Goal: Complete application form: Complete application form

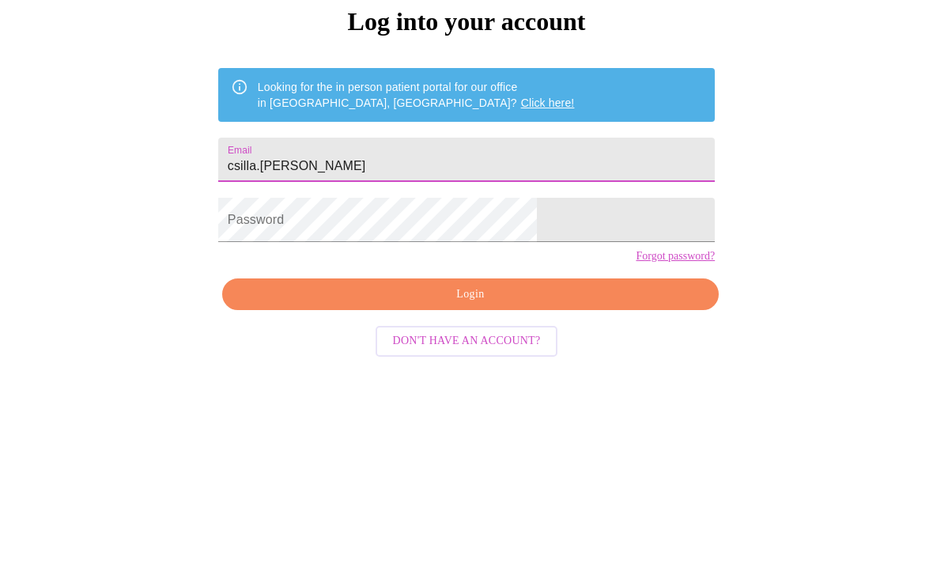
scroll to position [66, 0]
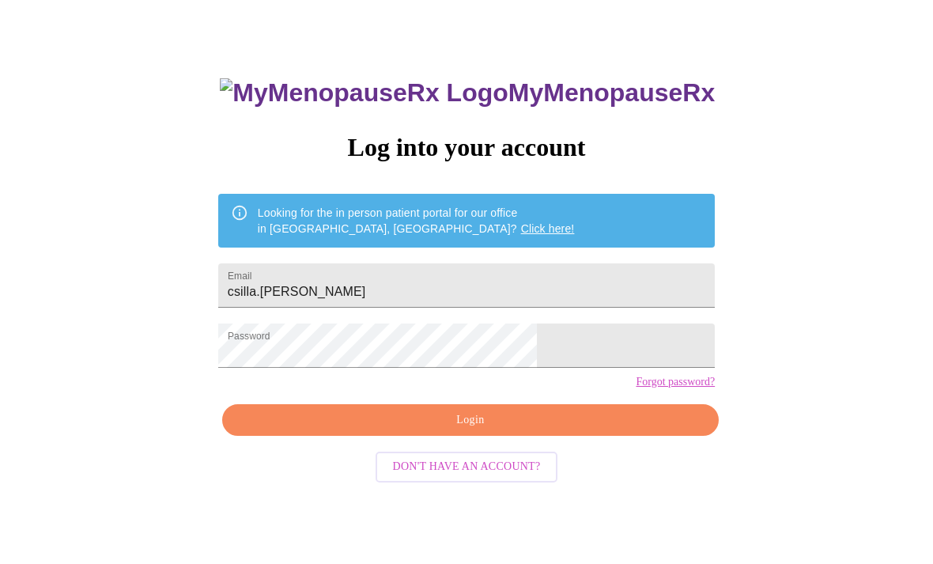
click at [574, 430] on span "Login" at bounding box center [470, 420] width 460 height 20
click at [569, 430] on span "Login" at bounding box center [470, 420] width 460 height 20
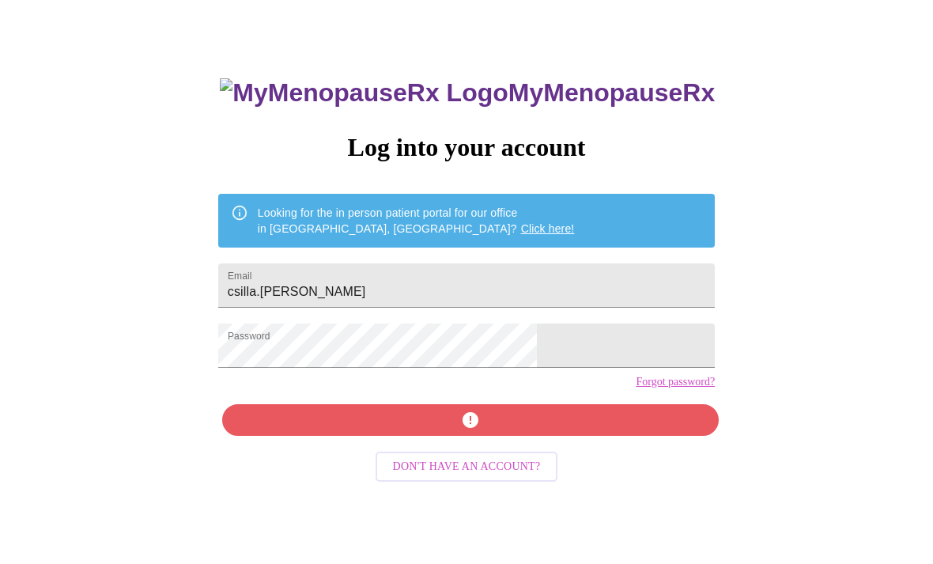
click at [575, 456] on div "MyMenopauseRx Log into your account Looking for the in person patient portal fo…" at bounding box center [466, 335] width 528 height 564
click at [457, 296] on input "csilla.[PERSON_NAME]" at bounding box center [466, 285] width 496 height 44
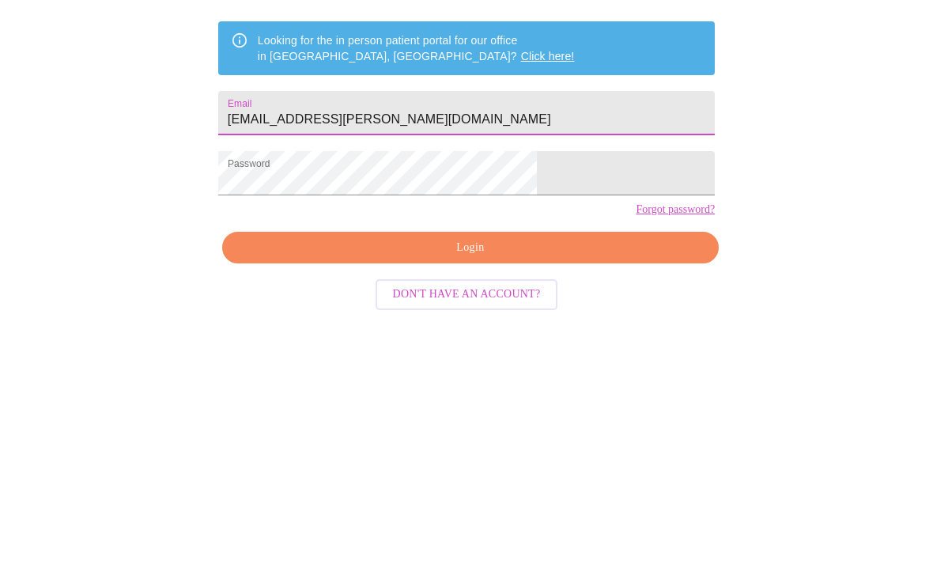
type input "[EMAIL_ADDRESS][PERSON_NAME][DOMAIN_NAME]"
click at [761, 170] on div "MyMenopauseRx Log into your account Looking for the in person patient portal fo…" at bounding box center [466, 278] width 920 height 677
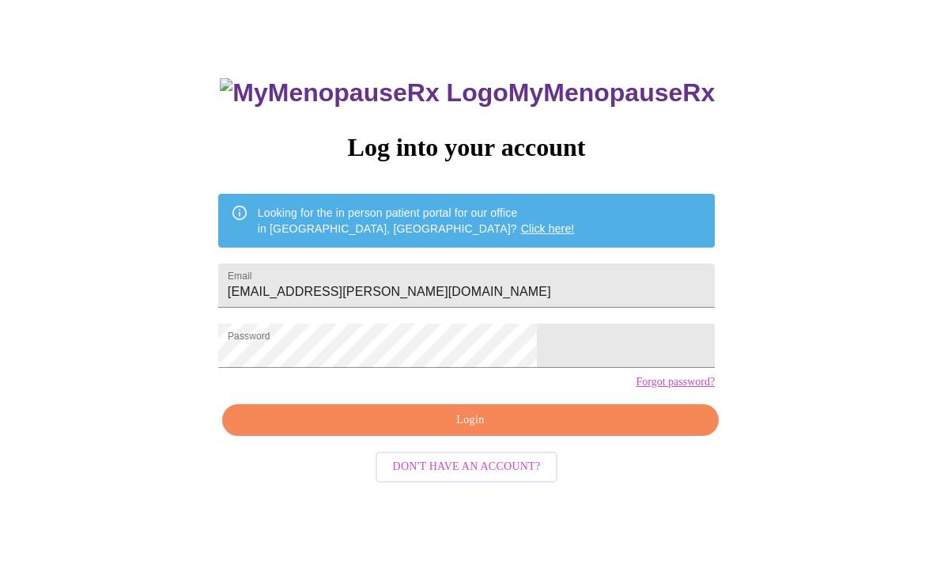
click at [580, 430] on span "Login" at bounding box center [470, 420] width 460 height 20
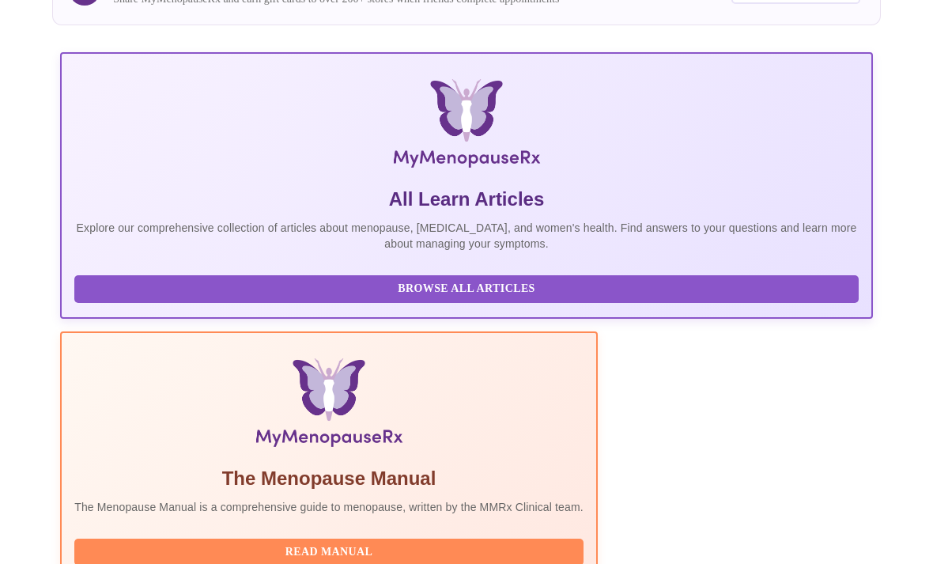
scroll to position [383, 0]
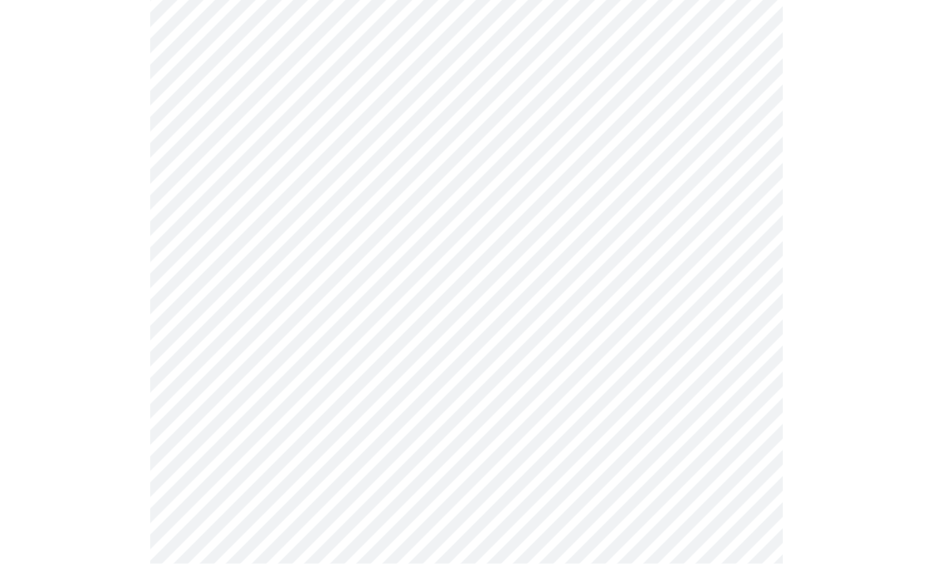
scroll to position [191, 0]
click at [743, 153] on body "MyMenopauseRx Intake Questions 1 / 13" at bounding box center [466, 540] width 920 height 1451
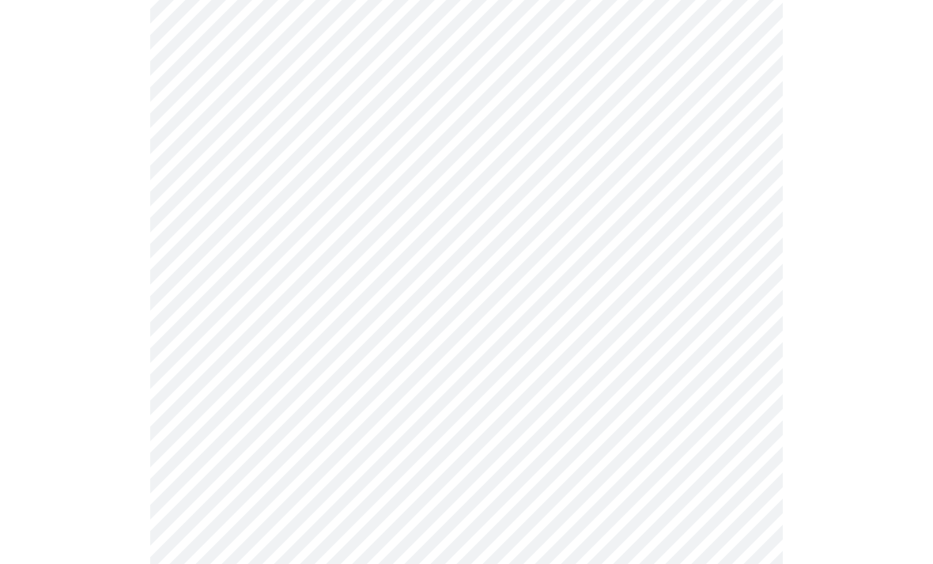
click at [746, 266] on body "MyMenopauseRx Intake Questions 1 / 13" at bounding box center [466, 536] width 920 height 1442
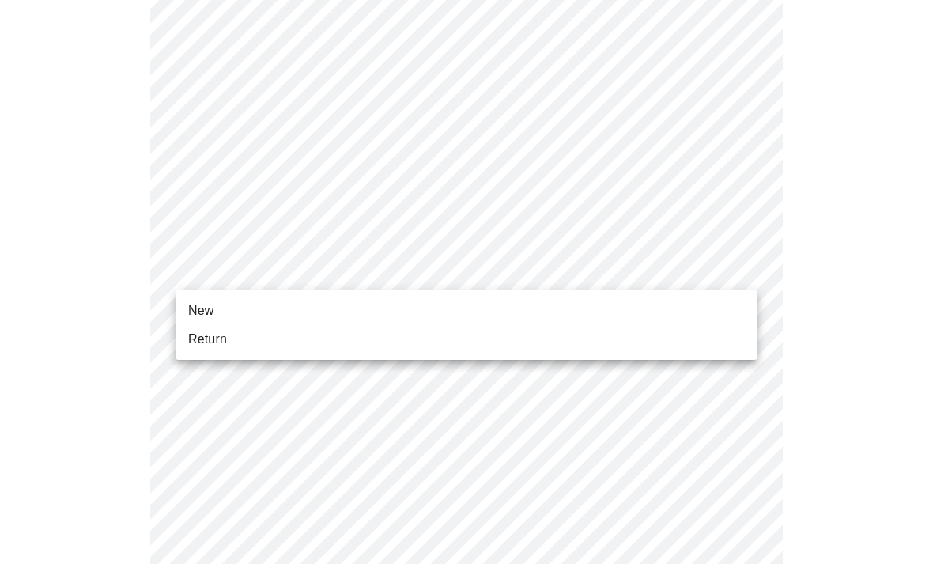
click at [202, 308] on span "New" at bounding box center [200, 310] width 25 height 19
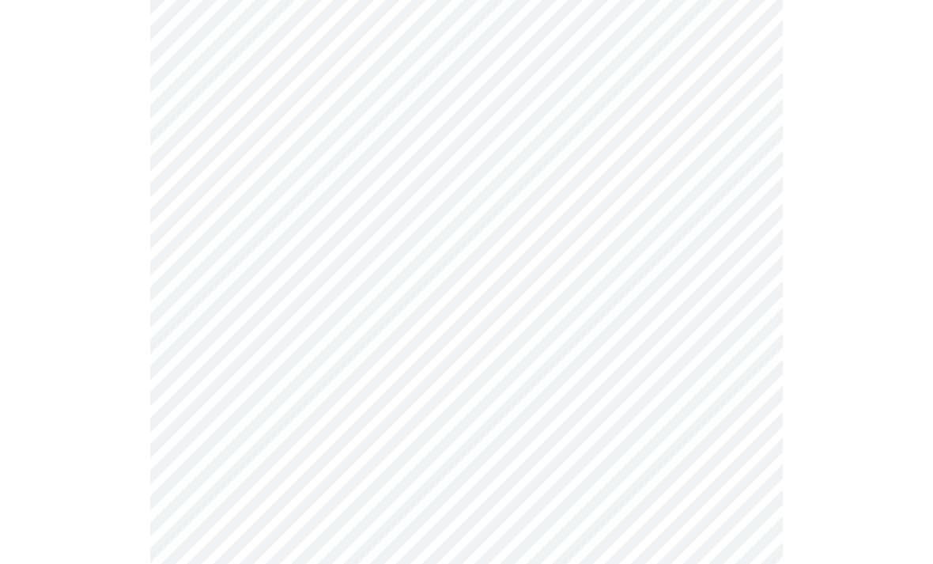
scroll to position [806, 0]
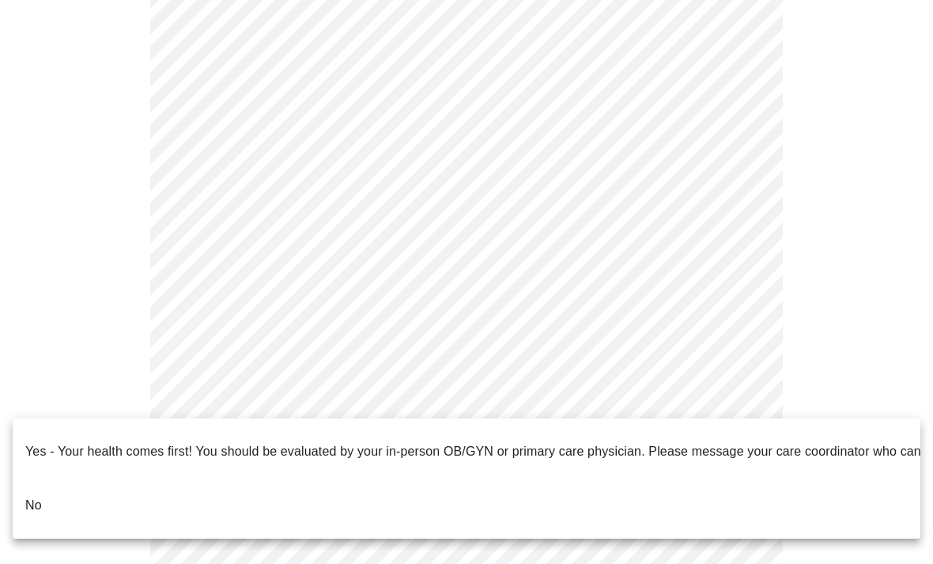
click at [36, 496] on p "No" at bounding box center [33, 505] width 17 height 19
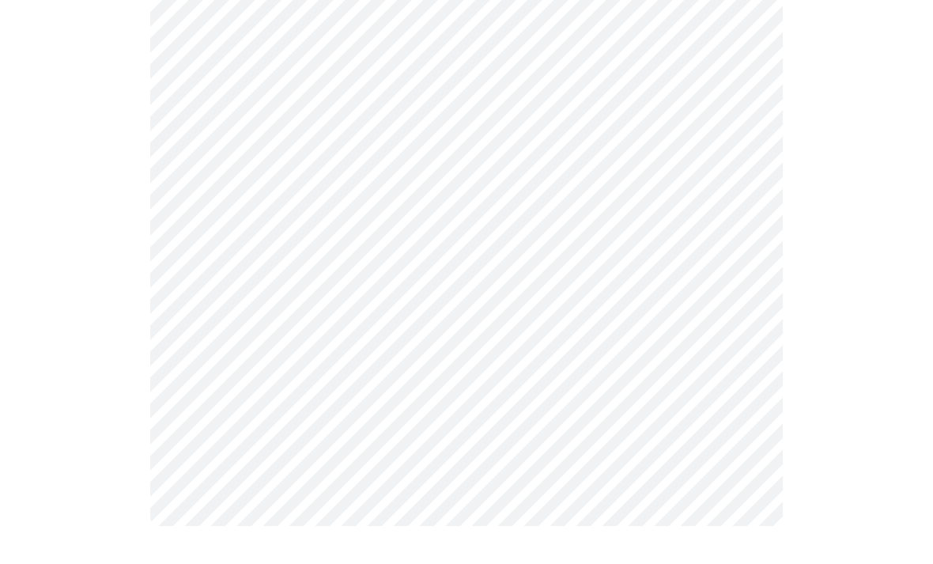
scroll to position [0, 0]
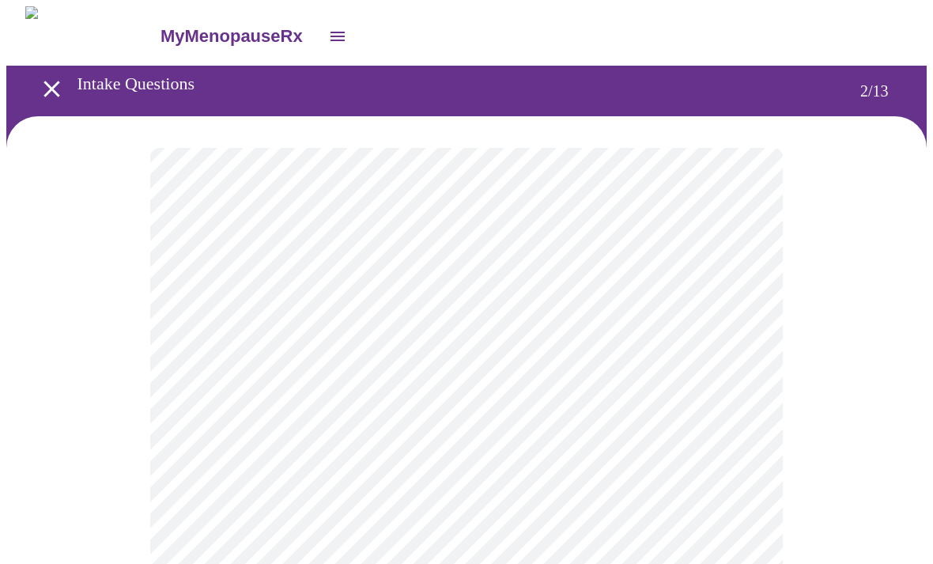
click at [740, 327] on body "MyMenopauseRx Intake Questions 2 / 13" at bounding box center [466, 480] width 920 height 948
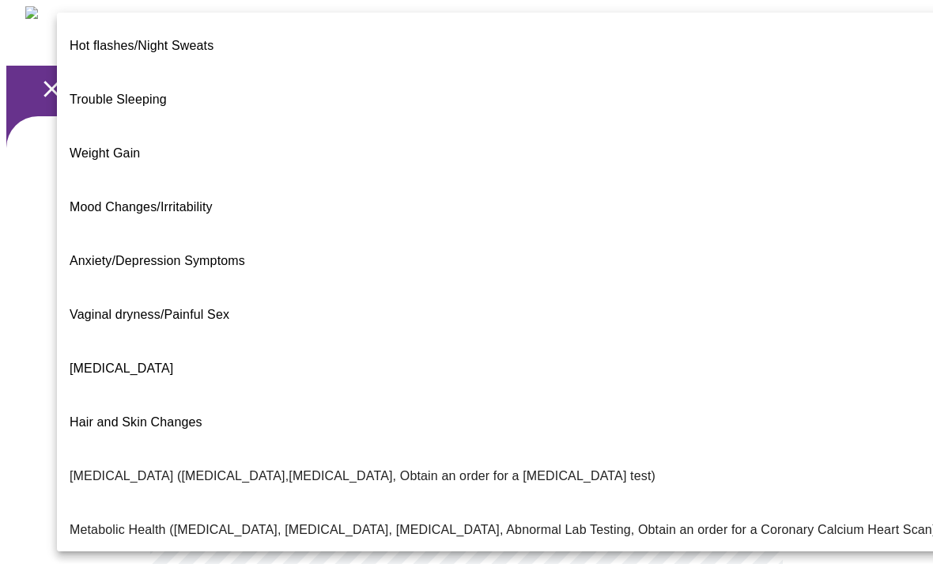
click at [197, 39] on span "Hot flashes/Night Sweats" at bounding box center [142, 45] width 144 height 13
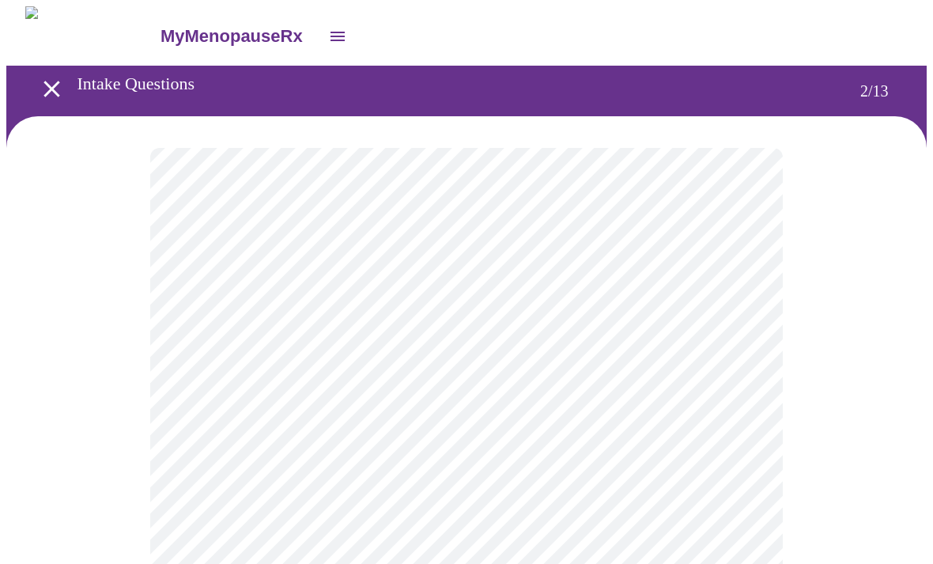
click at [742, 327] on body "MyMenopauseRx Intake Questions 2 / 13" at bounding box center [466, 475] width 920 height 939
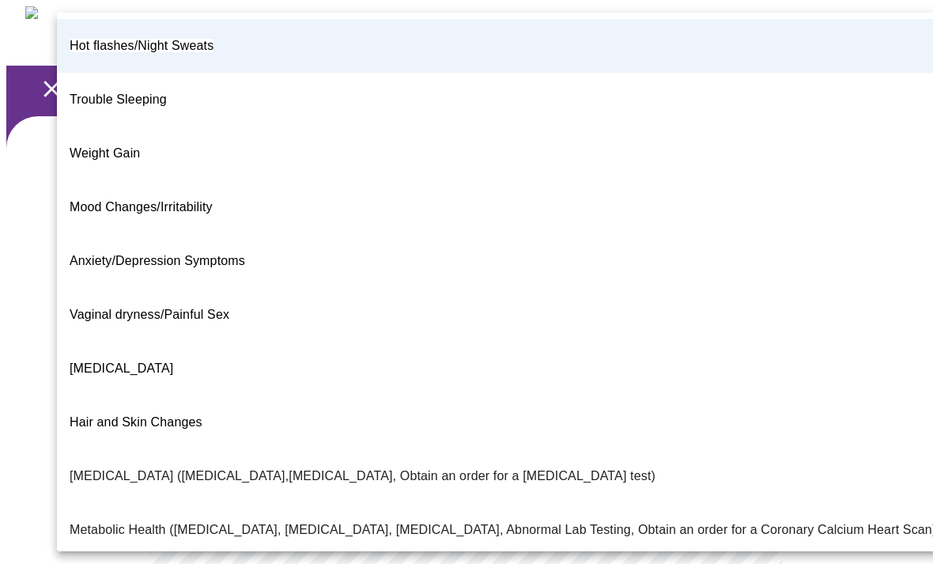
click at [901, 169] on div at bounding box center [466, 282] width 933 height 564
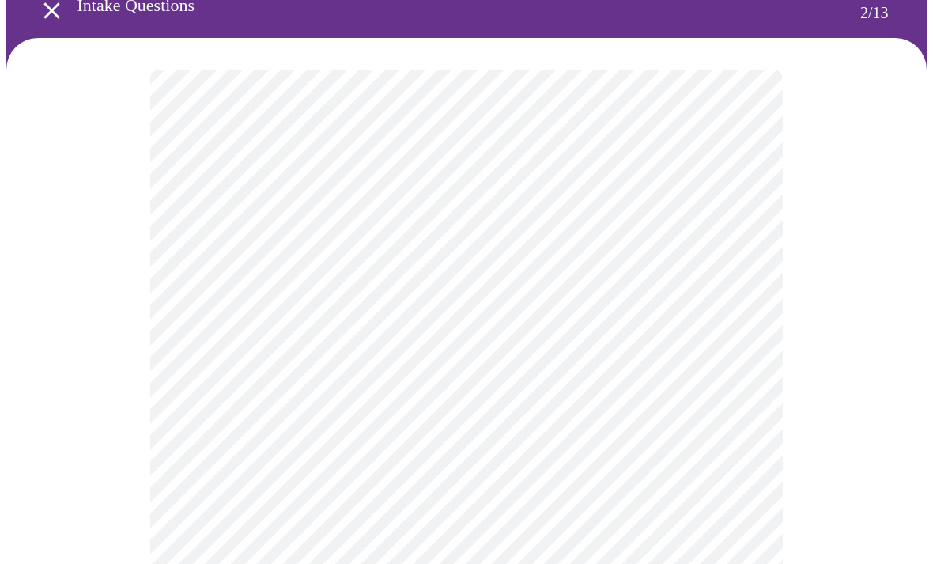
scroll to position [77, 0]
click at [740, 253] on body "MyMenopauseRx Intake Questions 2 / 13" at bounding box center [466, 398] width 920 height 939
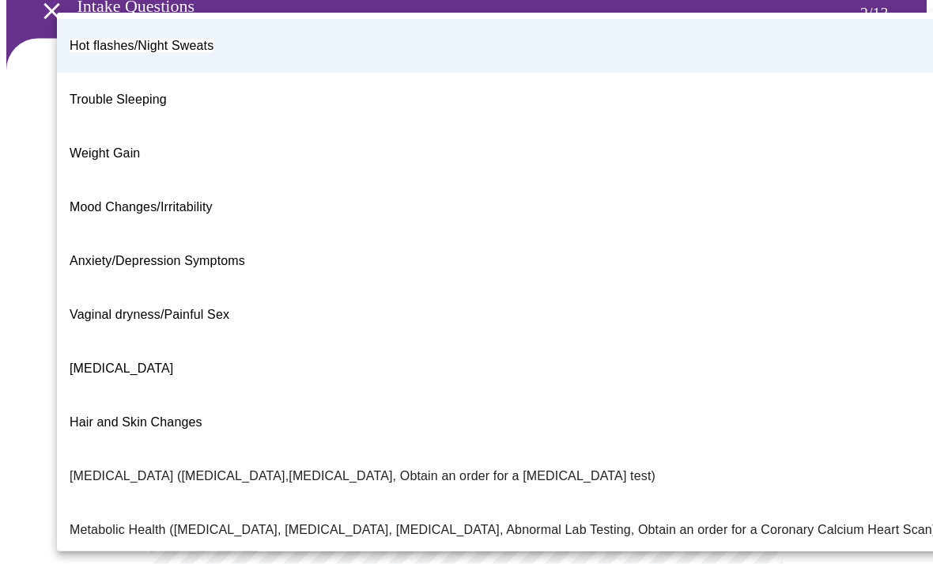
scroll to position [78, 0]
click at [123, 198] on p "Mood Changes/Irritability" at bounding box center [141, 207] width 143 height 19
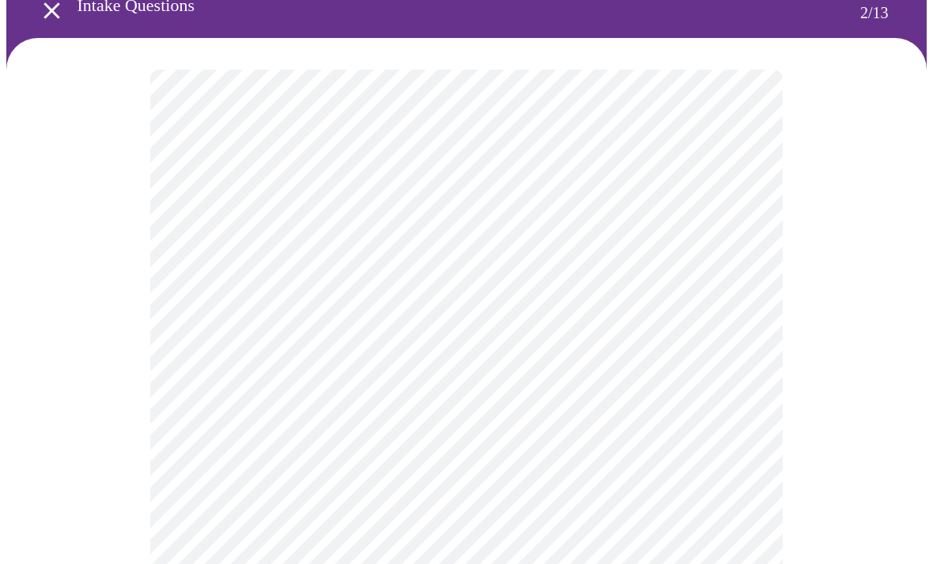
click at [737, 411] on body "MyMenopauseRx Intake Questions 2 / 13" at bounding box center [466, 397] width 920 height 939
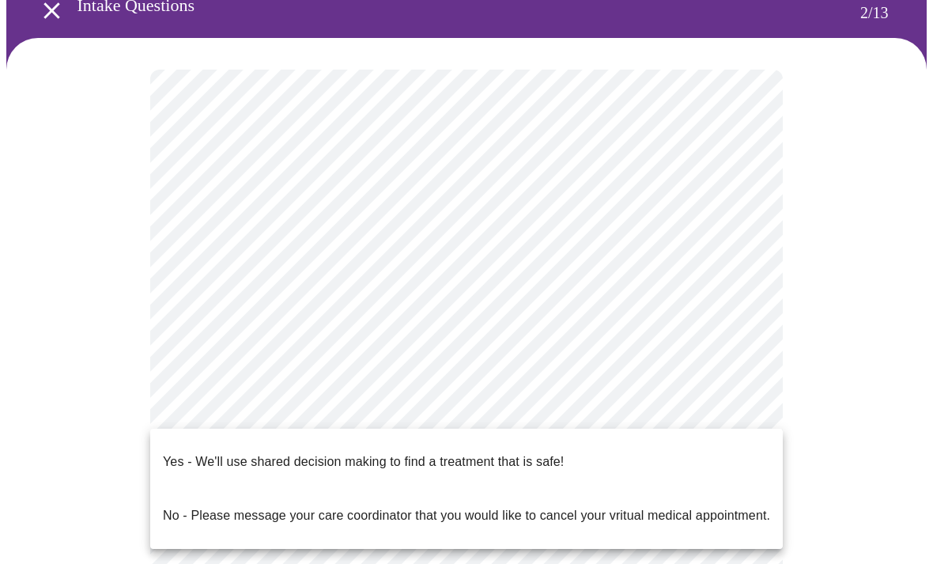
click at [411, 454] on p "Yes - We'll use shared decision making to find a treatment that is safe!" at bounding box center [363, 461] width 401 height 19
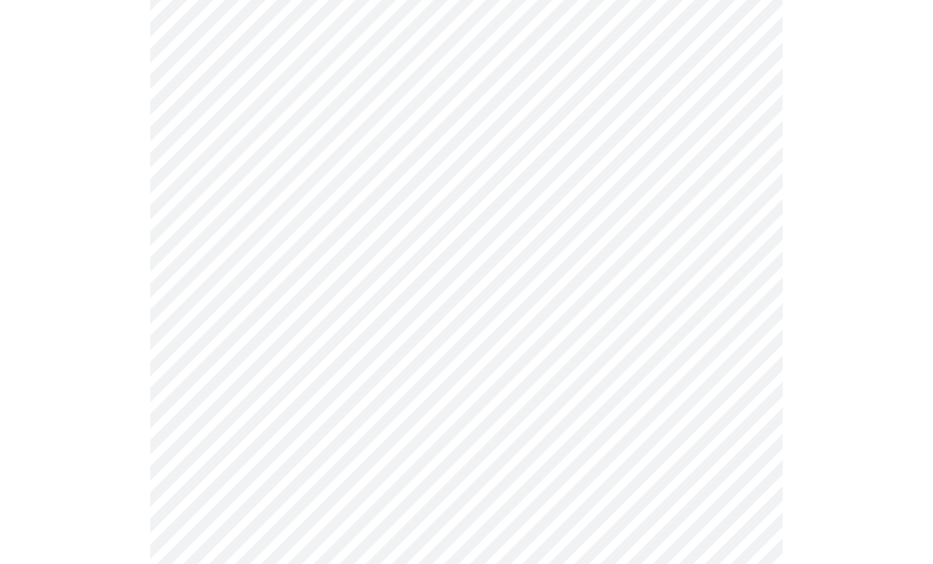
scroll to position [0, 0]
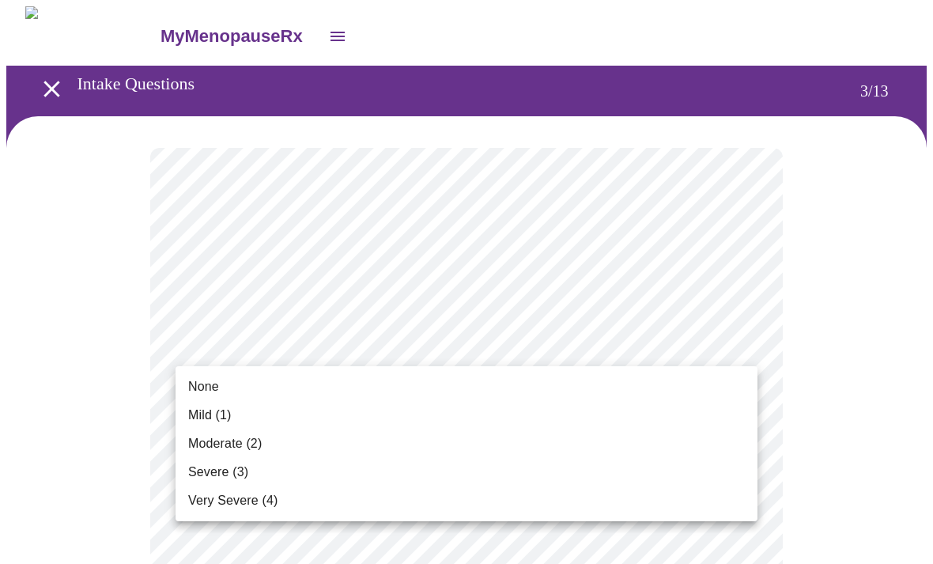
click at [240, 444] on span "Moderate (2)" at bounding box center [225, 443] width 74 height 19
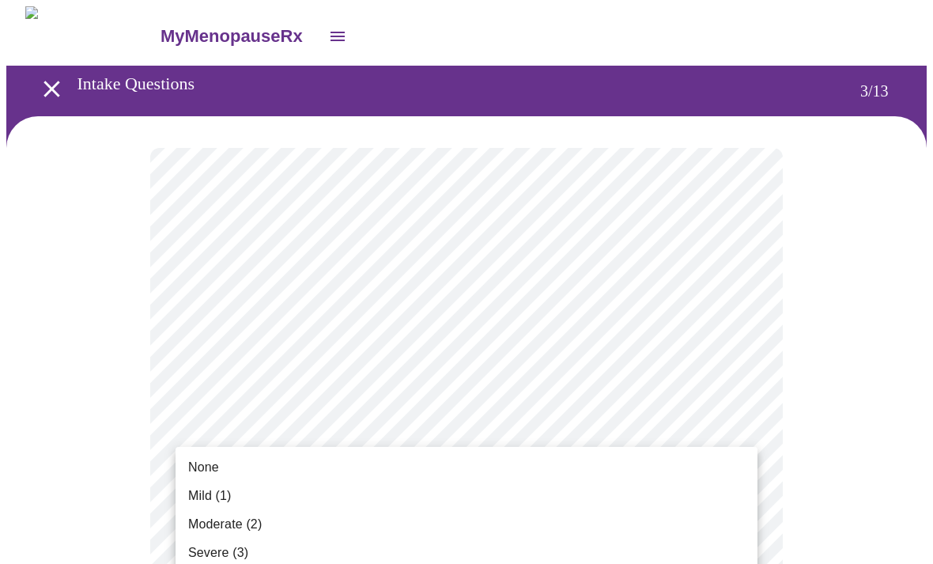
click at [205, 493] on span "Mild (1)" at bounding box center [209, 495] width 43 height 19
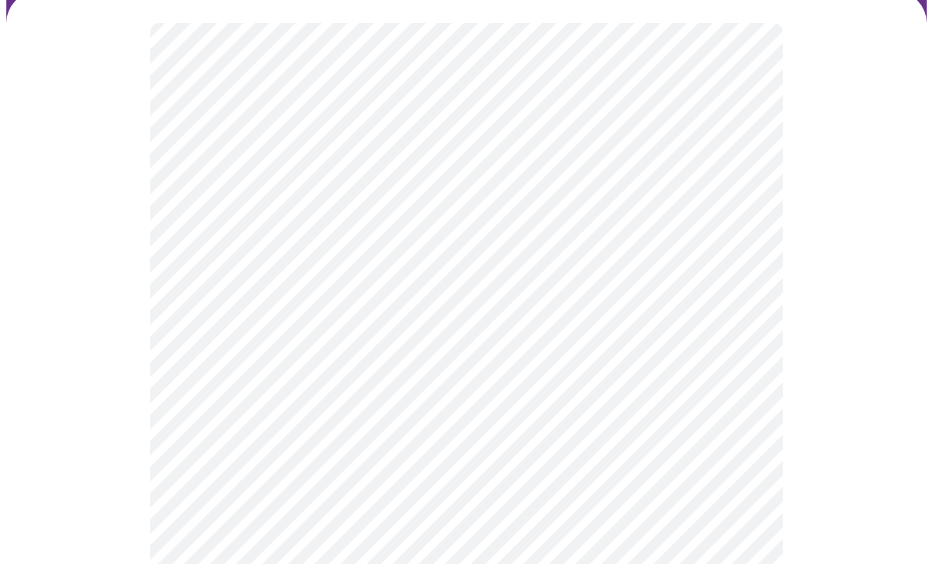
scroll to position [126, 0]
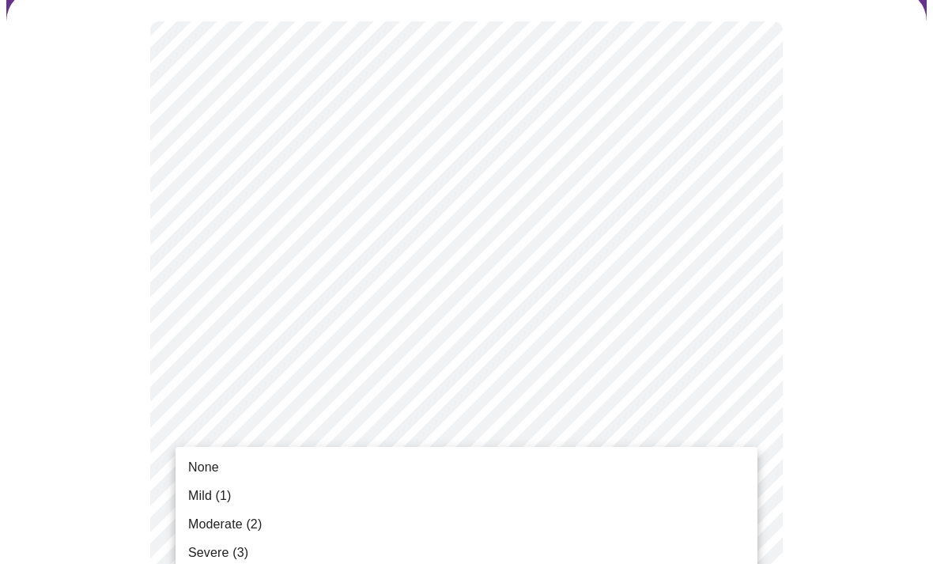
click at [220, 561] on span "Severe (3)" at bounding box center [218, 552] width 60 height 19
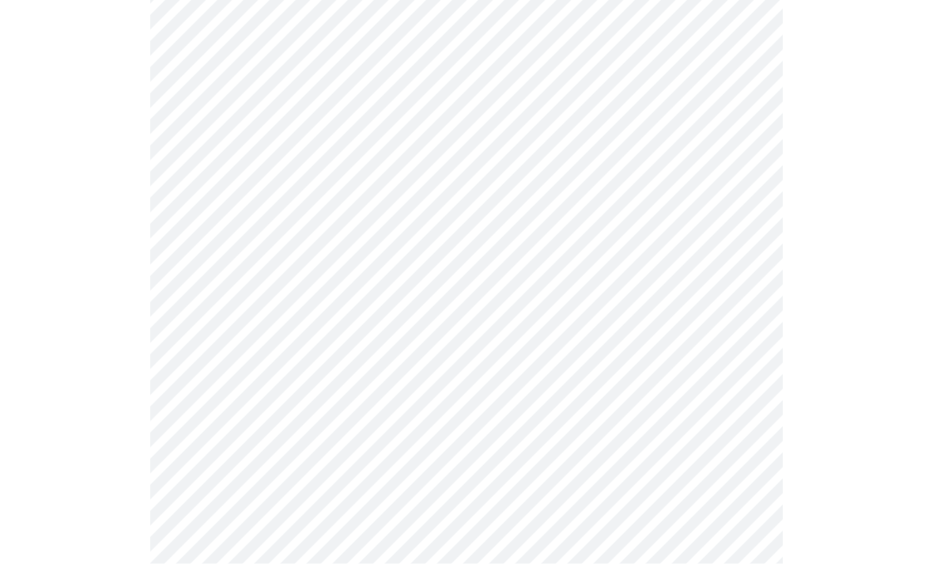
scroll to position [369, 0]
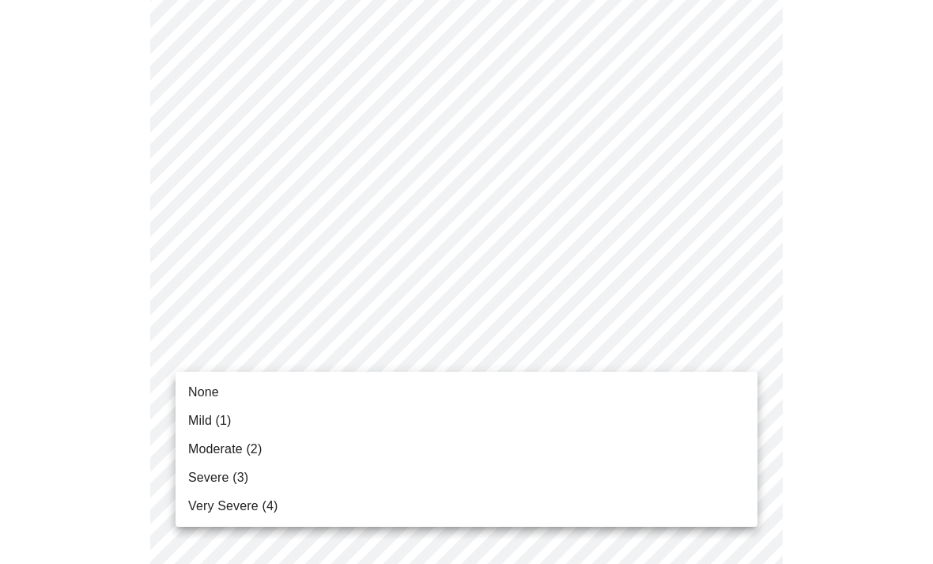
click at [216, 446] on span "Moderate (2)" at bounding box center [225, 449] width 74 height 19
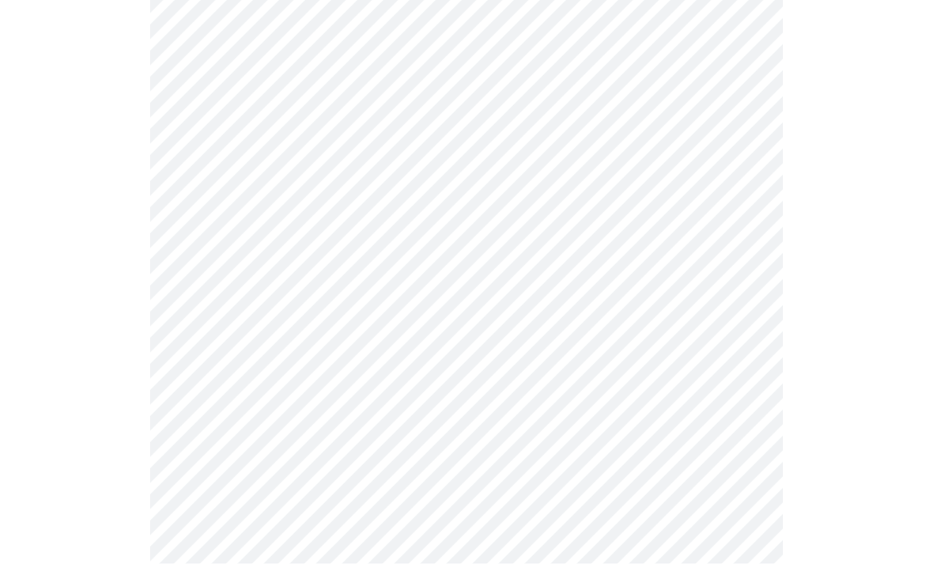
scroll to position [489, 0]
click at [733, 334] on body "MyMenopauseRx Intake Questions 3 / 13" at bounding box center [466, 521] width 920 height 2009
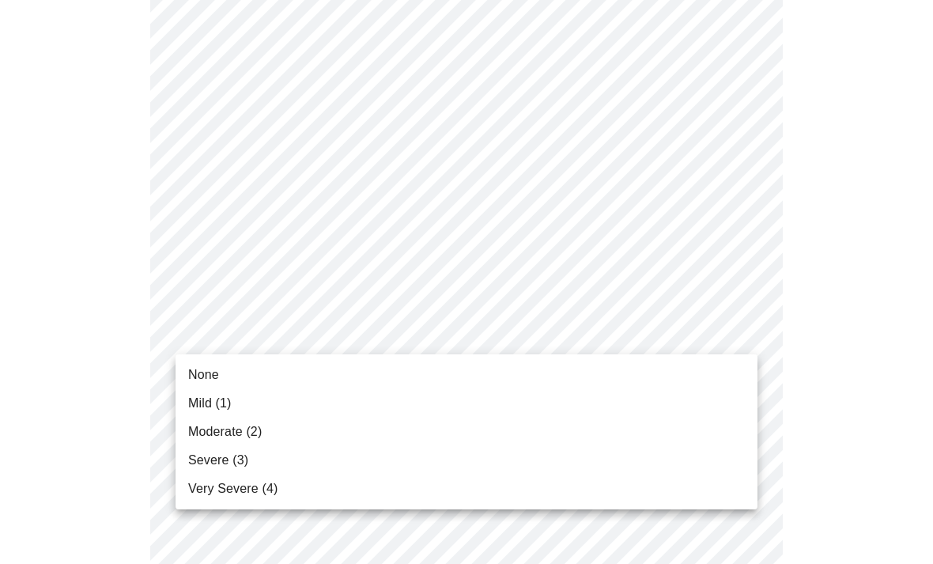
click at [212, 405] on span "Mild (1)" at bounding box center [209, 403] width 43 height 19
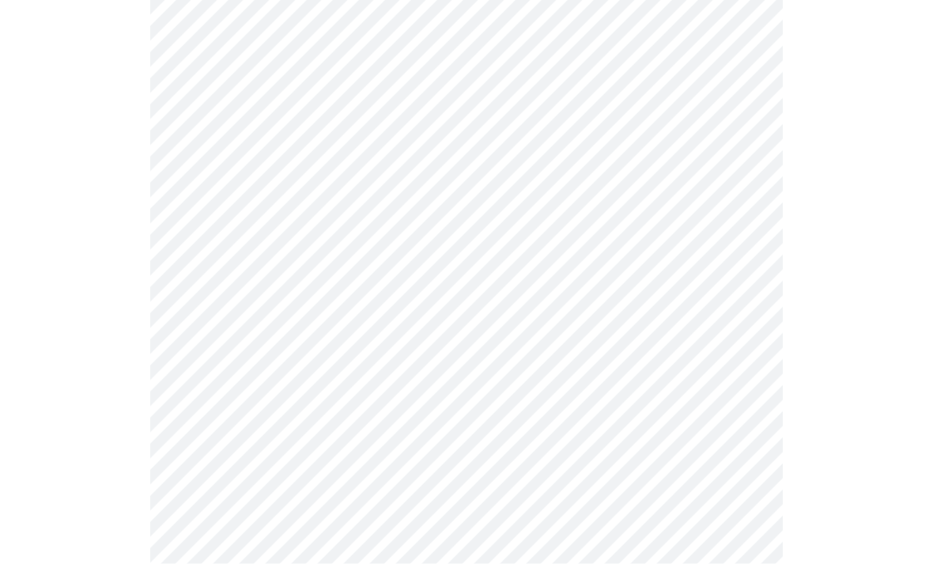
scroll to position [598, 0]
click at [734, 323] on body "MyMenopauseRx Intake Questions 3 / 13" at bounding box center [466, 403] width 920 height 1988
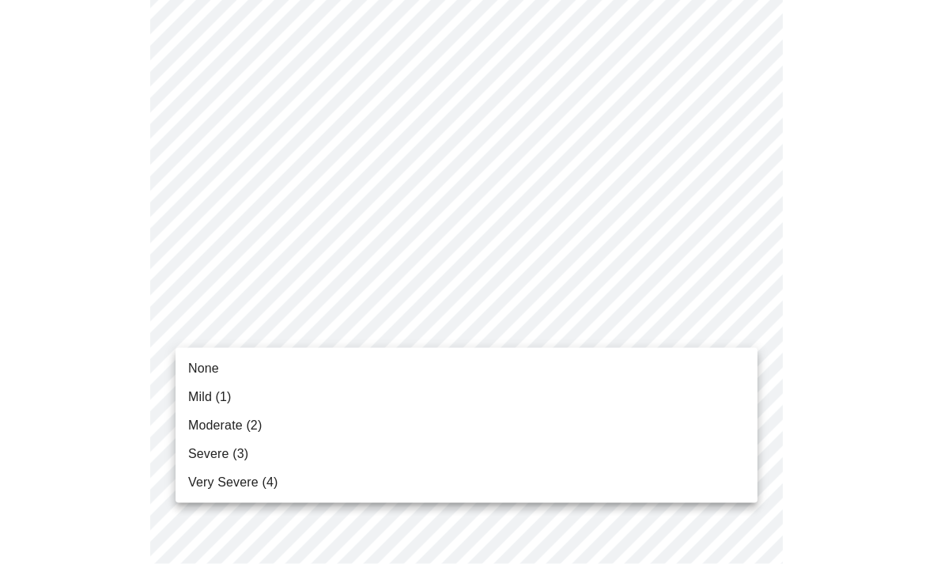
scroll to position [598, 0]
click at [201, 399] on span "Mild (1)" at bounding box center [209, 396] width 43 height 19
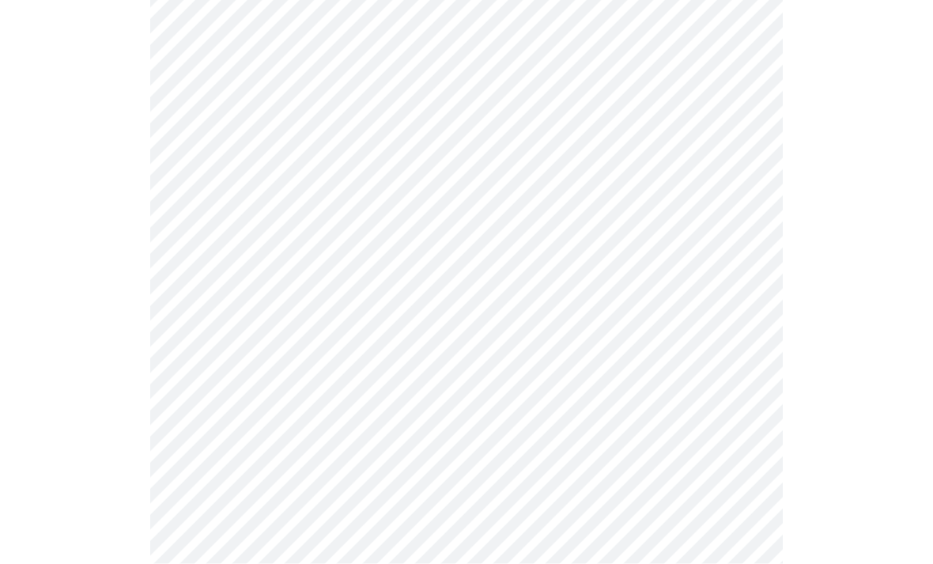
scroll to position [703, 0]
click at [736, 353] on body "MyMenopauseRx Intake Questions 3 / 13" at bounding box center [466, 286] width 920 height 1966
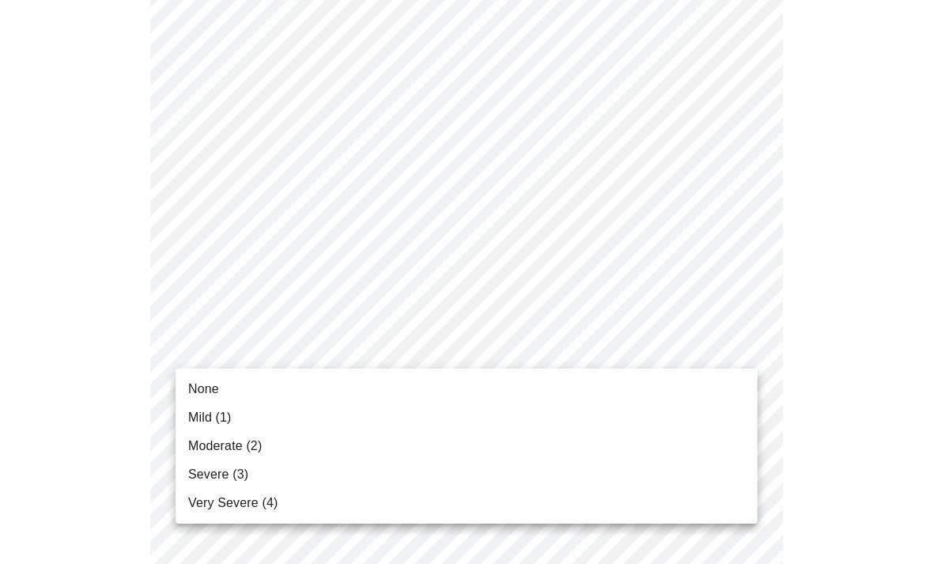
click at [234, 448] on span "Moderate (2)" at bounding box center [225, 445] width 74 height 19
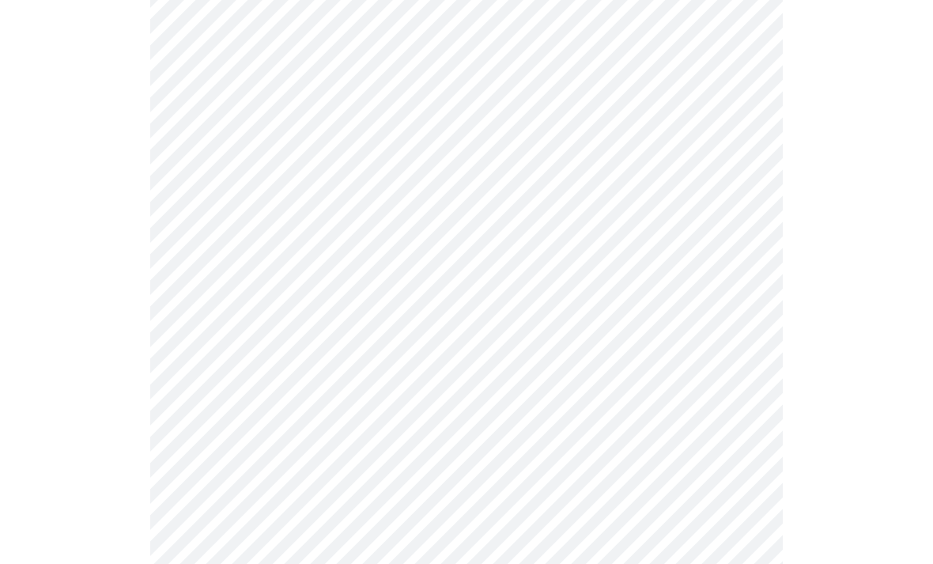
click at [738, 473] on body "MyMenopauseRx Intake Questions 3 / 13" at bounding box center [466, 275] width 920 height 1945
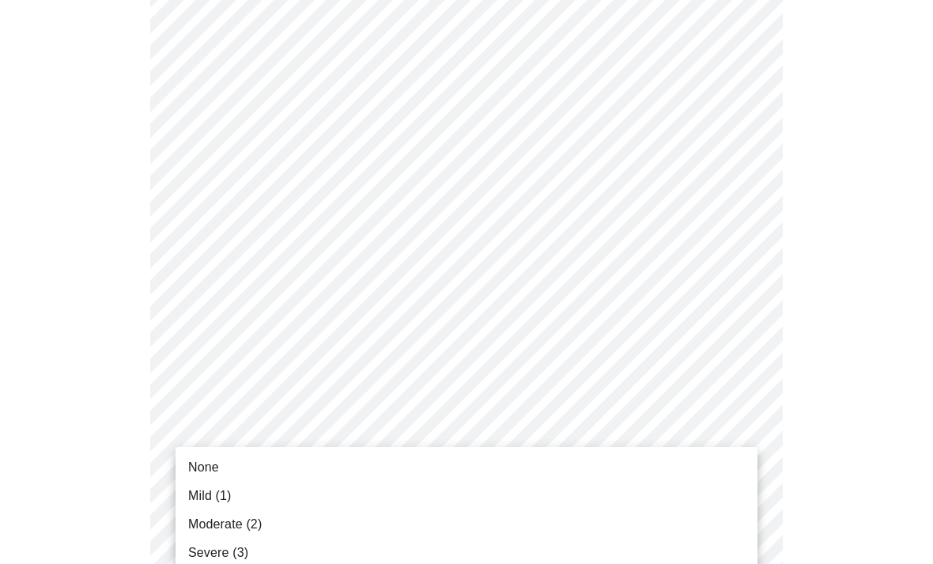
click at [202, 498] on span "Mild (1)" at bounding box center [209, 495] width 43 height 19
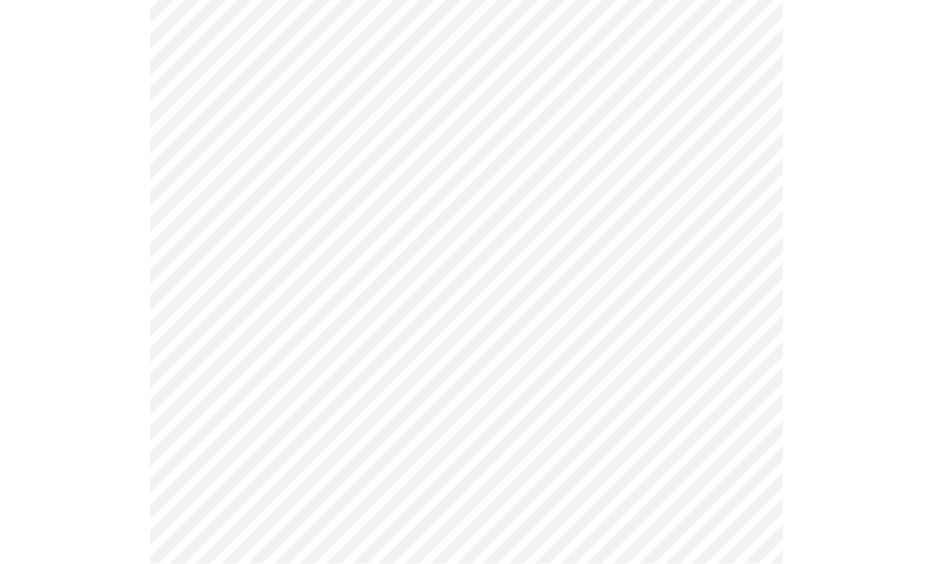
scroll to position [1053, 0]
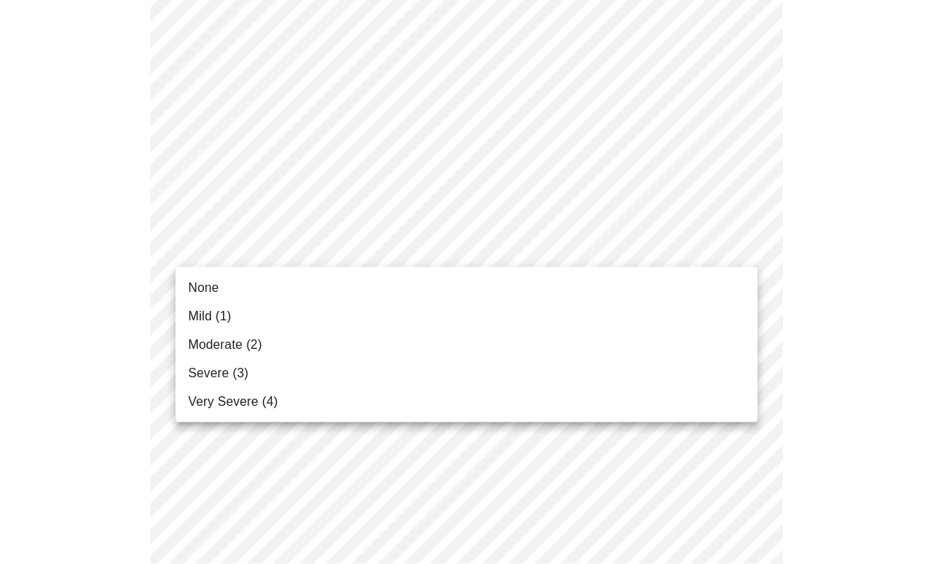
scroll to position [1054, 0]
click at [228, 343] on span "Moderate (2)" at bounding box center [225, 344] width 74 height 19
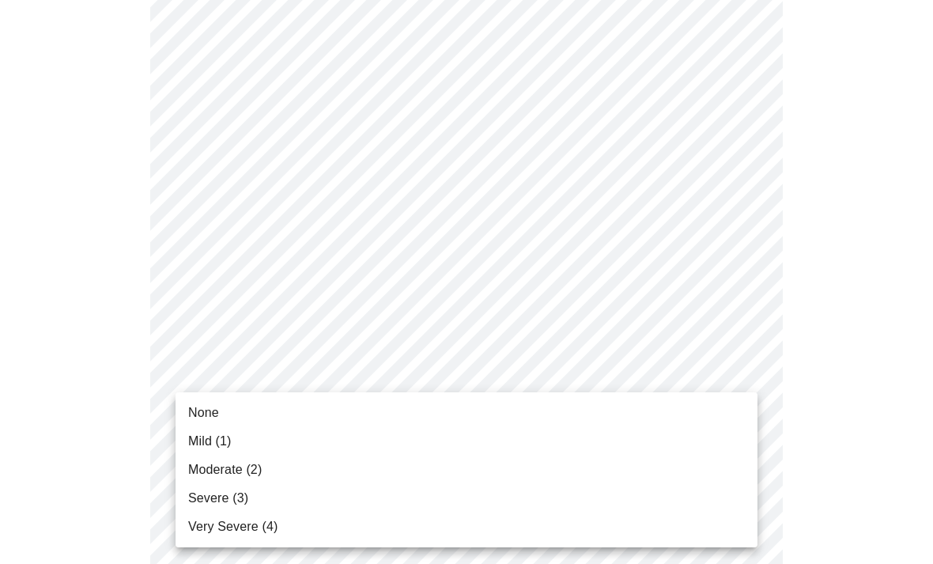
click at [213, 437] on span "Mild (1)" at bounding box center [209, 441] width 43 height 19
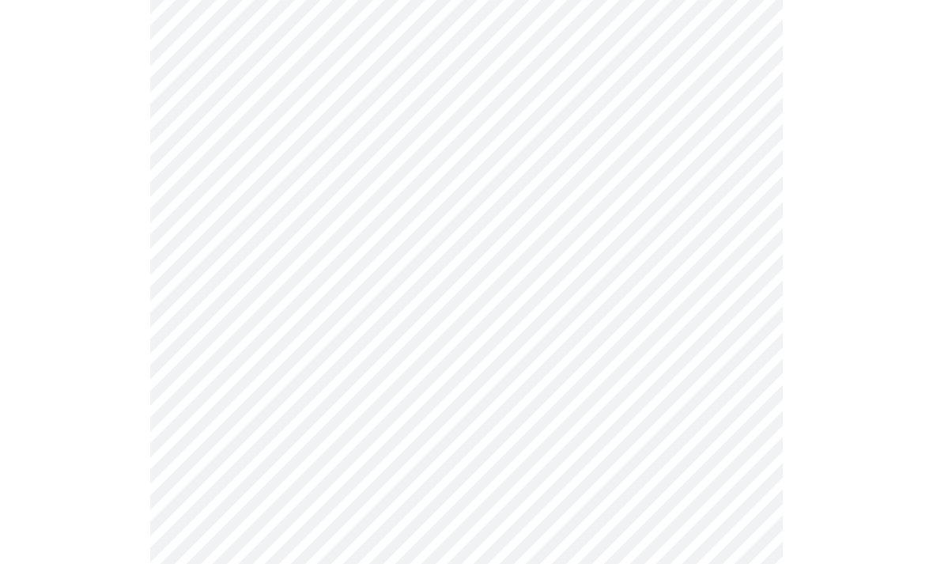
scroll to position [1221, 0]
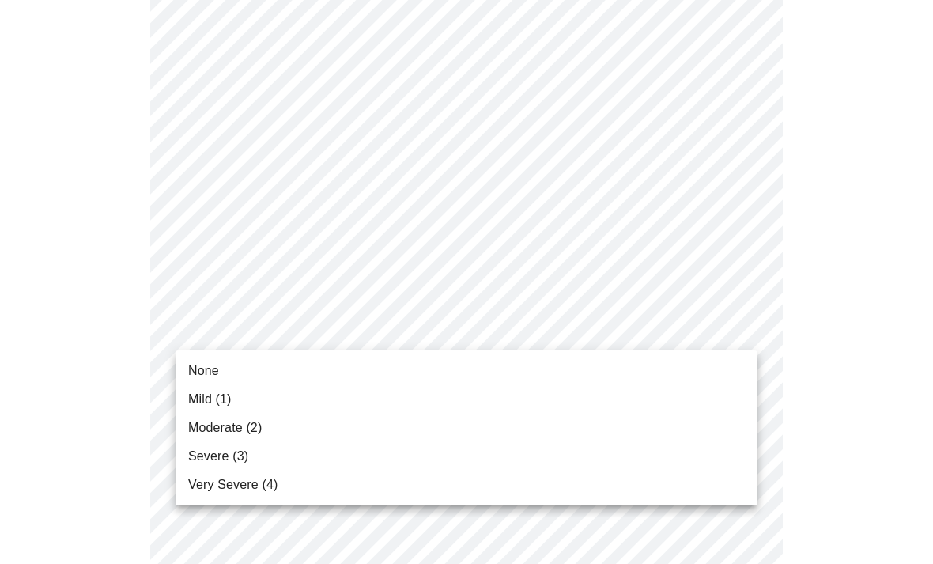
click at [240, 423] on span "Moderate (2)" at bounding box center [225, 427] width 74 height 19
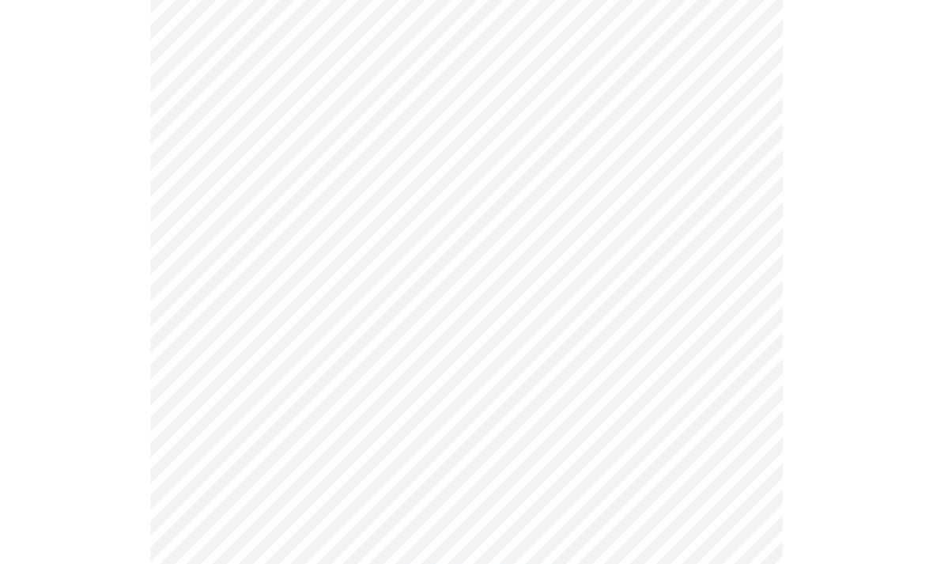
scroll to position [741, 0]
click at [738, 227] on body "MyMenopauseRx Intake Questions 4 / 13" at bounding box center [466, 44] width 920 height 1557
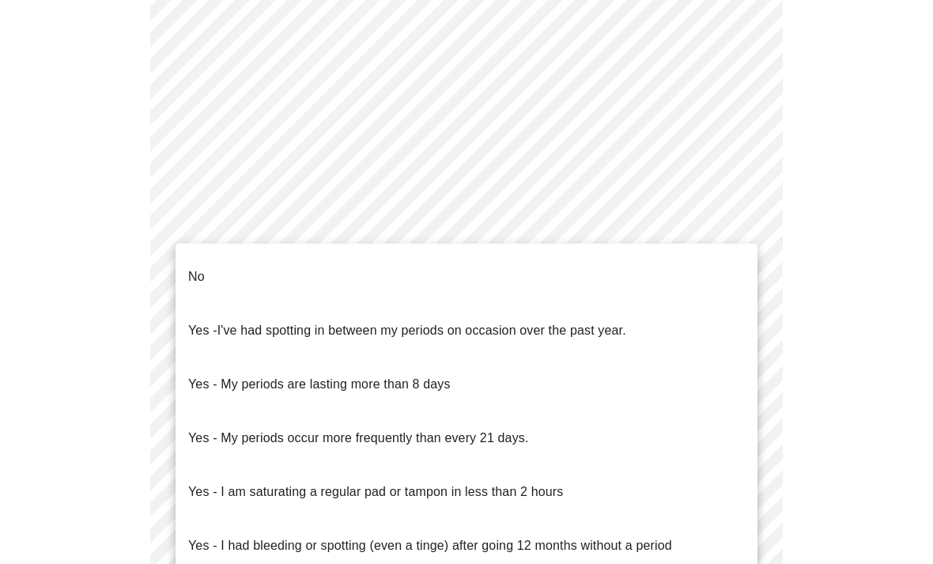
click at [209, 321] on p "Yes - I've had spotting in between my periods on occasion over the past year." at bounding box center [407, 330] width 438 height 19
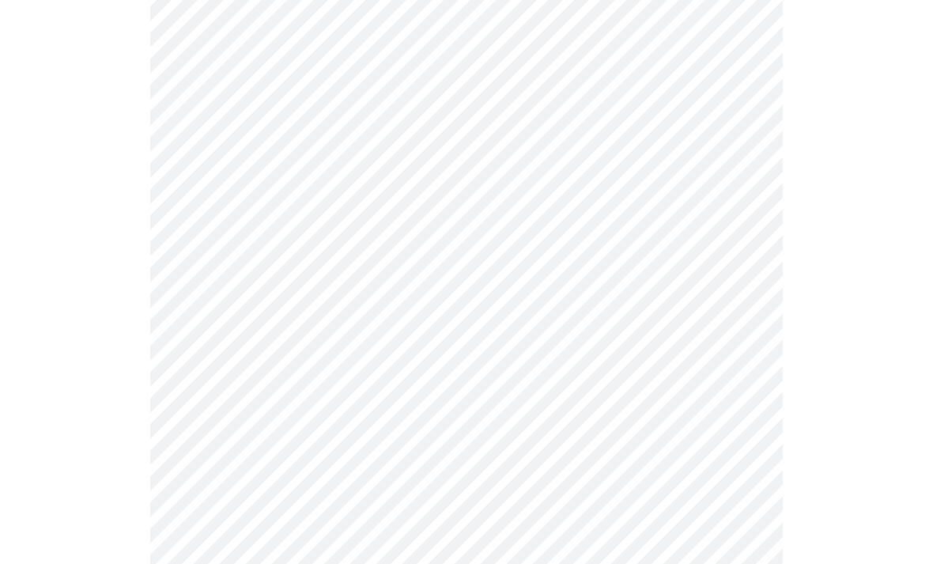
click at [753, 338] on body "MyMenopauseRx Intake Questions 4 / 13" at bounding box center [466, 39] width 920 height 1548
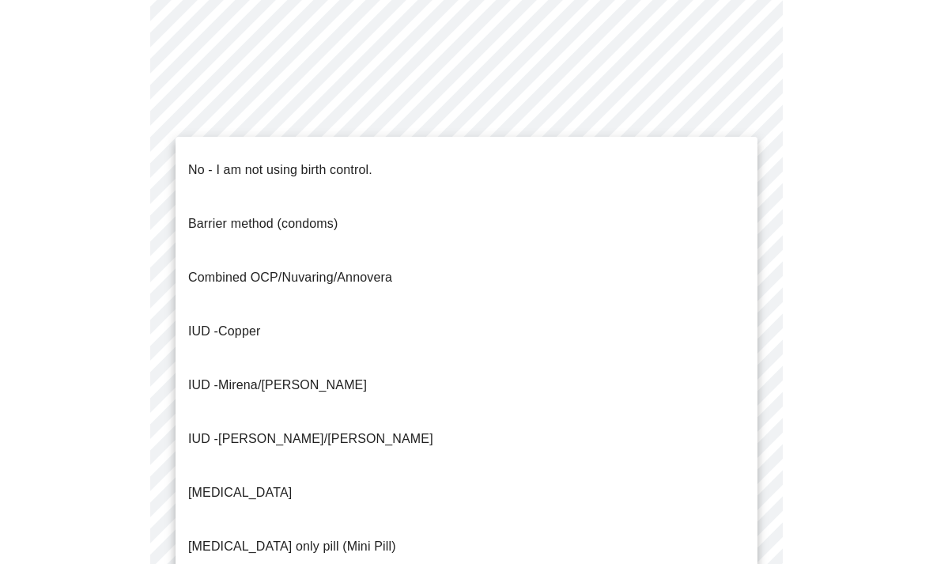
click at [326, 160] on p "No - I am not using birth control." at bounding box center [280, 169] width 184 height 19
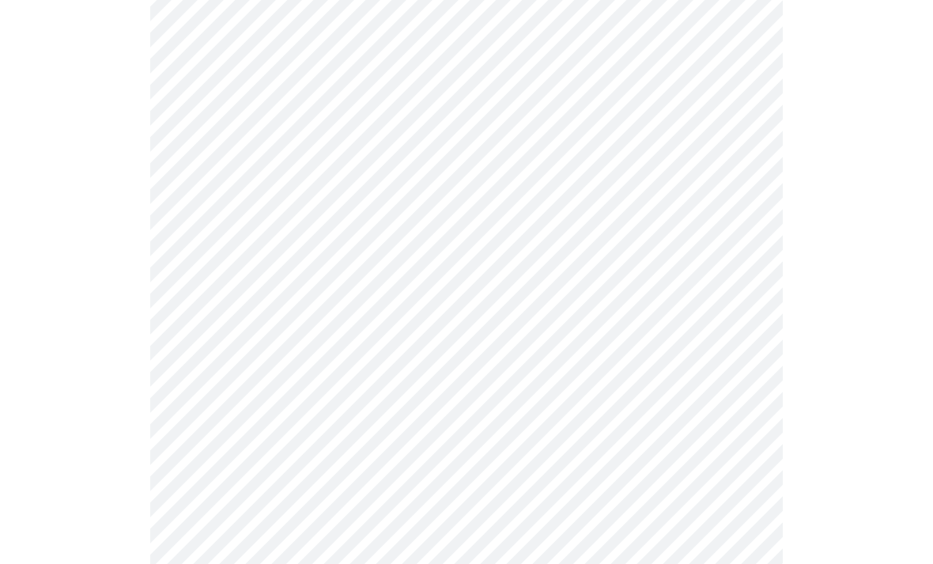
click at [729, 455] on body "MyMenopauseRx Intake Questions 4 / 13" at bounding box center [466, 34] width 920 height 1539
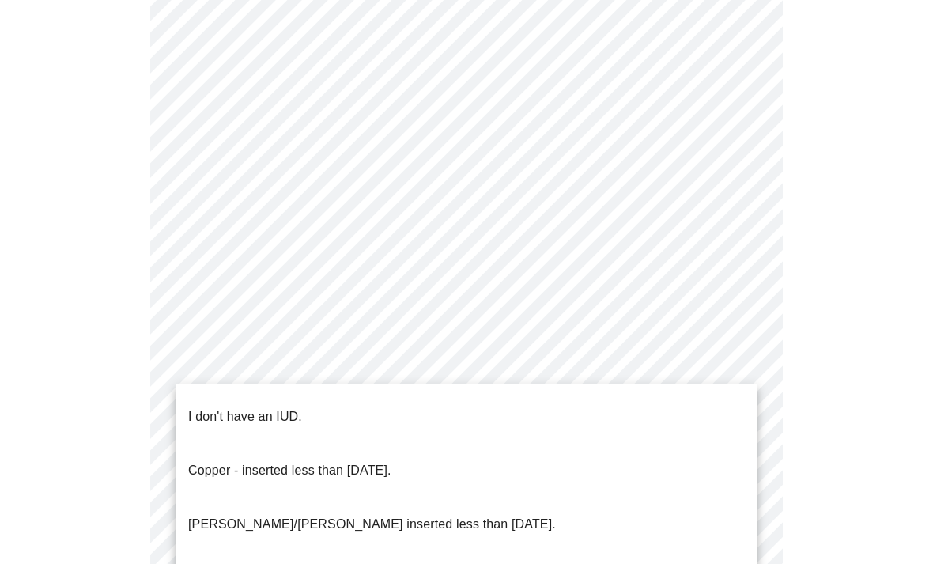
click at [281, 407] on p "I don't have an IUD." at bounding box center [245, 416] width 114 height 19
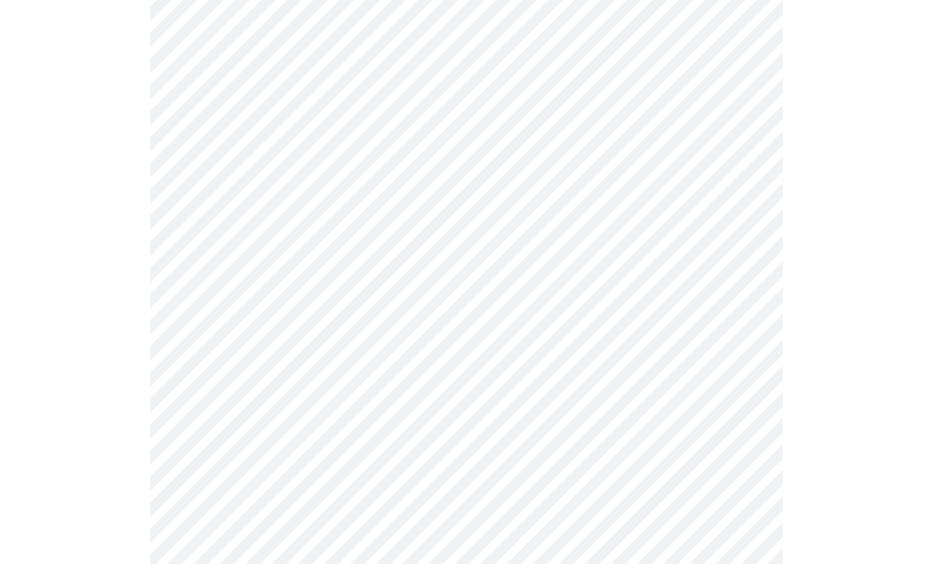
scroll to position [852, 0]
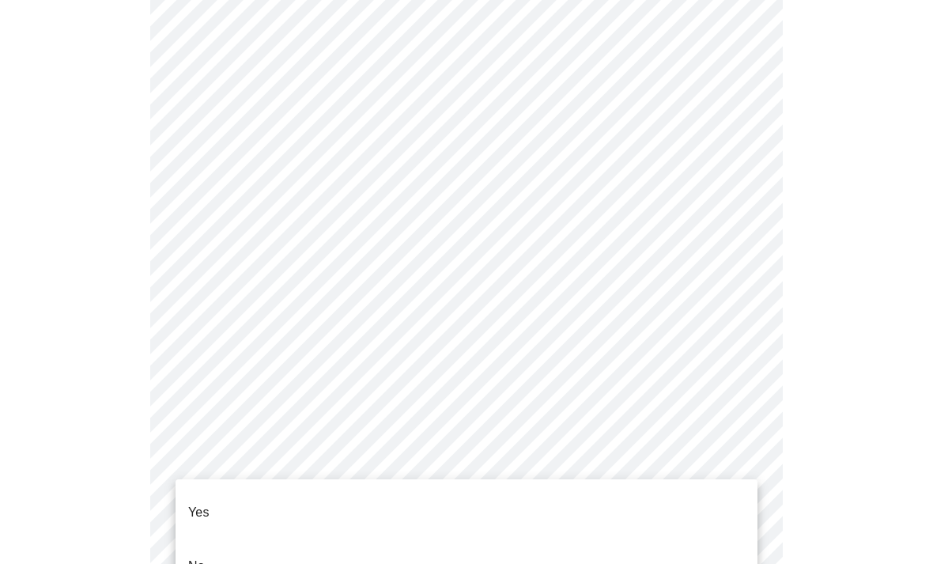
click at [198, 503] on p "Yes" at bounding box center [198, 512] width 21 height 19
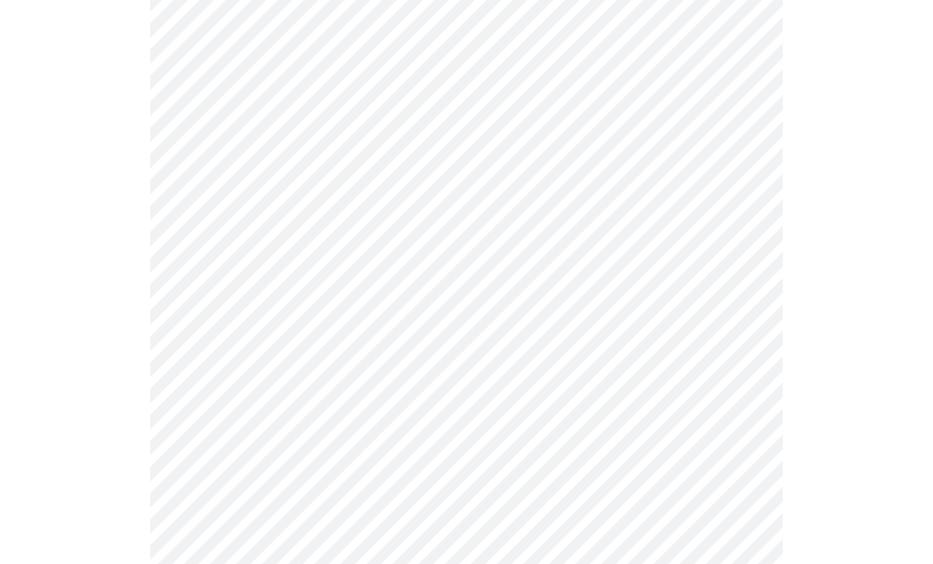
scroll to position [0, 0]
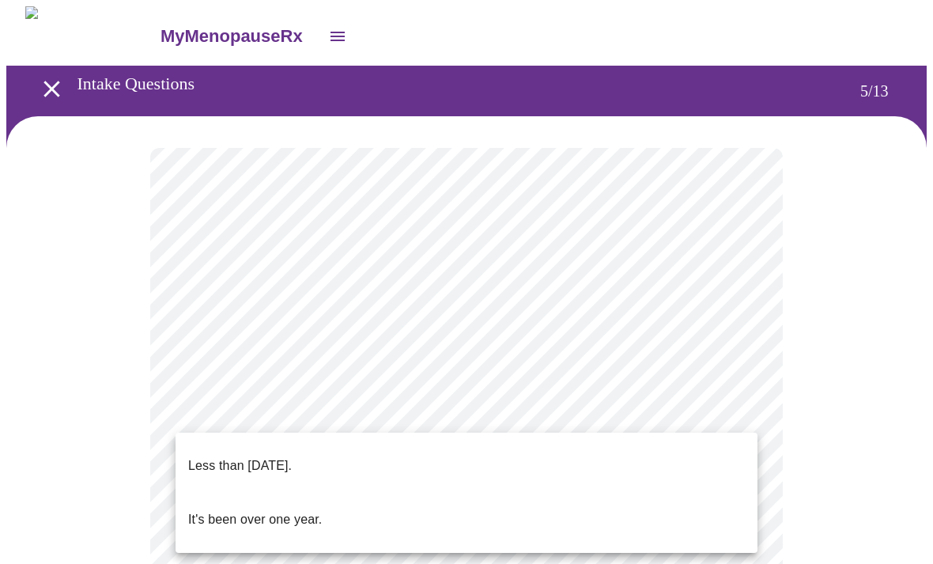
click at [289, 461] on p "Less than [DATE]." at bounding box center [240, 465] width 104 height 19
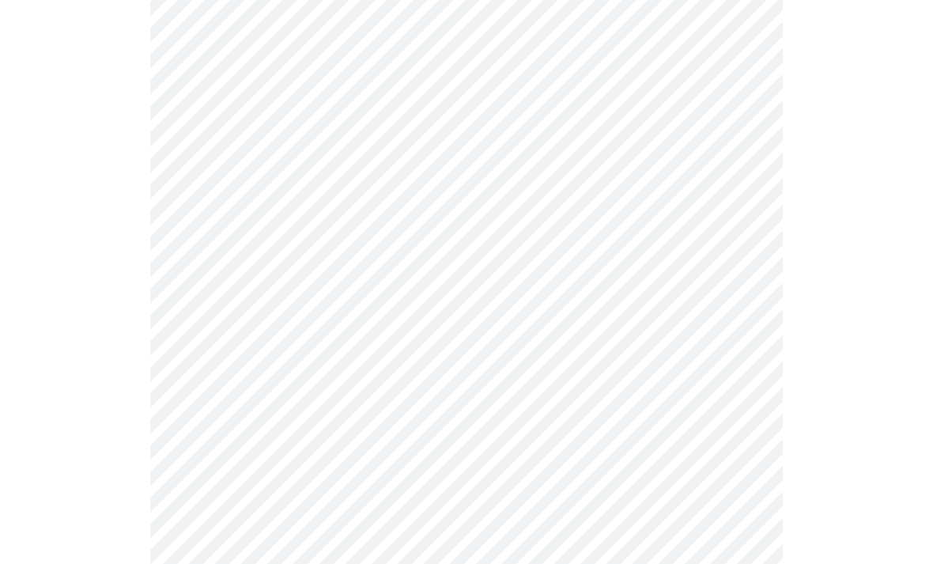
scroll to position [220, 0]
click at [738, 327] on body "MyMenopauseRx Intake Questions 5 / 13" at bounding box center [466, 422] width 920 height 1270
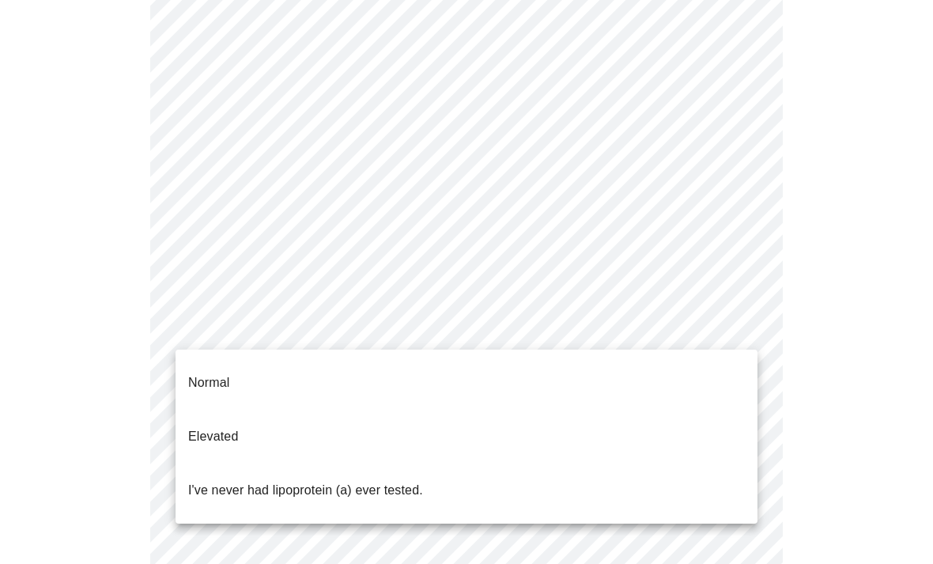
click at [336, 481] on p "I've never had lipoprotein (a) ever tested." at bounding box center [305, 490] width 235 height 19
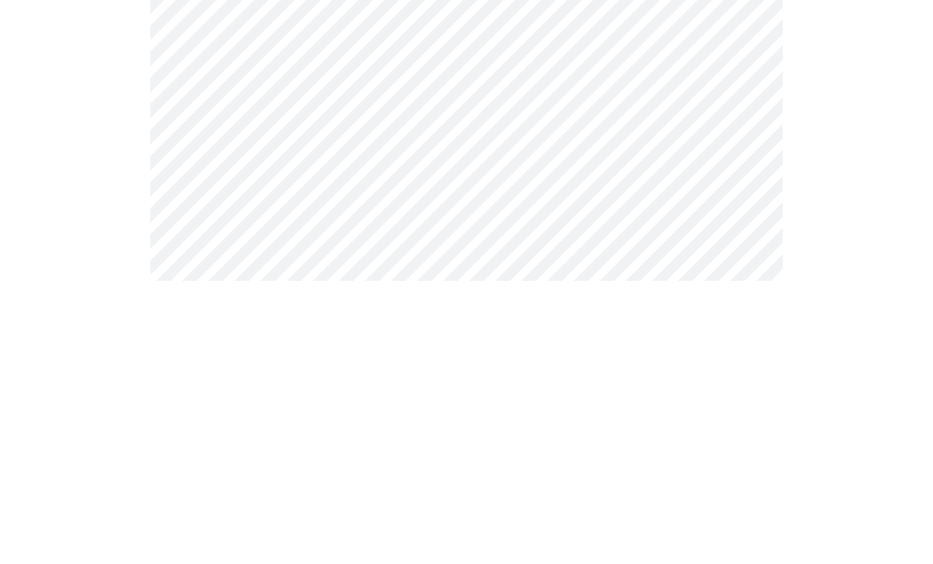
scroll to position [0, 0]
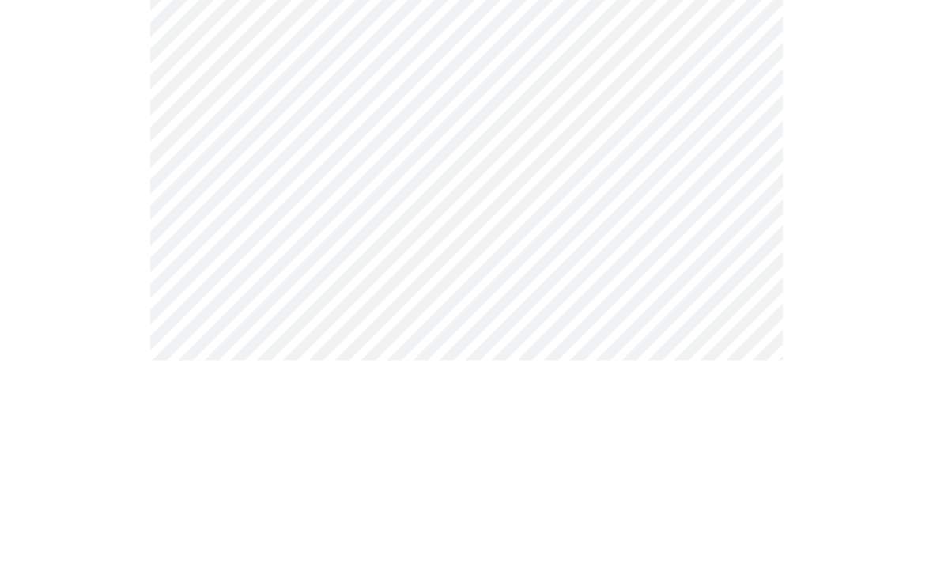
click at [517, 246] on body "MyMenopauseRx Intake Questions 6 / 13" at bounding box center [466, 427] width 920 height 843
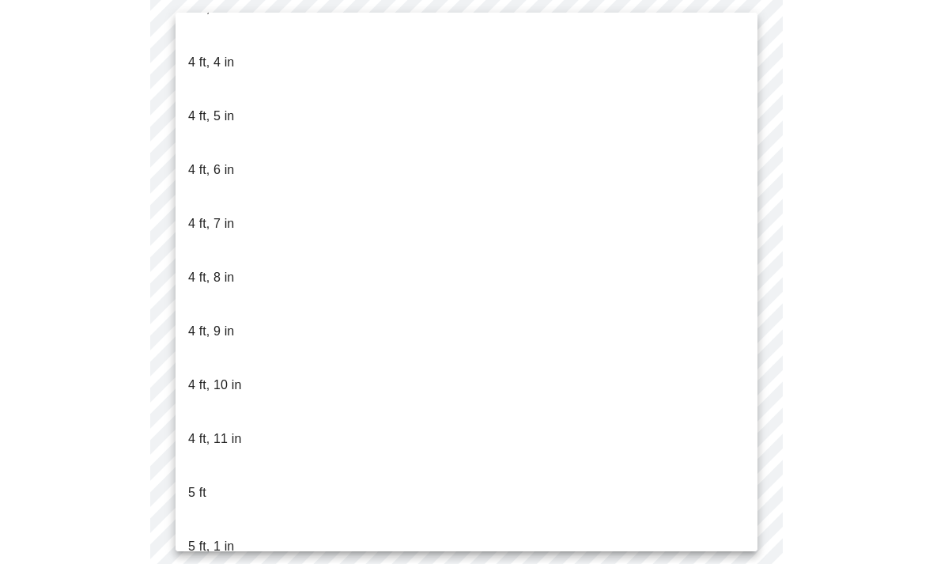
scroll to position [844, 0]
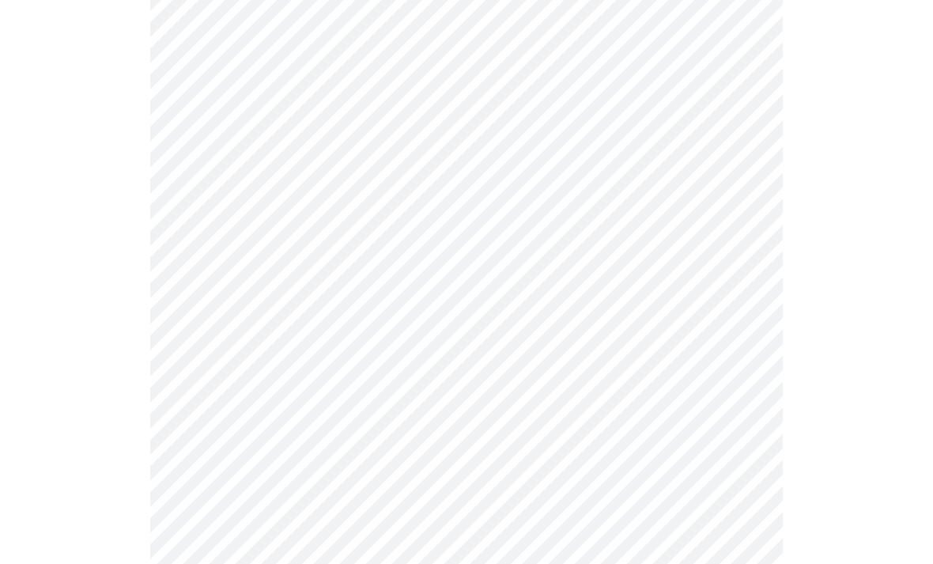
scroll to position [203, 0]
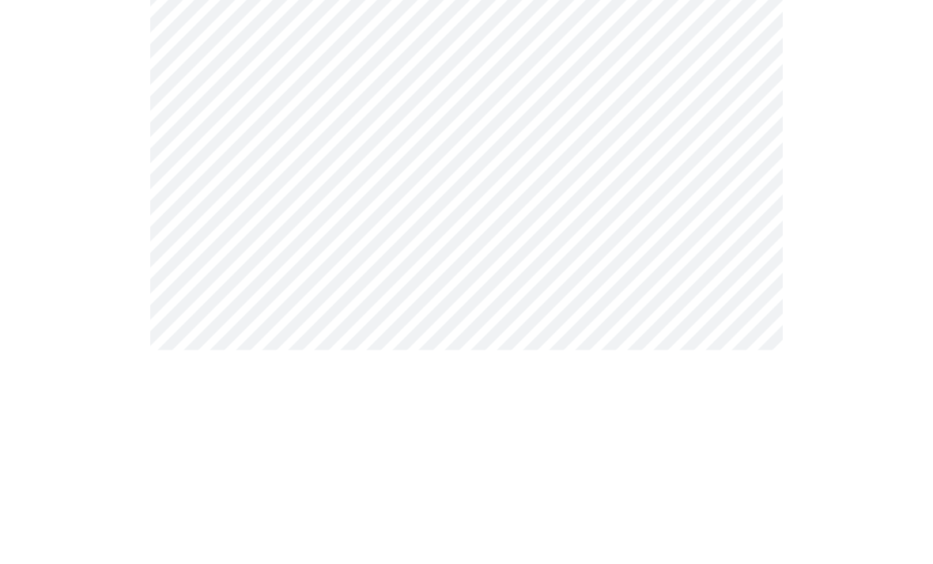
click at [850, 221] on div at bounding box center [466, 258] width 920 height 690
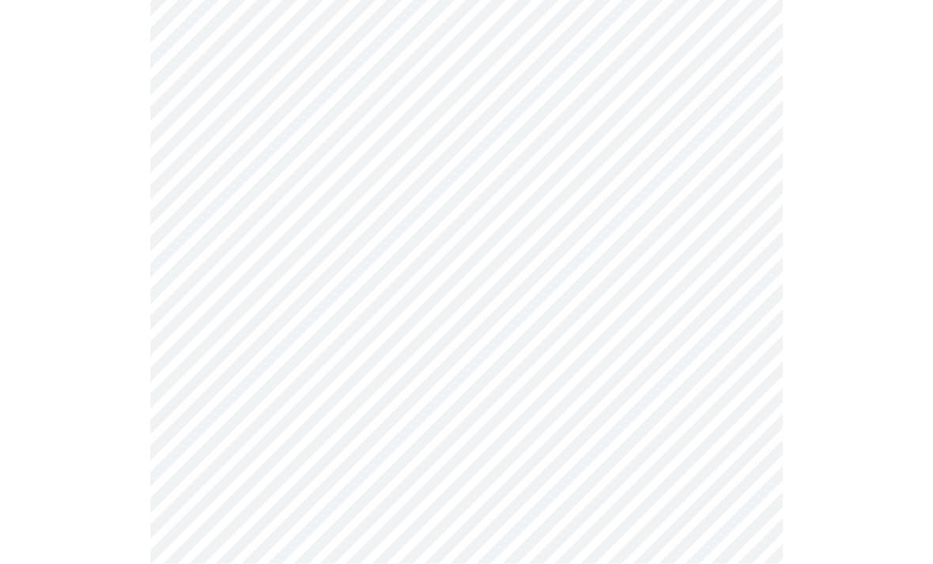
scroll to position [4195, 0]
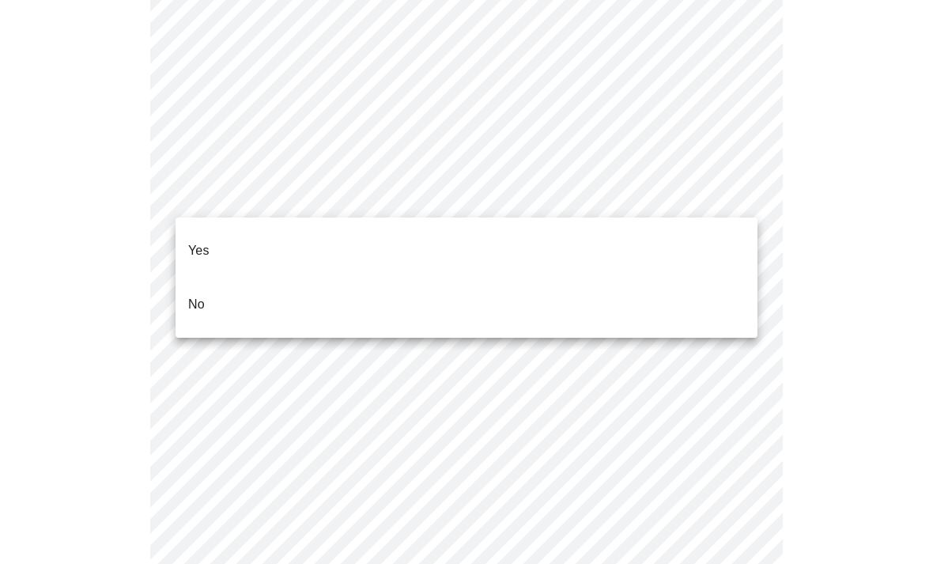
click at [198, 295] on p "No" at bounding box center [196, 304] width 17 height 19
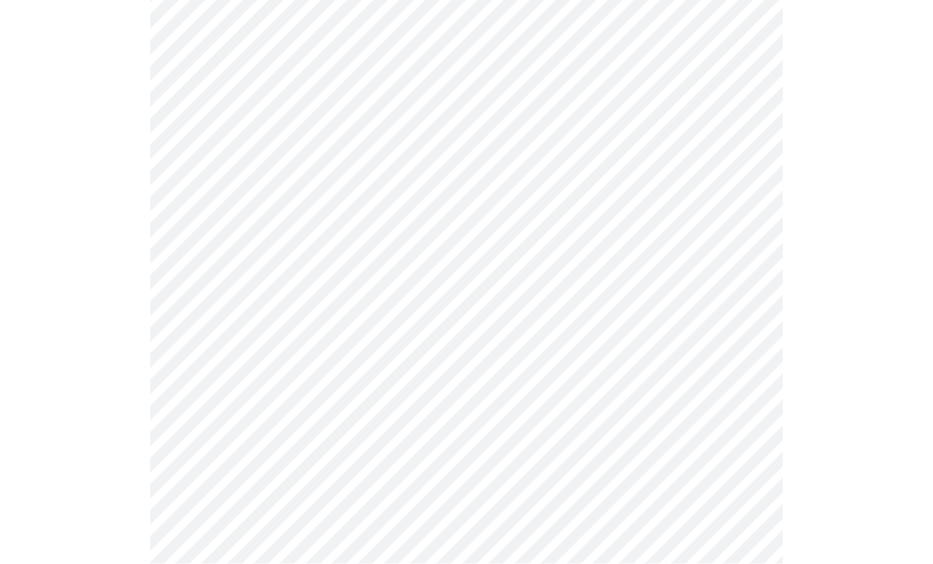
scroll to position [865, 0]
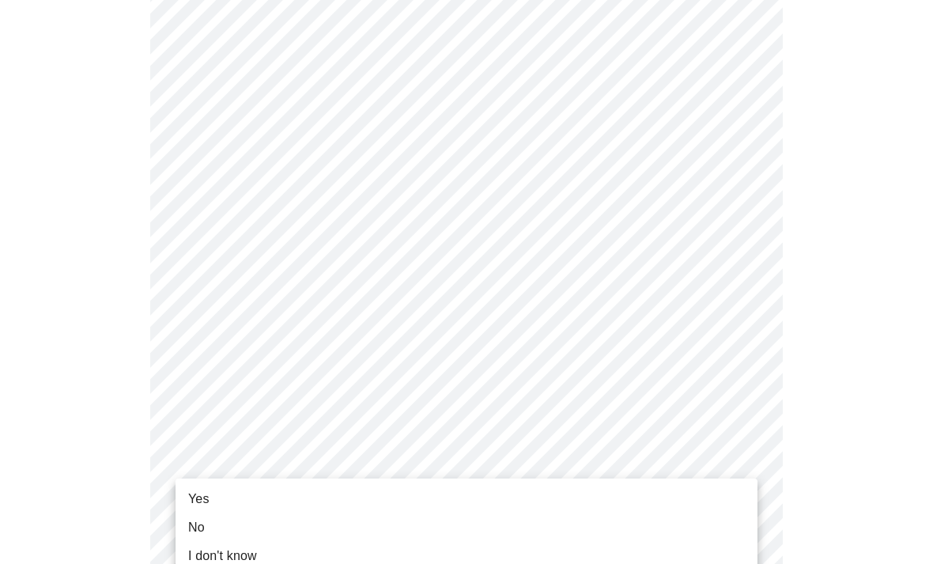
click at [203, 501] on span "Yes" at bounding box center [198, 498] width 21 height 19
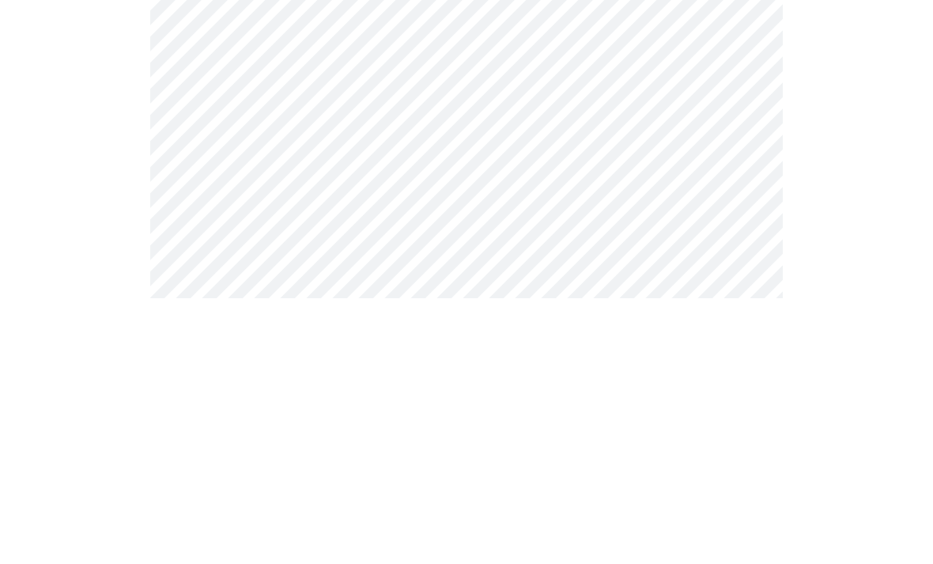
scroll to position [0, 0]
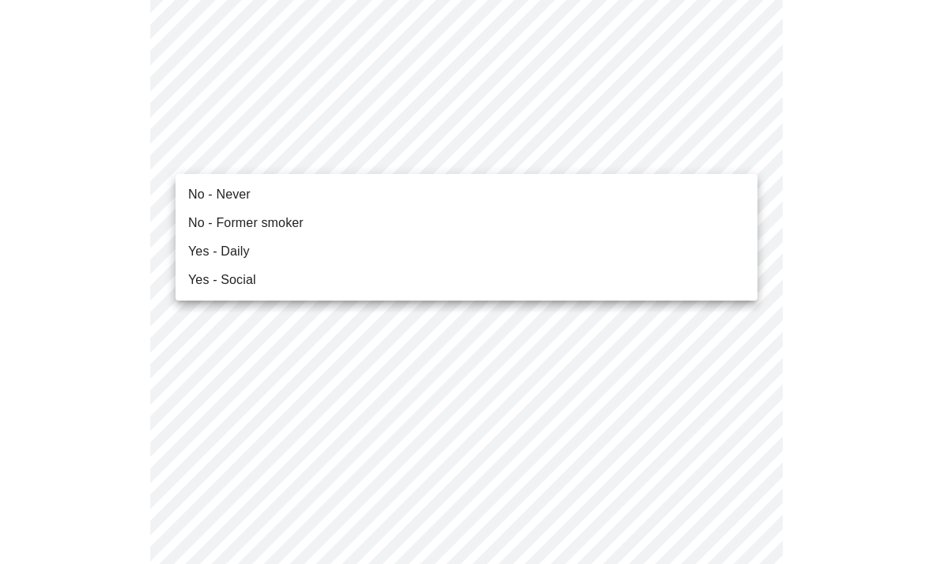
click at [231, 200] on span "No - Never" at bounding box center [219, 194] width 62 height 19
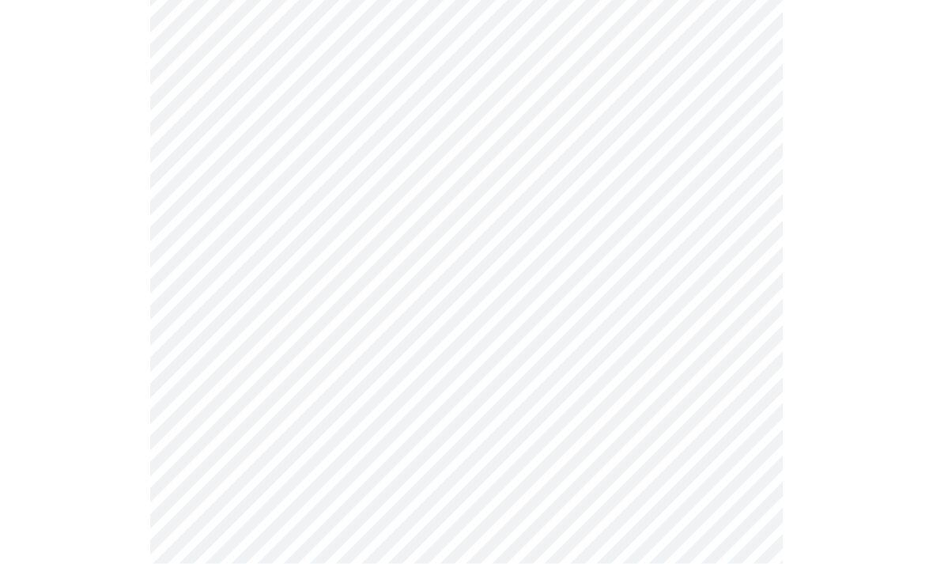
scroll to position [1383, 0]
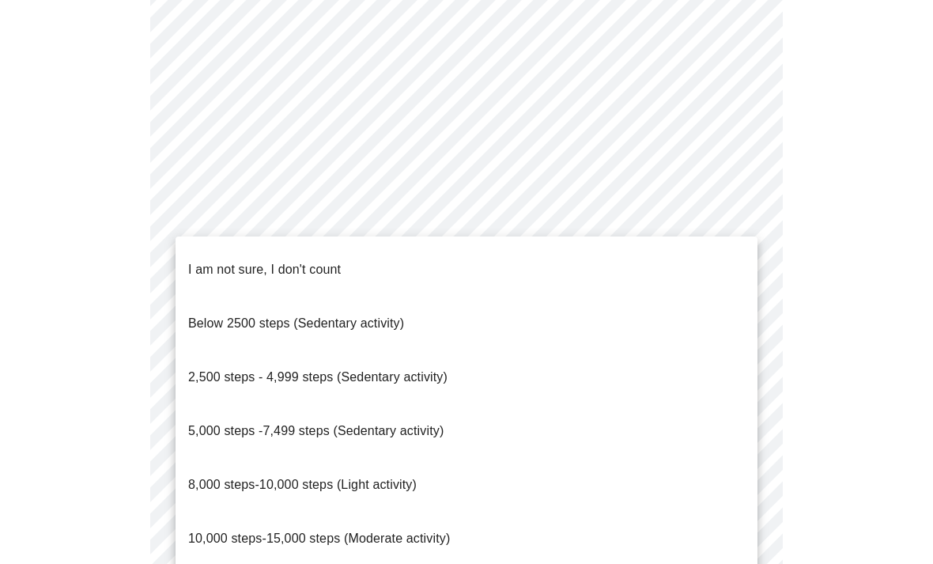
click at [318, 478] on span "8,000 steps-10,000 steps (Light activity)" at bounding box center [302, 484] width 228 height 13
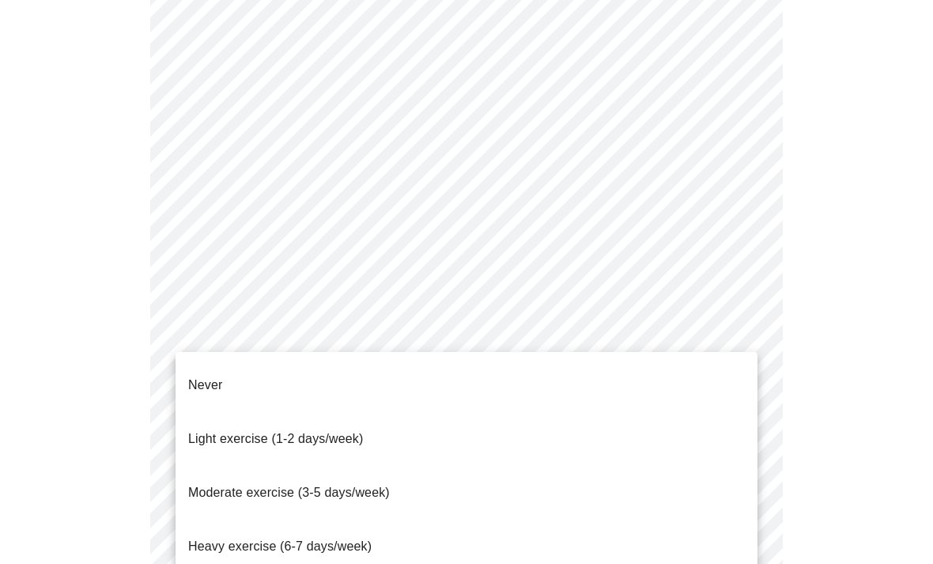
click at [349, 485] on span "Moderate exercise (3-5 days/week)" at bounding box center [289, 491] width 202 height 13
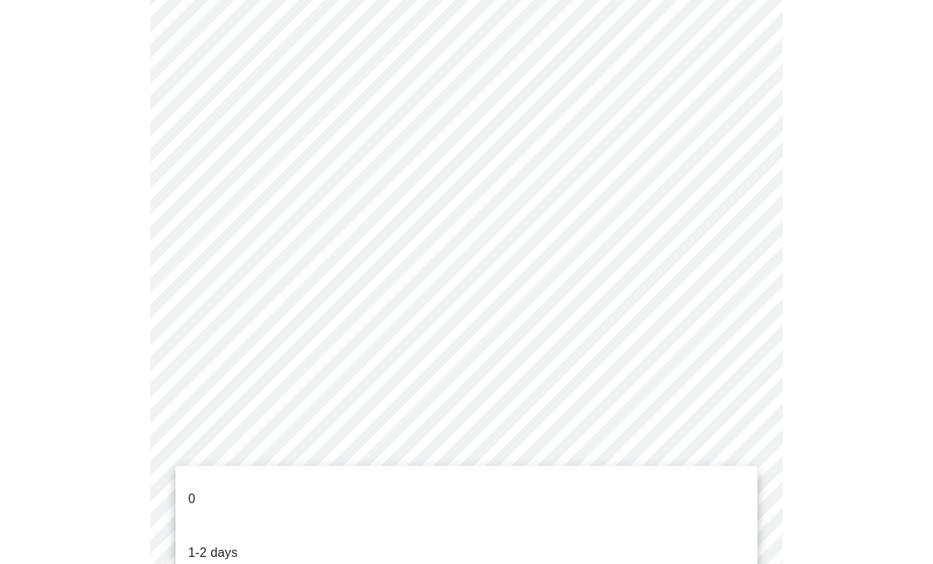
click at [228, 543] on p "1-2 days" at bounding box center [213, 552] width 50 height 19
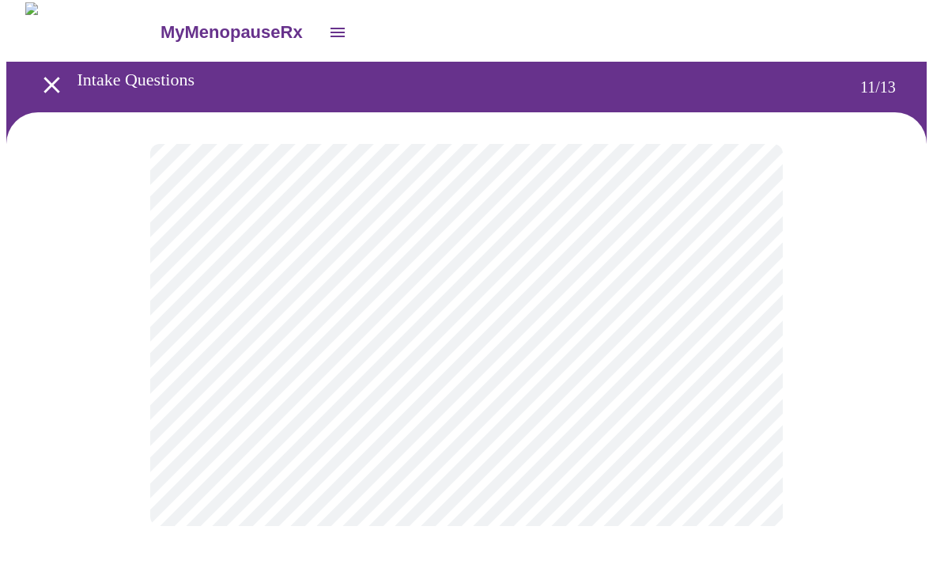
scroll to position [0, 0]
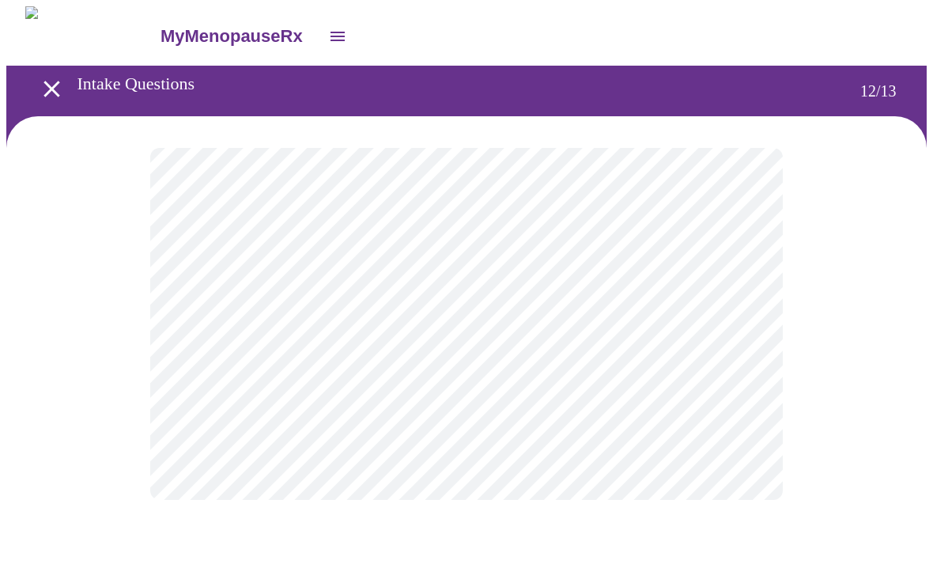
click at [744, 334] on body "MyMenopauseRx Intake Questions 12 / 13" at bounding box center [466, 268] width 920 height 525
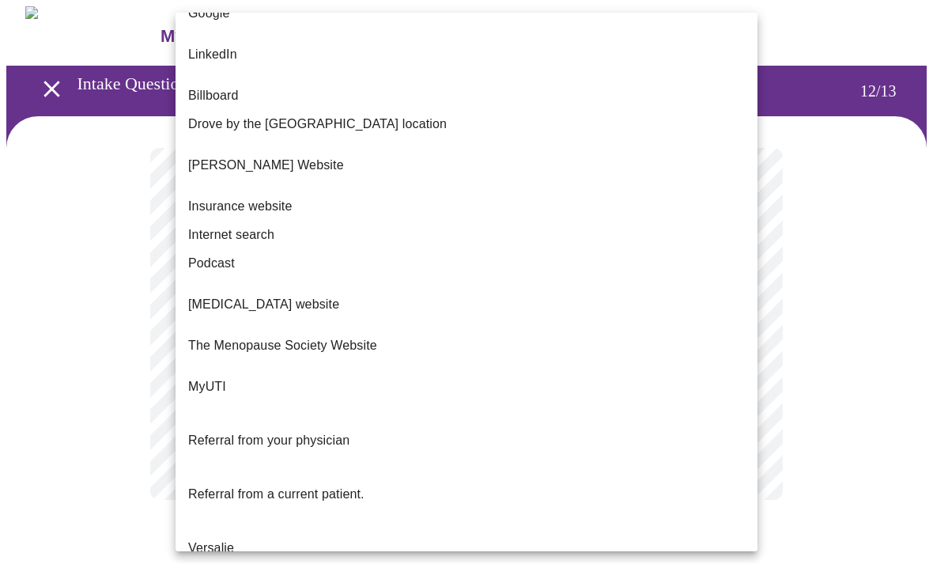
scroll to position [129, 0]
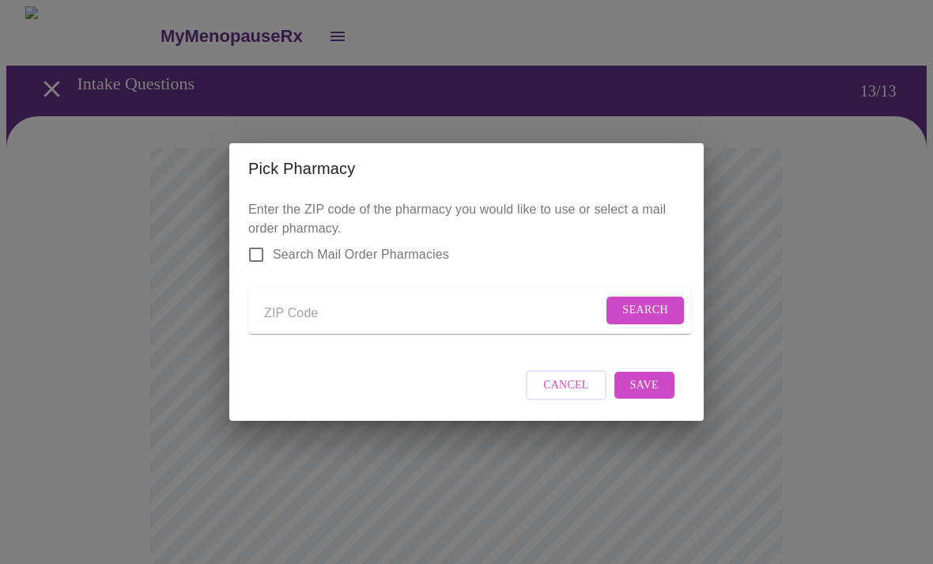
click at [504, 311] on input "Send a message to your care team" at bounding box center [433, 312] width 338 height 25
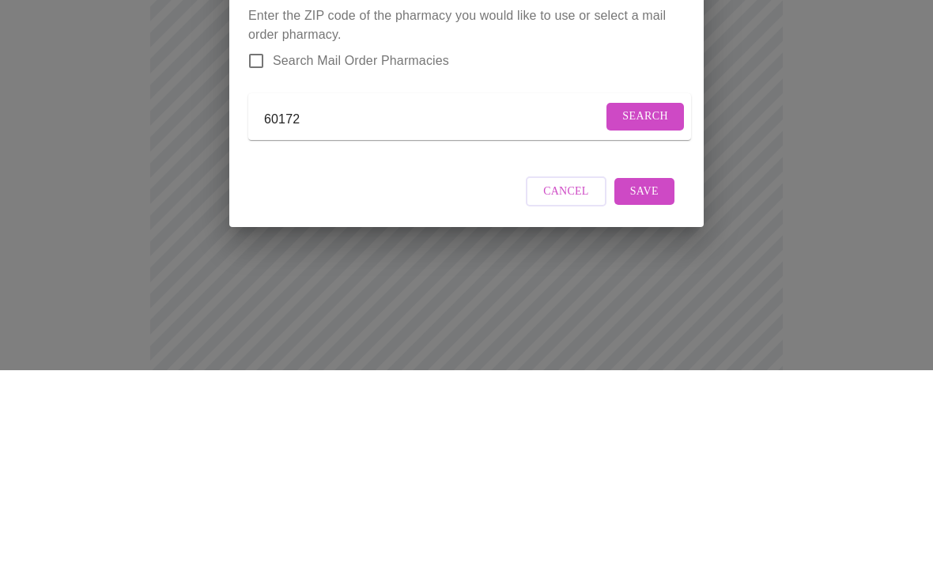
scroll to position [194, 0]
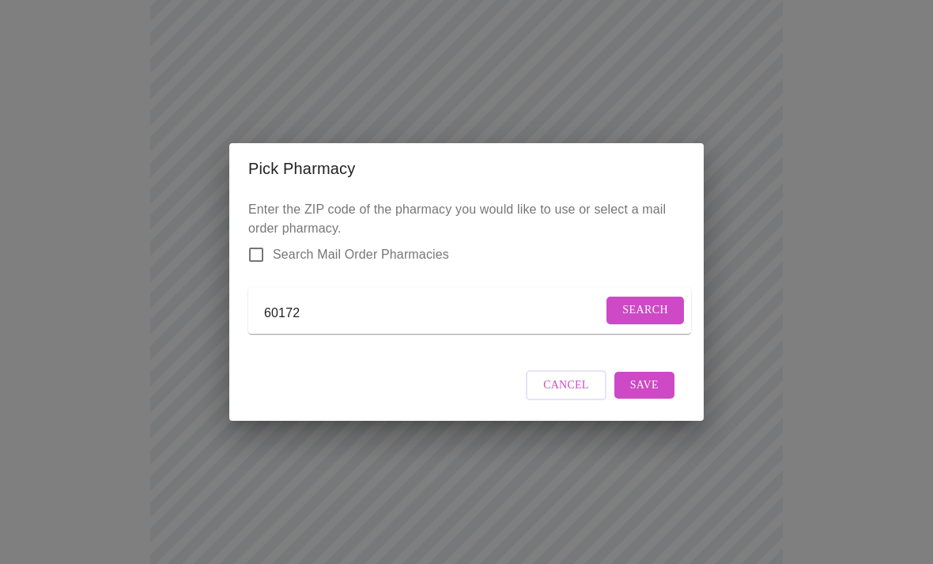
click at [663, 387] on button "Save" at bounding box center [644, 386] width 60 height 28
click at [647, 305] on span "Search" at bounding box center [645, 310] width 46 height 20
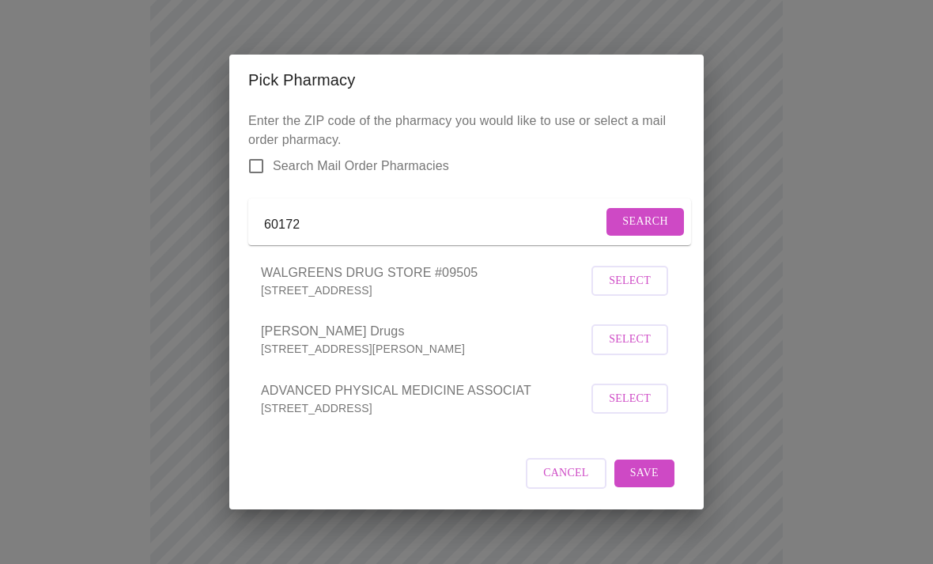
click at [364, 218] on input "60172" at bounding box center [433, 225] width 338 height 25
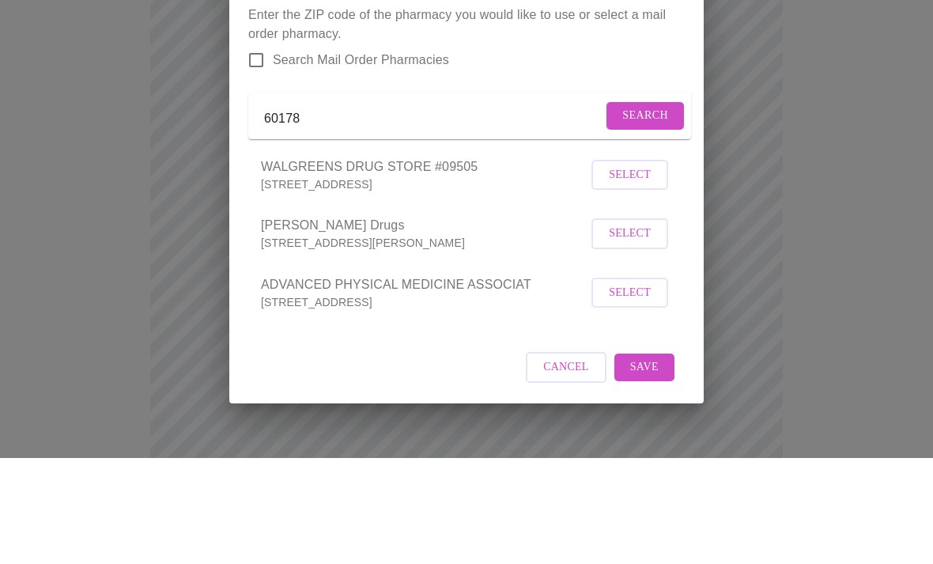
click at [656, 212] on span "Search" at bounding box center [645, 222] width 46 height 20
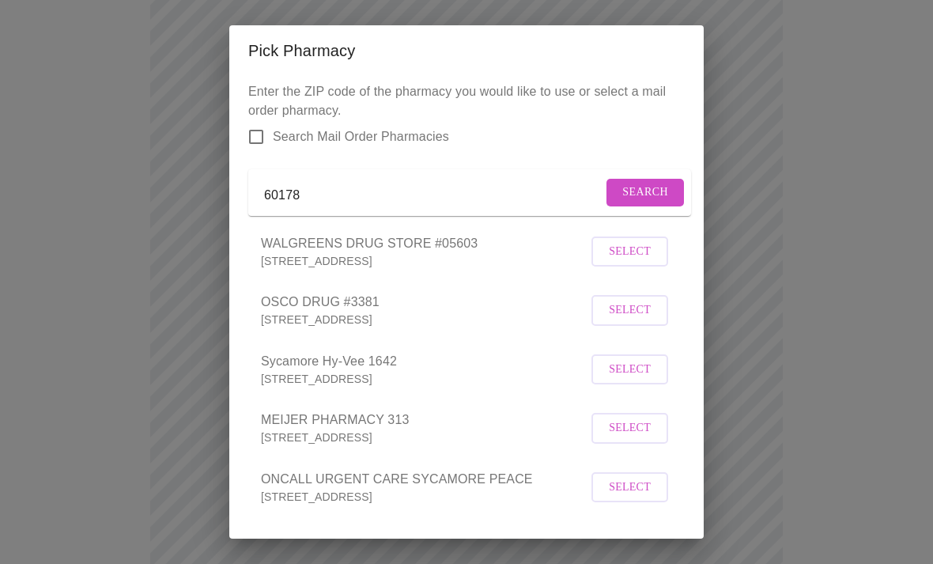
click at [348, 201] on input "60178" at bounding box center [433, 195] width 338 height 25
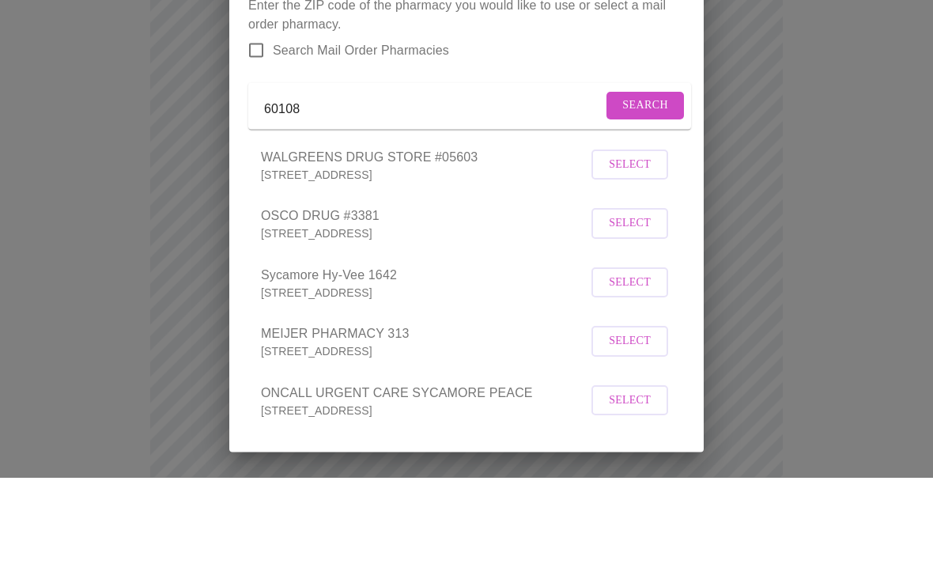
type input "60108"
click at [652, 183] on span "Search" at bounding box center [645, 193] width 46 height 20
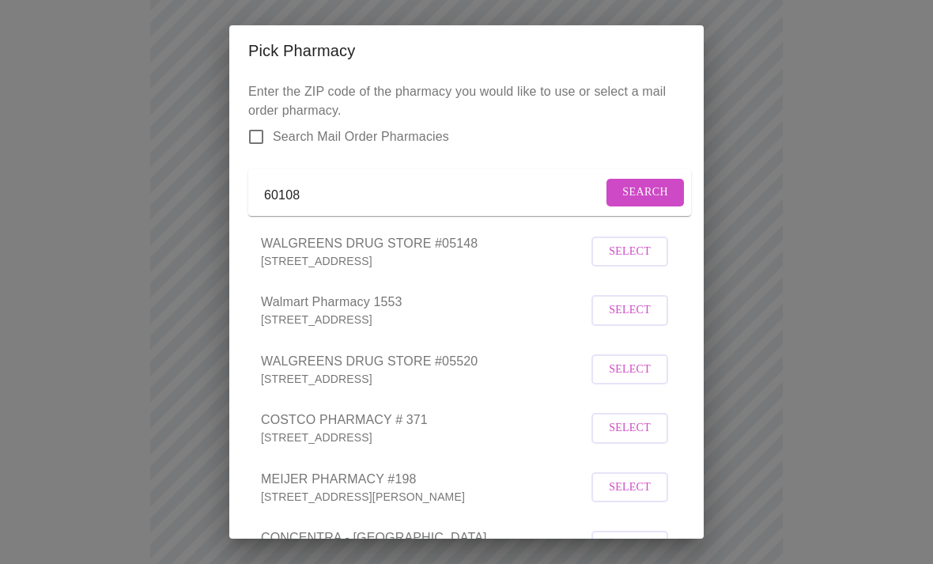
click at [648, 379] on span "Select" at bounding box center [630, 370] width 42 height 20
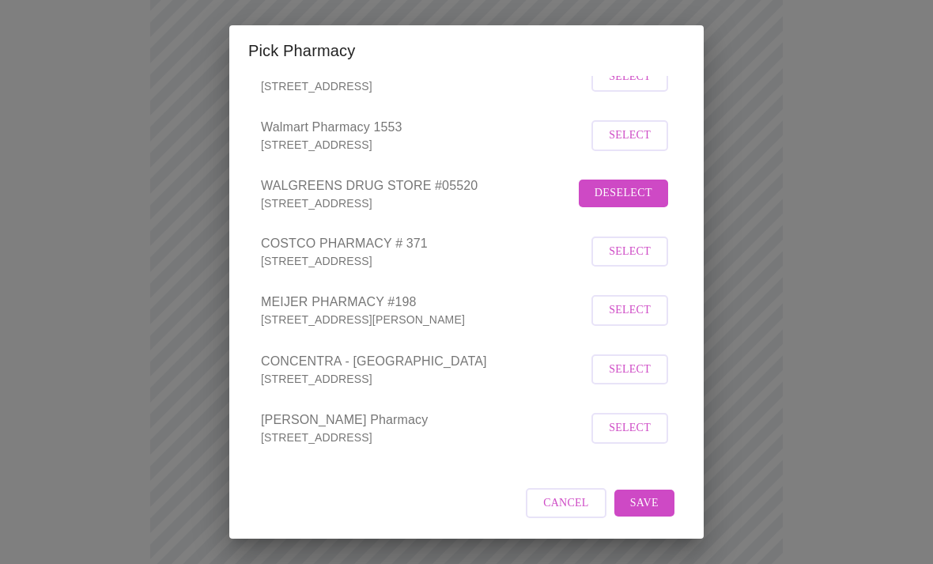
scroll to position [194, 0]
click at [650, 510] on span "Save" at bounding box center [644, 503] width 28 height 20
click at [807, 80] on div "Pick Pharmacy Enter the ZIP code of the pharmacy you would like to use or selec…" at bounding box center [466, 282] width 933 height 564
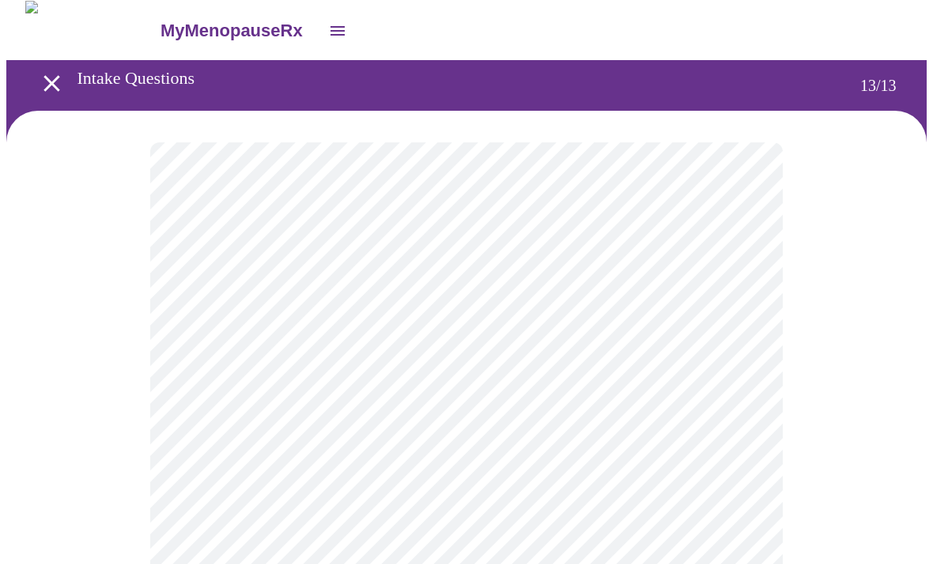
scroll to position [35, 0]
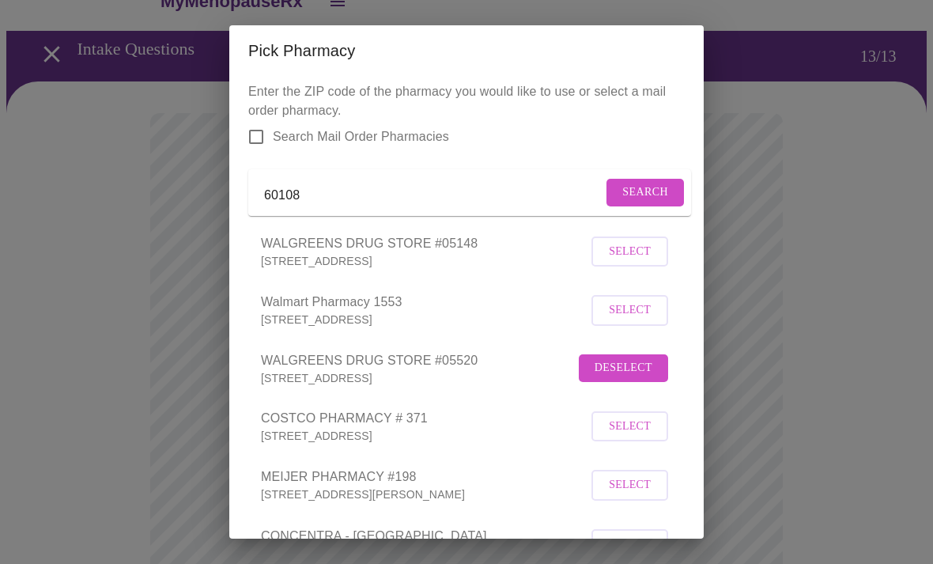
click at [394, 370] on span "WALGREENS DRUG STORE #05520" at bounding box center [418, 360] width 314 height 19
click at [435, 370] on span "WALGREENS DRUG STORE #05520" at bounding box center [418, 360] width 314 height 19
click at [643, 378] on span "Deselect" at bounding box center [624, 368] width 58 height 20
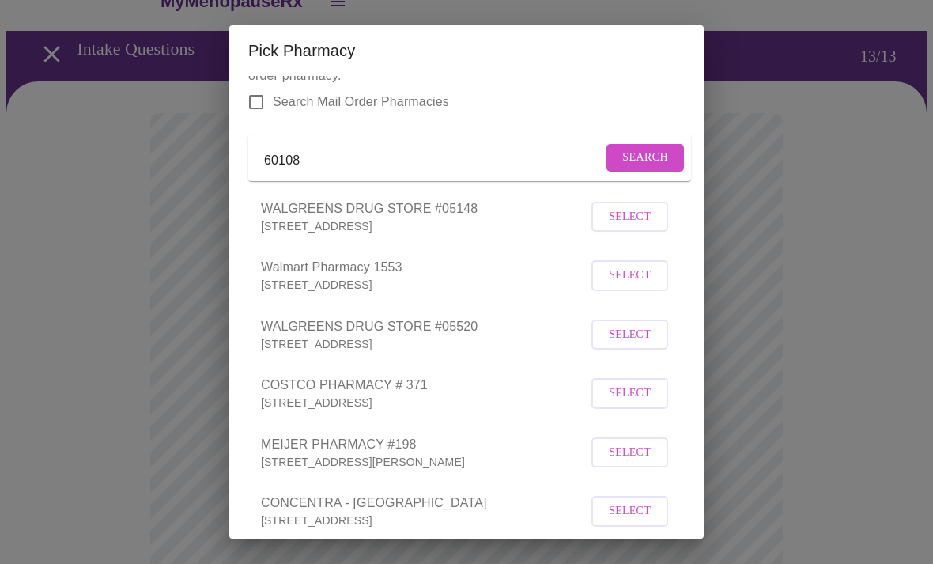
click at [630, 345] on span "Select" at bounding box center [630, 335] width 42 height 20
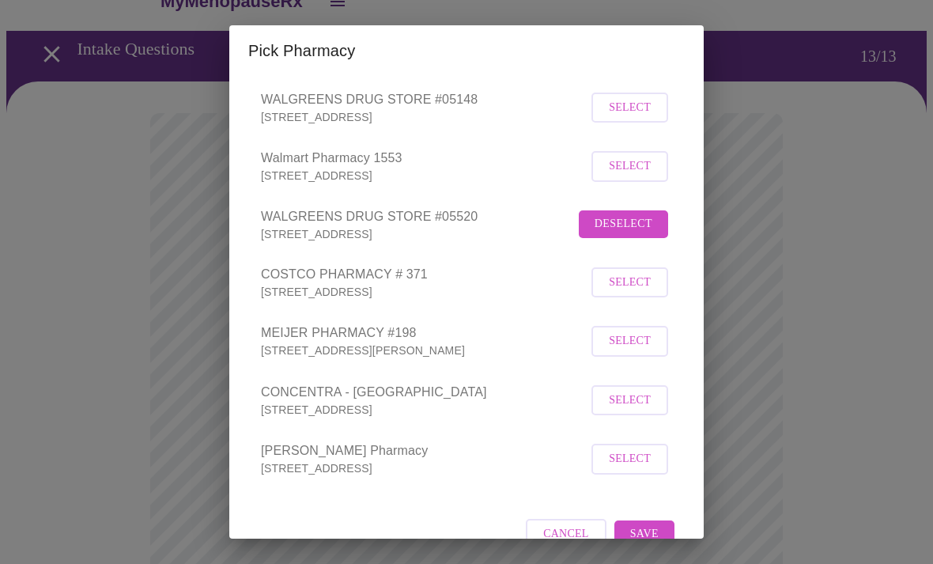
scroll to position [143, 0]
click at [640, 545] on span "Save" at bounding box center [644, 535] width 28 height 20
click at [796, 244] on div "Pick Pharmacy Enter the ZIP code of the pharmacy you would like to use or selec…" at bounding box center [466, 282] width 933 height 564
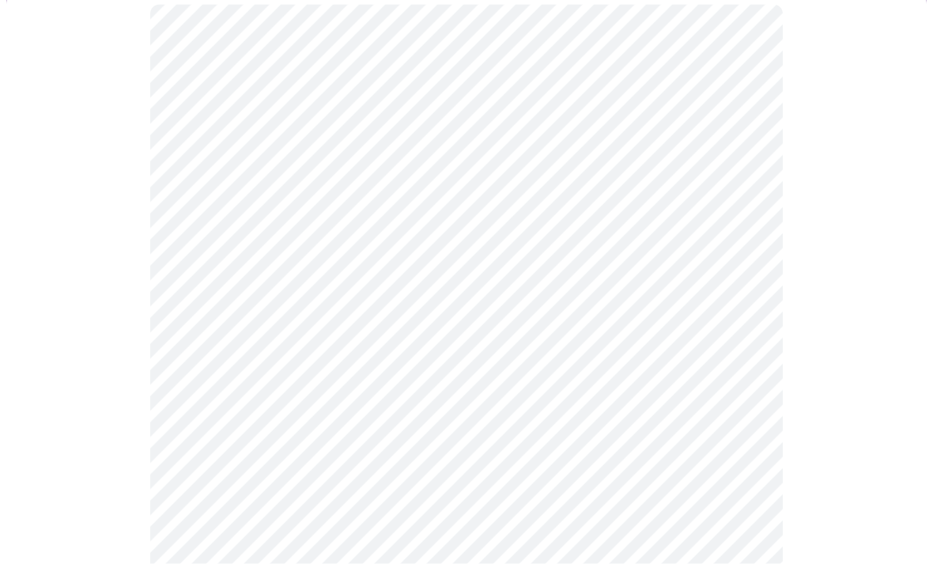
scroll to position [144, 0]
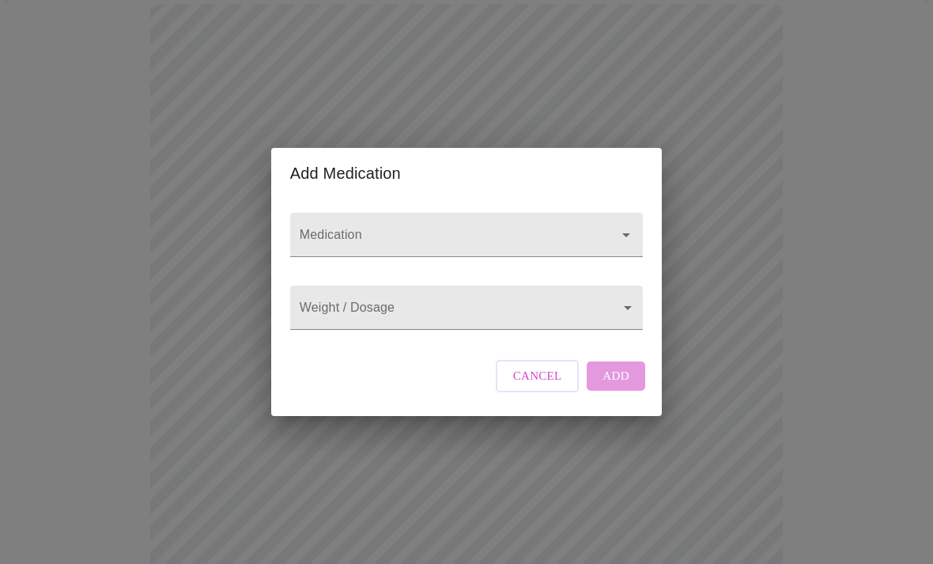
click at [623, 244] on icon "Open" at bounding box center [626, 234] width 19 height 19
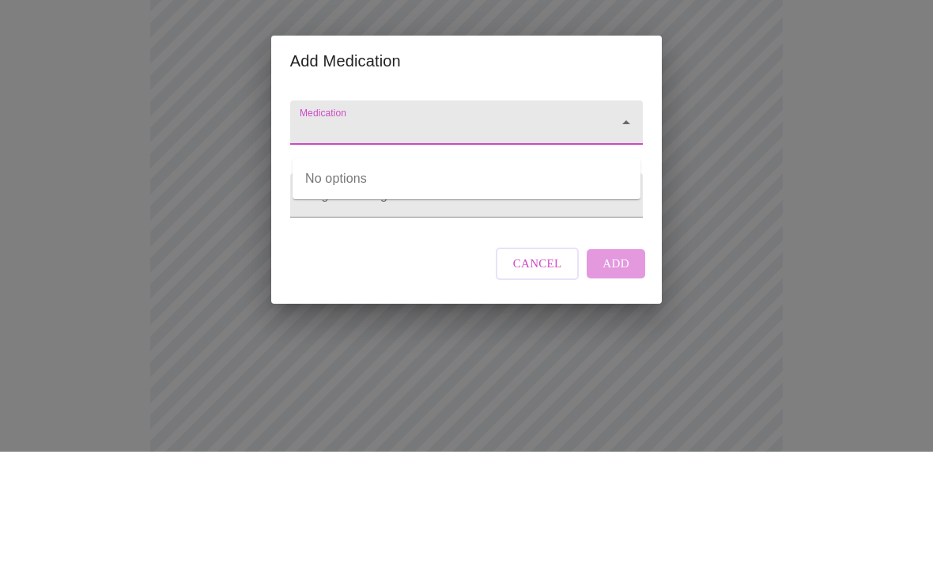
click at [833, 203] on div "Add Medication Medication Weight / Dosage ​ Cancel Add" at bounding box center [466, 282] width 933 height 564
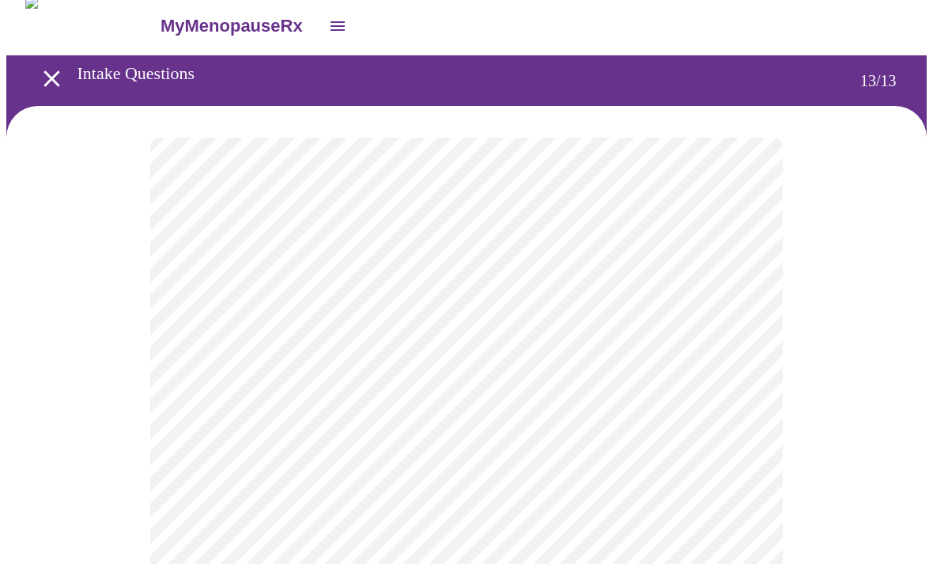
scroll to position [0, 0]
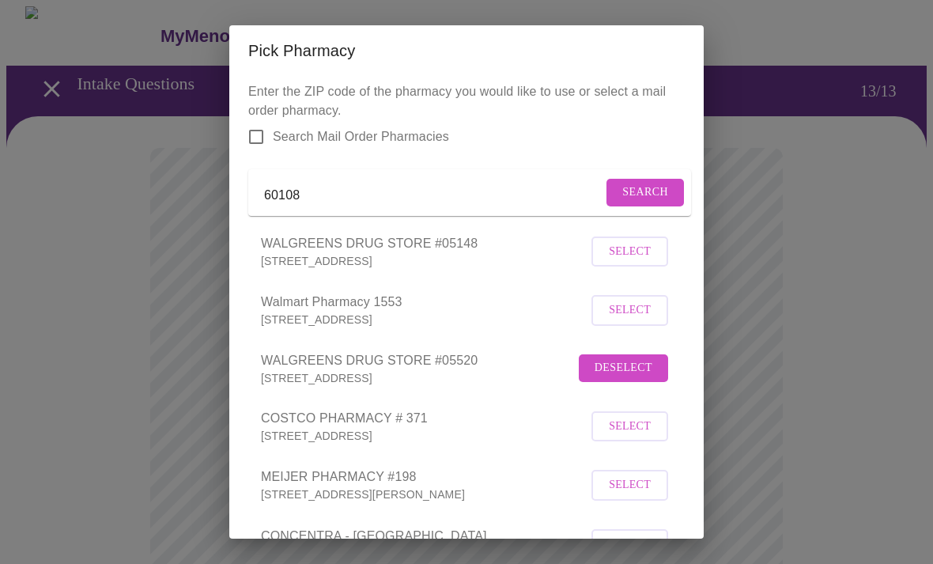
click at [633, 376] on button "Deselect" at bounding box center [623, 368] width 89 height 28
click at [391, 202] on input "60108" at bounding box center [433, 195] width 338 height 25
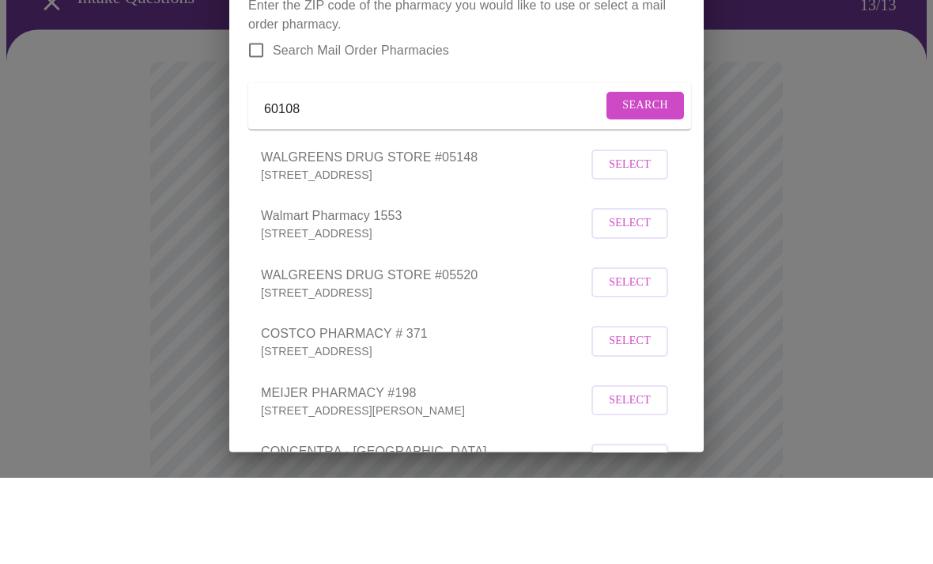
click at [352, 183] on input "60108" at bounding box center [433, 195] width 338 height 25
click at [645, 183] on span "Search" at bounding box center [645, 193] width 46 height 20
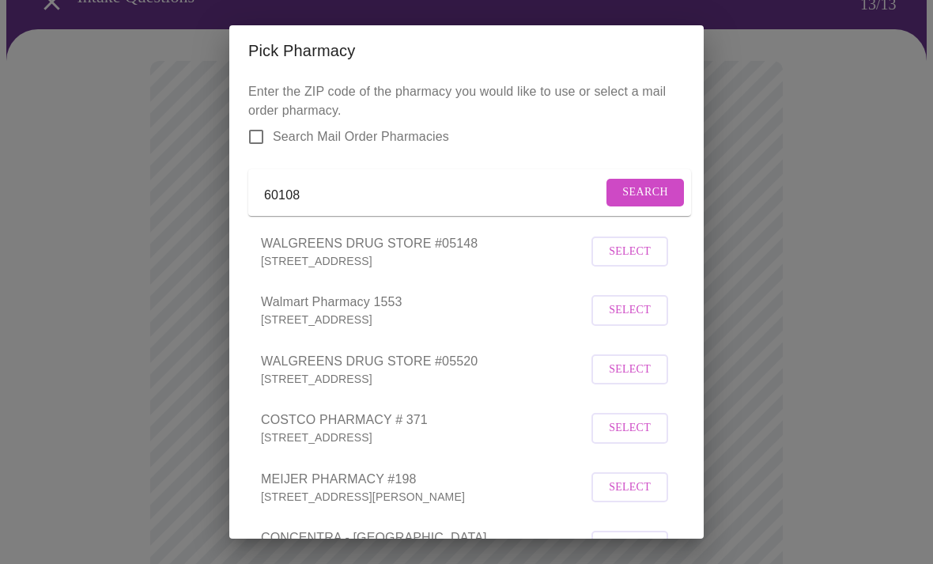
click at [639, 379] on span "Select" at bounding box center [630, 370] width 42 height 20
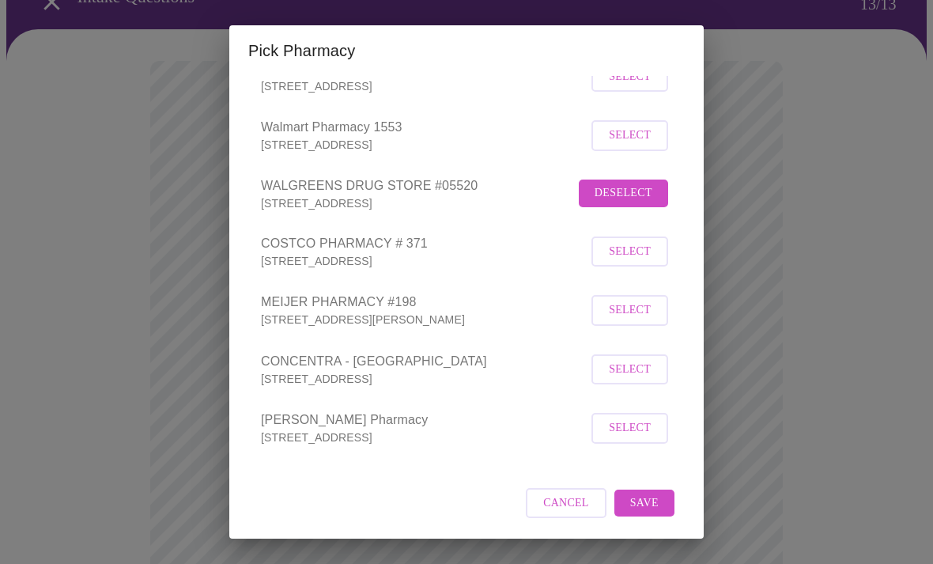
click at [644, 502] on span "Save" at bounding box center [644, 503] width 28 height 20
click at [652, 501] on div "Cancel" at bounding box center [466, 503] width 436 height 59
click at [579, 502] on span "Cancel" at bounding box center [576, 503] width 46 height 20
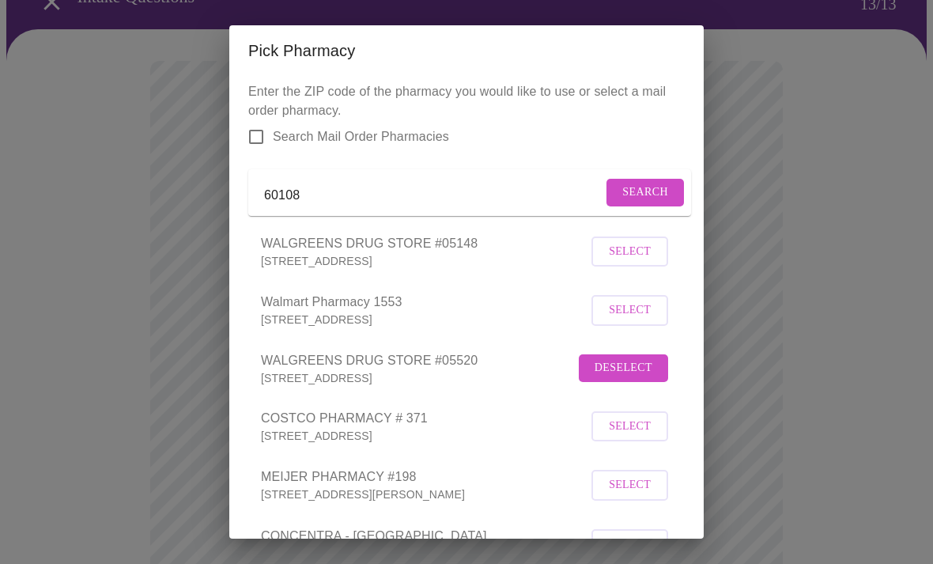
click at [644, 262] on span "Select" at bounding box center [630, 252] width 42 height 20
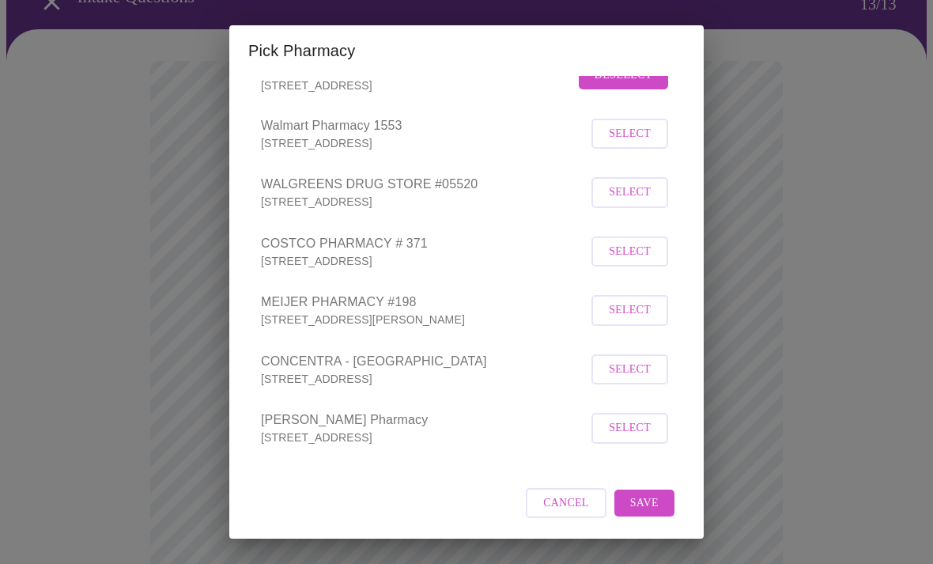
click at [651, 502] on span "Save" at bounding box center [644, 503] width 28 height 20
click at [636, 197] on span "Select" at bounding box center [630, 193] width 42 height 20
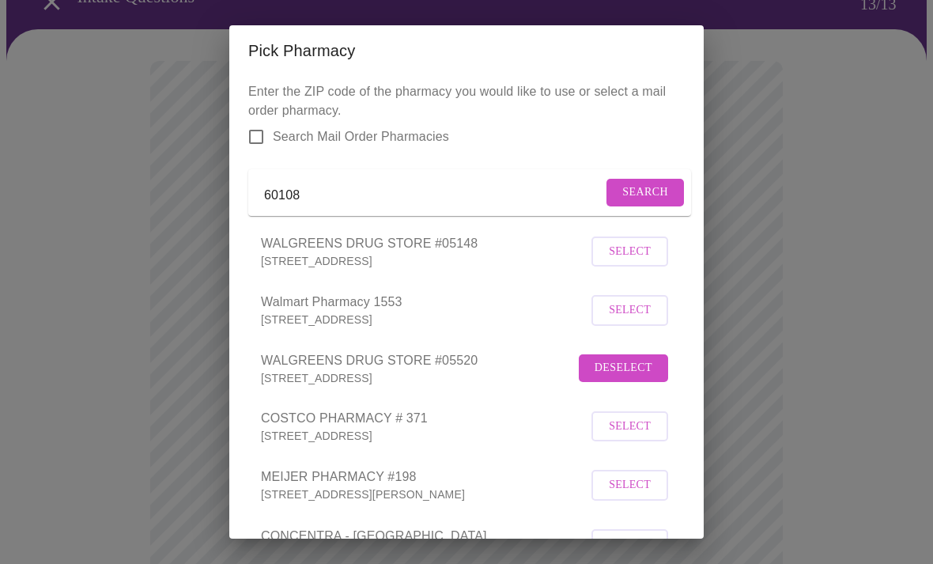
scroll to position [0, 0]
click at [363, 206] on input "60108" at bounding box center [433, 195] width 338 height 25
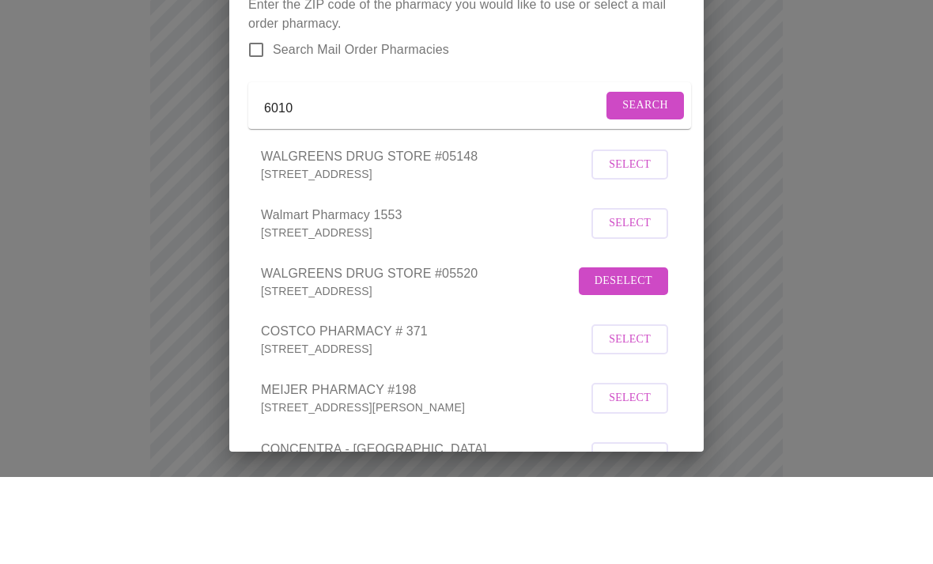
type input "601"
type input "60172"
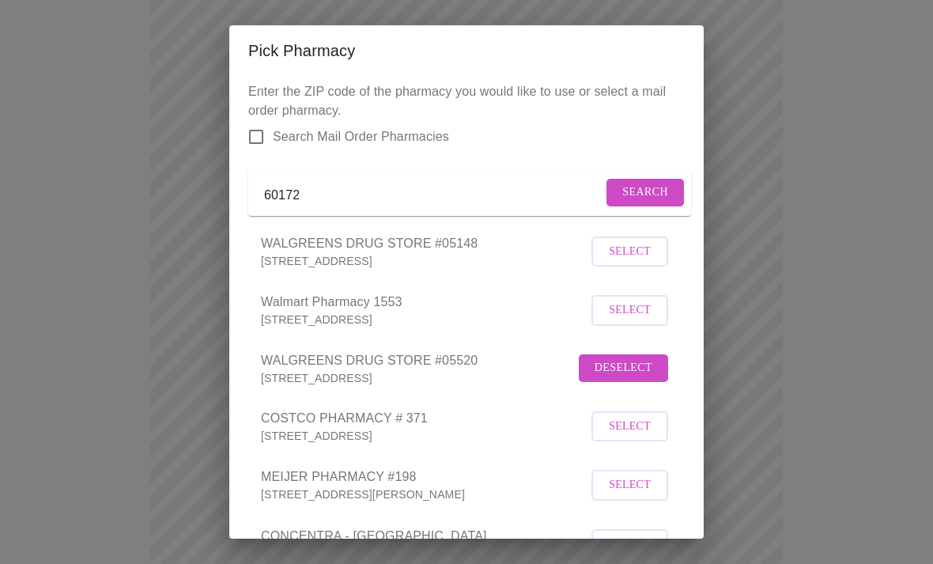
click at [639, 201] on span "Search" at bounding box center [645, 193] width 46 height 20
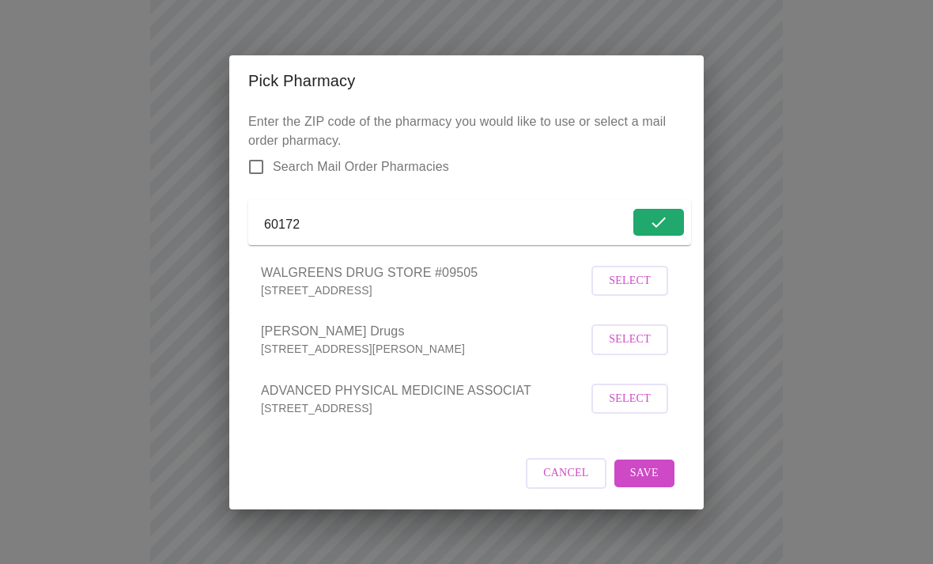
click at [652, 296] on button "Select" at bounding box center [629, 281] width 77 height 31
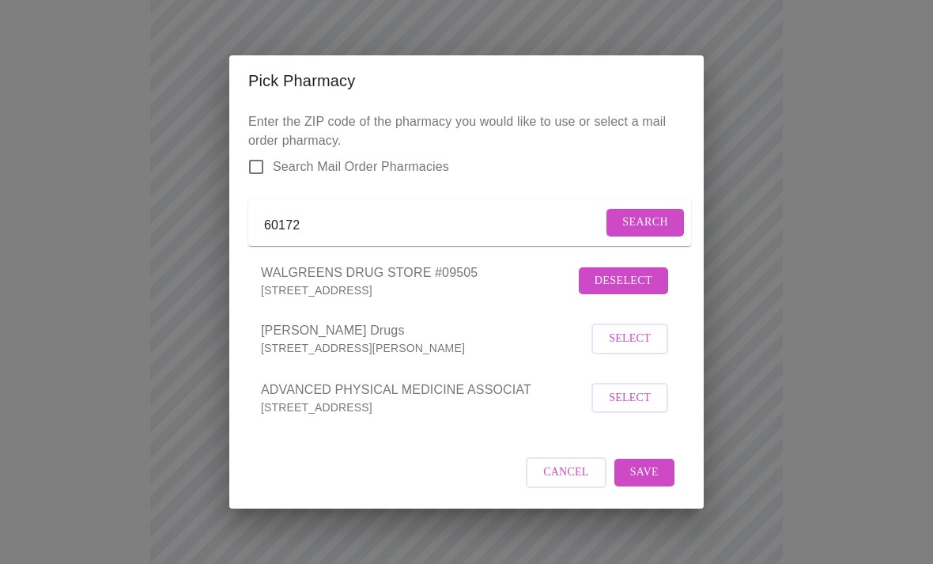
click at [666, 485] on button "Save" at bounding box center [644, 473] width 60 height 28
click at [579, 479] on span "Cancel" at bounding box center [576, 472] width 46 height 20
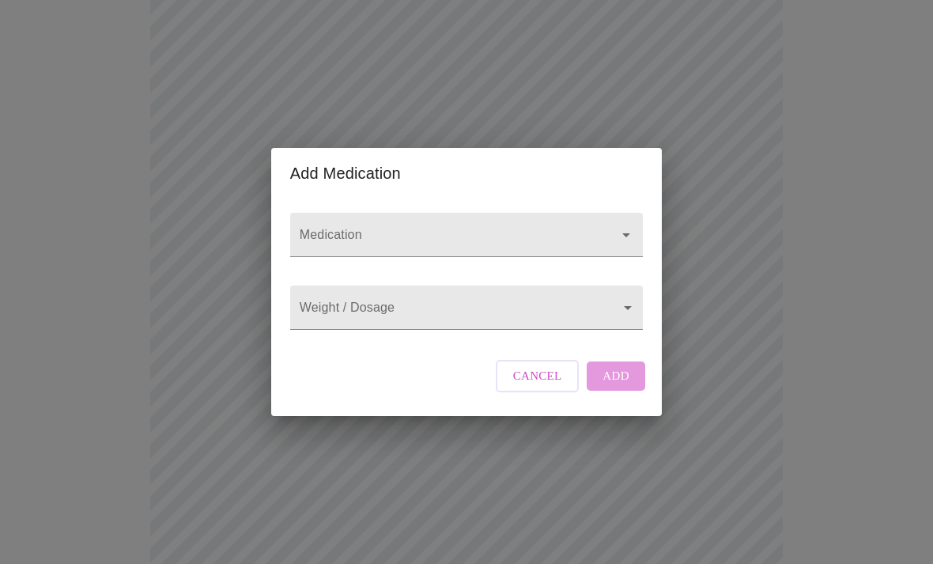
click at [625, 225] on icon "Open" at bounding box center [626, 234] width 19 height 19
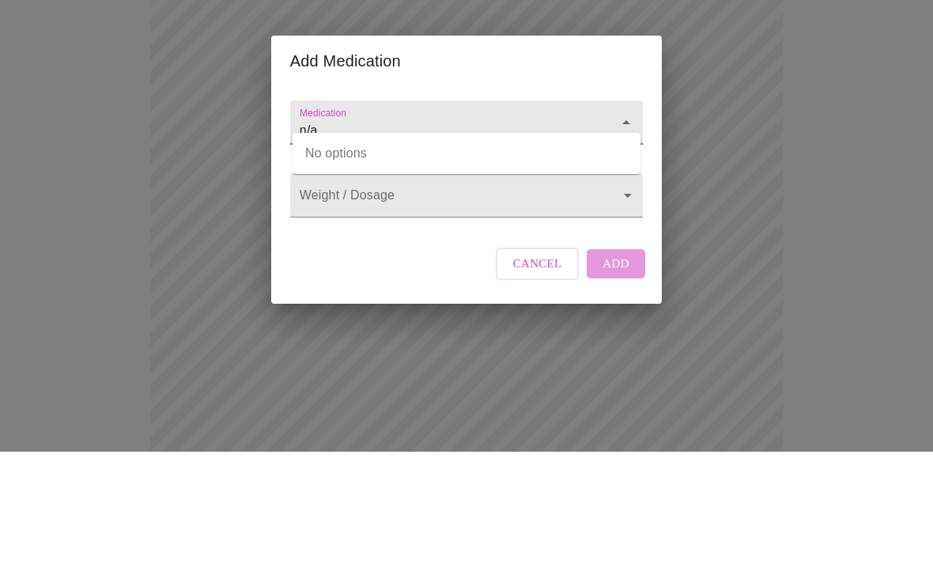
type input "n/a"
click at [861, 174] on div "Add Medication Medication n/a Weight / Dosage ​ Cancel Add" at bounding box center [466, 282] width 933 height 564
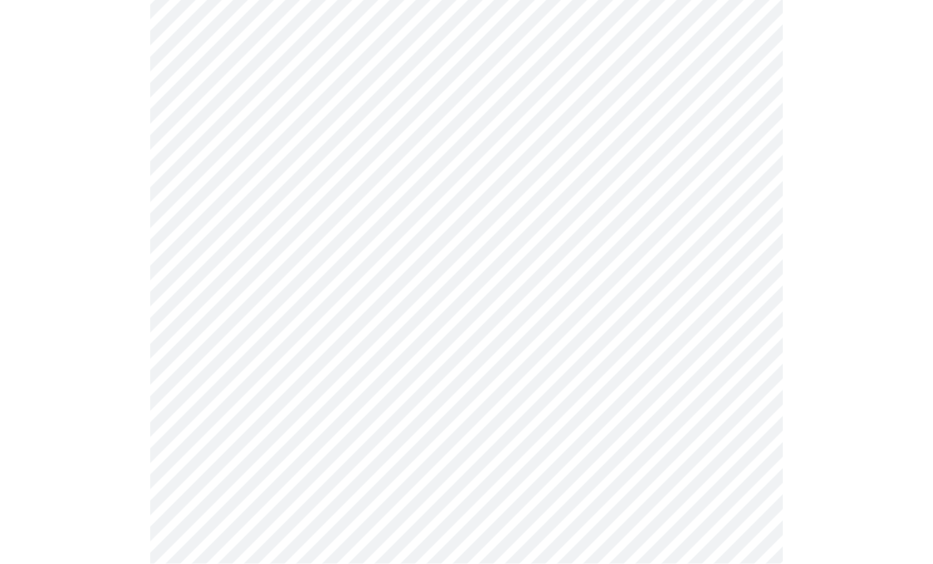
scroll to position [431, 0]
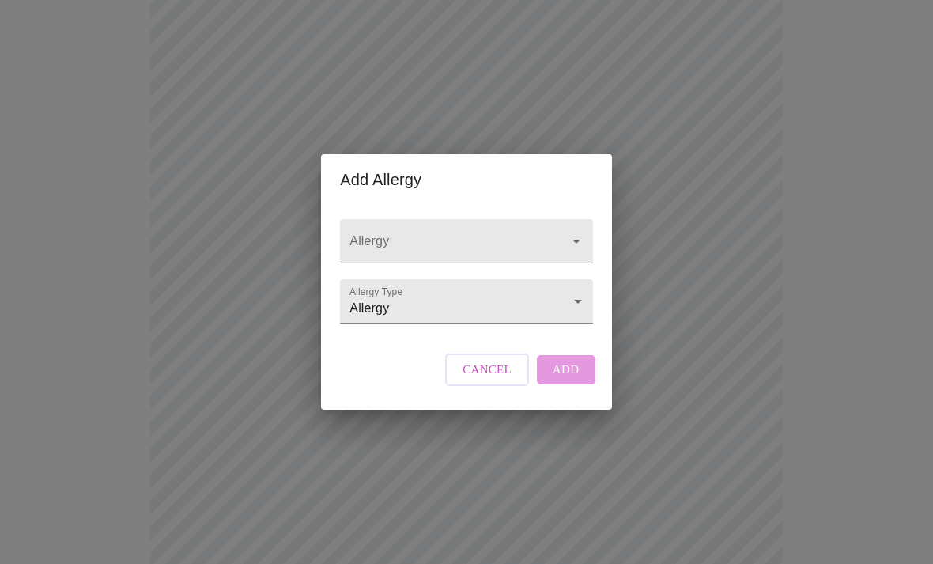
click at [570, 251] on icon "Open" at bounding box center [576, 241] width 19 height 19
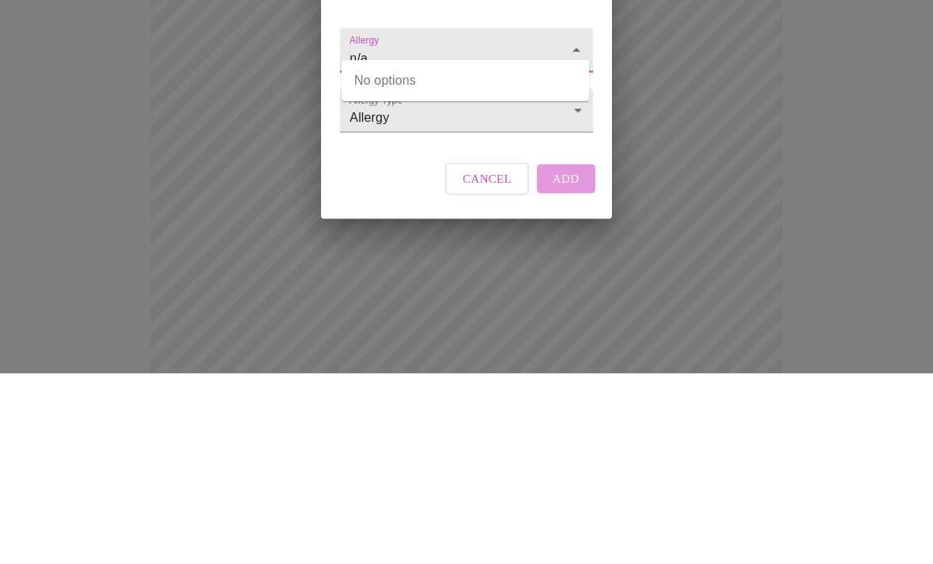
type input "n/a"
click at [851, 149] on div "Add Allergy Allergy n/a Allergy Type Allergy Allergy Cancel Add" at bounding box center [466, 282] width 933 height 564
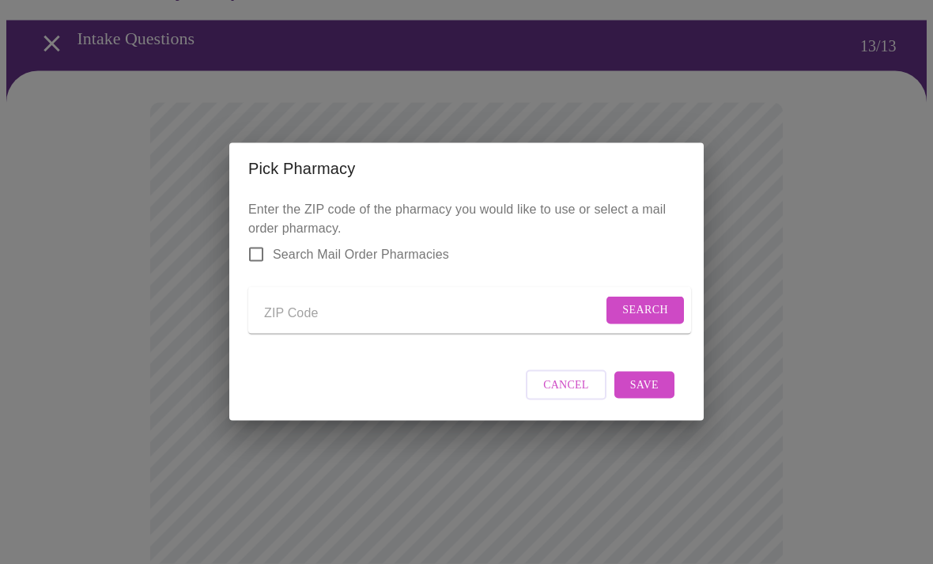
scroll to position [46, 0]
click at [400, 310] on input "Send a message to your care team" at bounding box center [433, 312] width 338 height 25
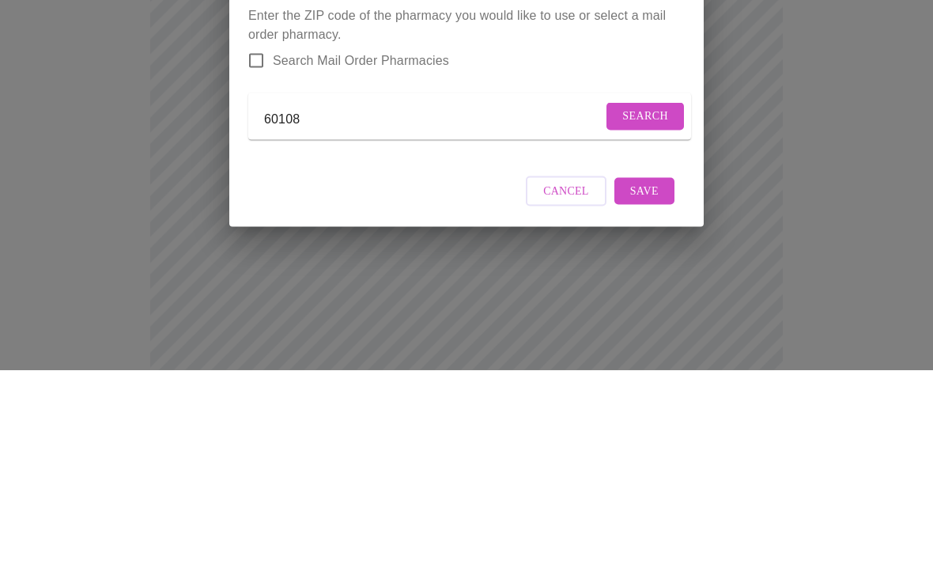
type input "60108"
click at [647, 300] on span "Search" at bounding box center [645, 310] width 46 height 20
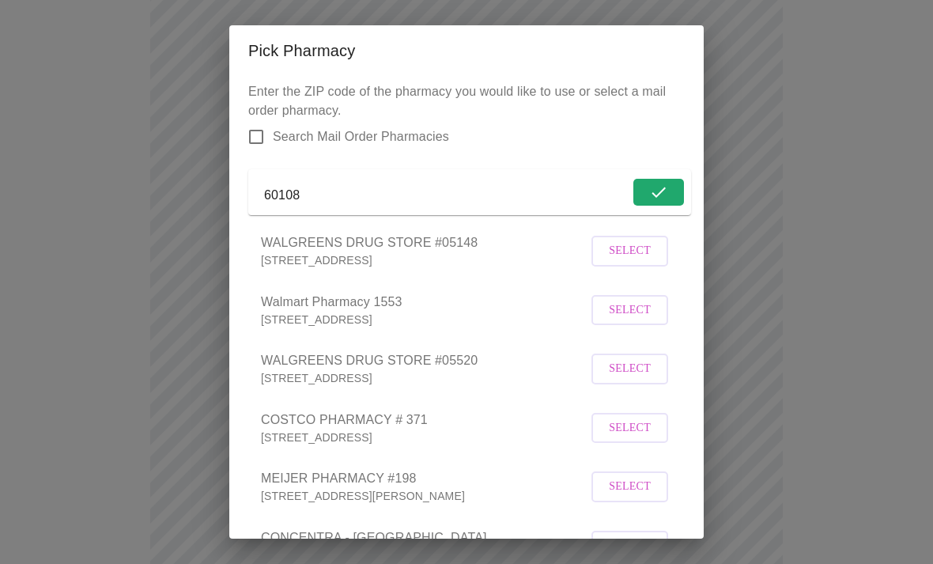
click at [635, 379] on span "Select" at bounding box center [630, 369] width 42 height 20
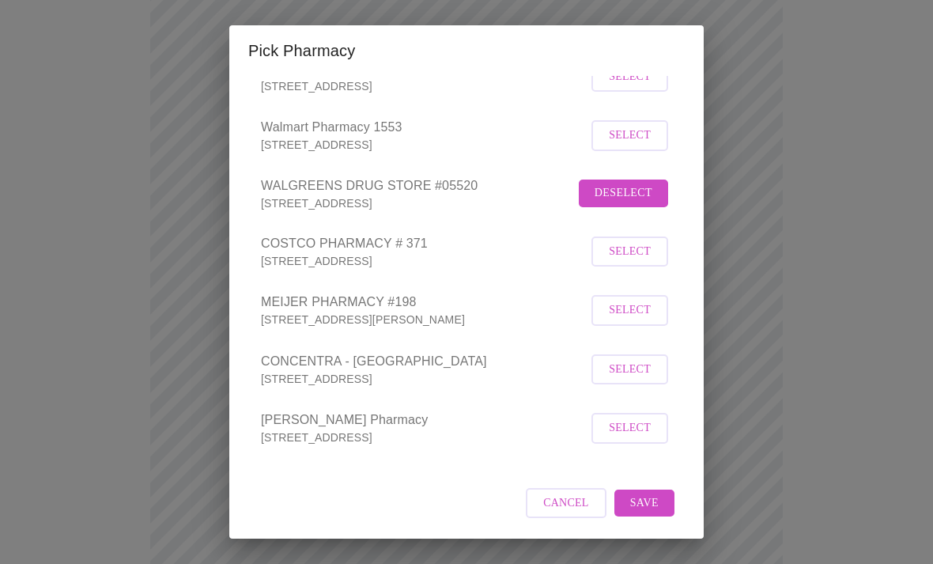
scroll to position [194, 0]
click at [647, 495] on span "Save" at bounding box center [644, 503] width 28 height 20
click at [578, 497] on span "Cancel" at bounding box center [566, 503] width 46 height 20
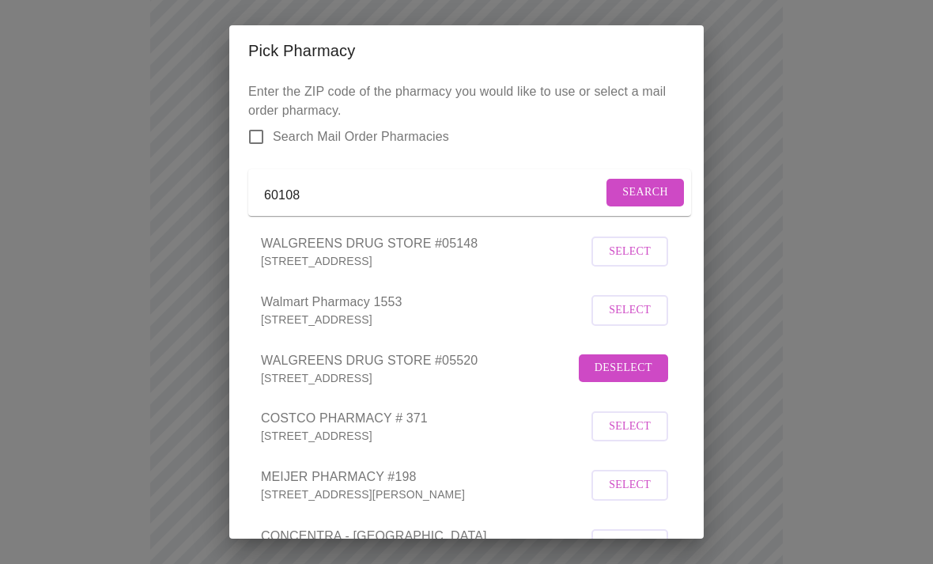
click at [255, 137] on input "Search Mail Order Pharmacies" at bounding box center [256, 136] width 33 height 33
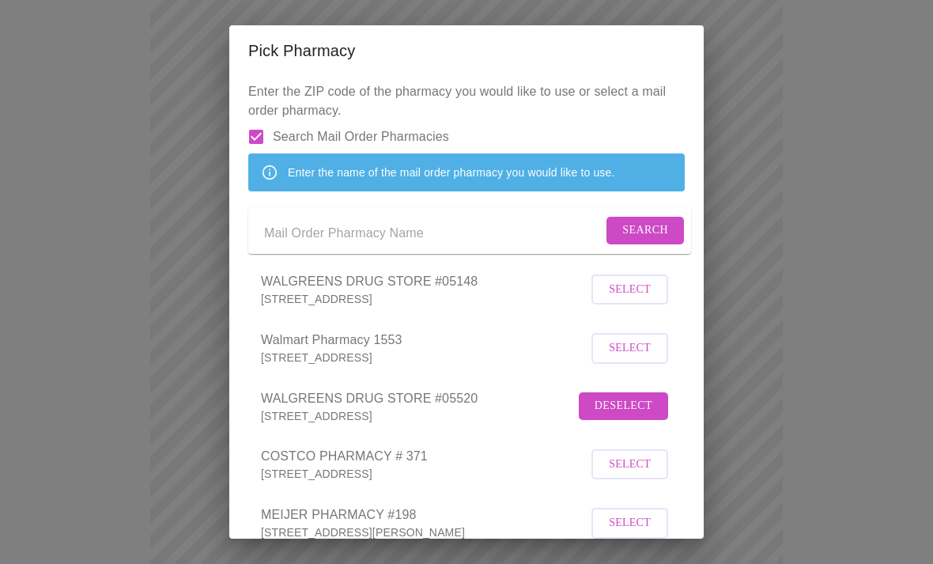
click at [253, 140] on input "Search Mail Order Pharmacies" at bounding box center [256, 136] width 33 height 33
checkbox input "false"
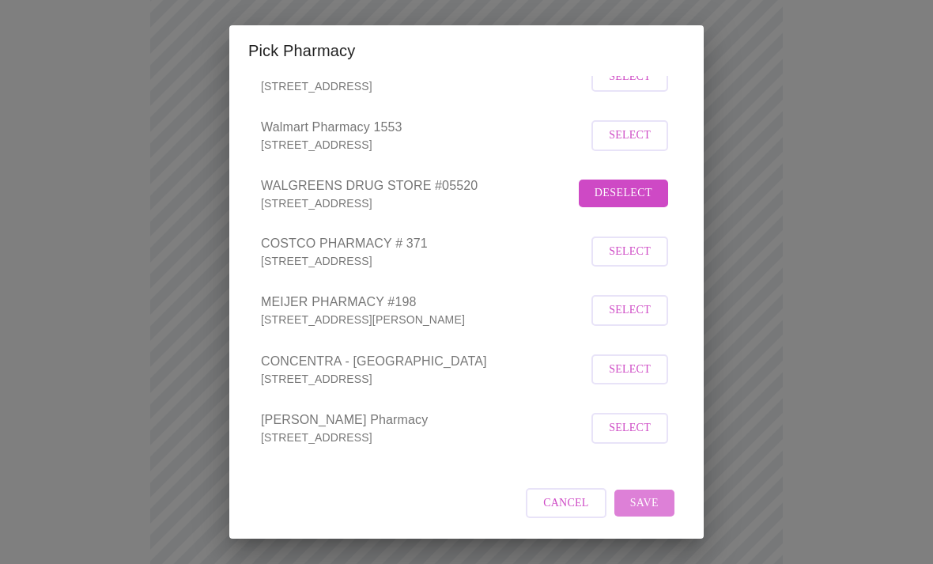
click at [655, 501] on span "Save" at bounding box center [644, 503] width 28 height 20
click at [647, 500] on div "Cancel" at bounding box center [466, 503] width 436 height 59
click at [654, 505] on div "Cancel" at bounding box center [466, 503] width 436 height 59
click at [647, 505] on div "Cancel" at bounding box center [466, 503] width 436 height 59
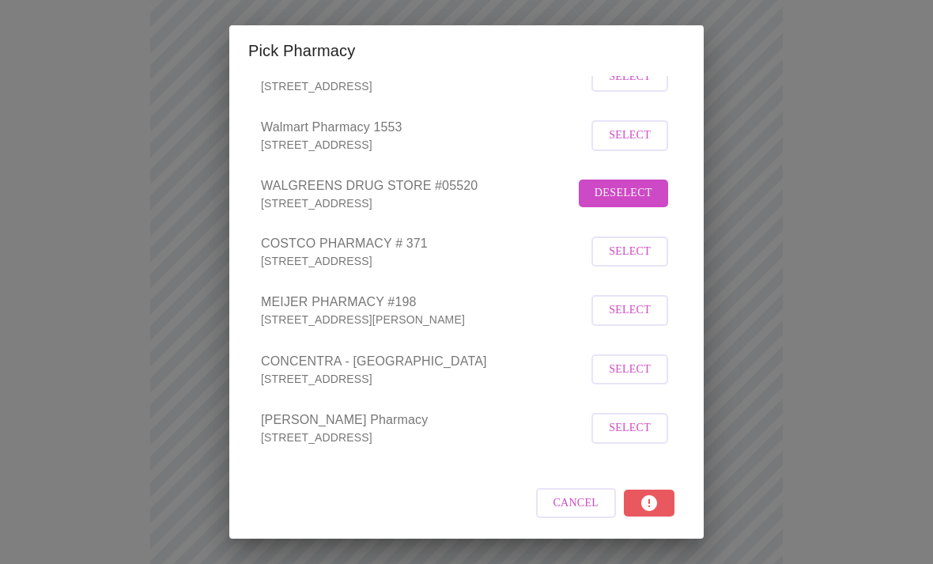
click at [582, 505] on span "Cancel" at bounding box center [576, 503] width 46 height 20
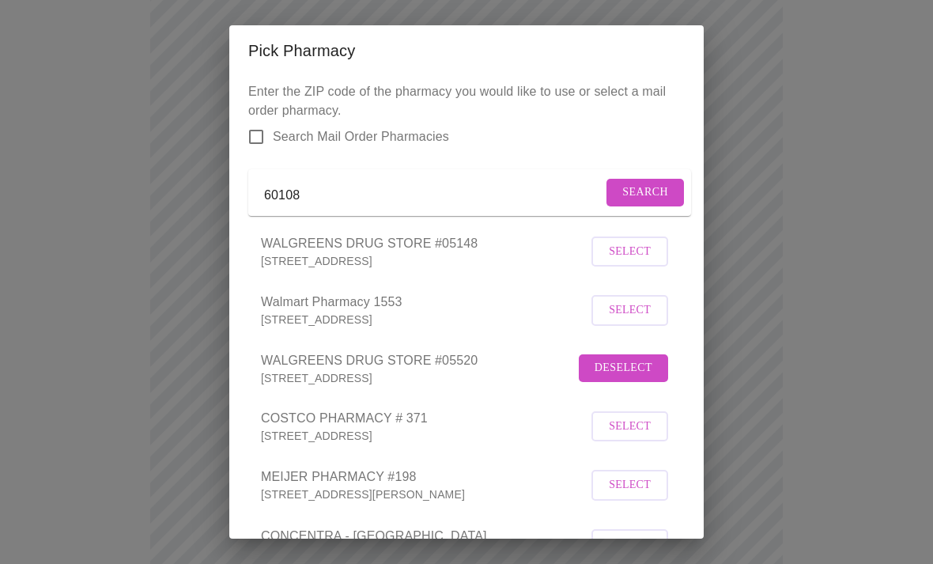
click at [652, 198] on span "Search" at bounding box center [645, 193] width 46 height 20
click at [635, 378] on span "Deselect" at bounding box center [624, 368] width 58 height 20
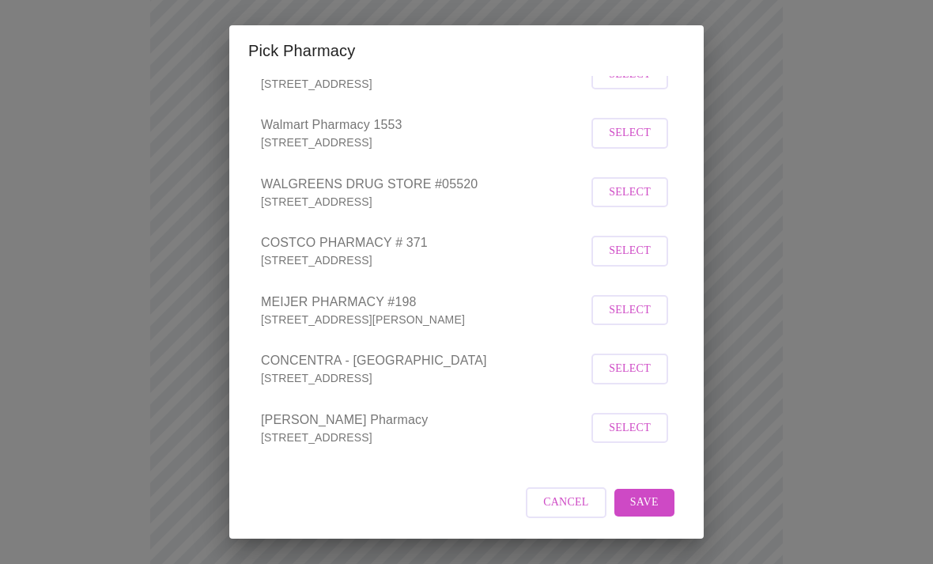
scroll to position [195, 0]
click at [653, 503] on span "Save" at bounding box center [644, 503] width 28 height 20
click at [651, 504] on div "Cancel" at bounding box center [466, 502] width 436 height 59
click at [573, 510] on span "Cancel" at bounding box center [576, 503] width 46 height 20
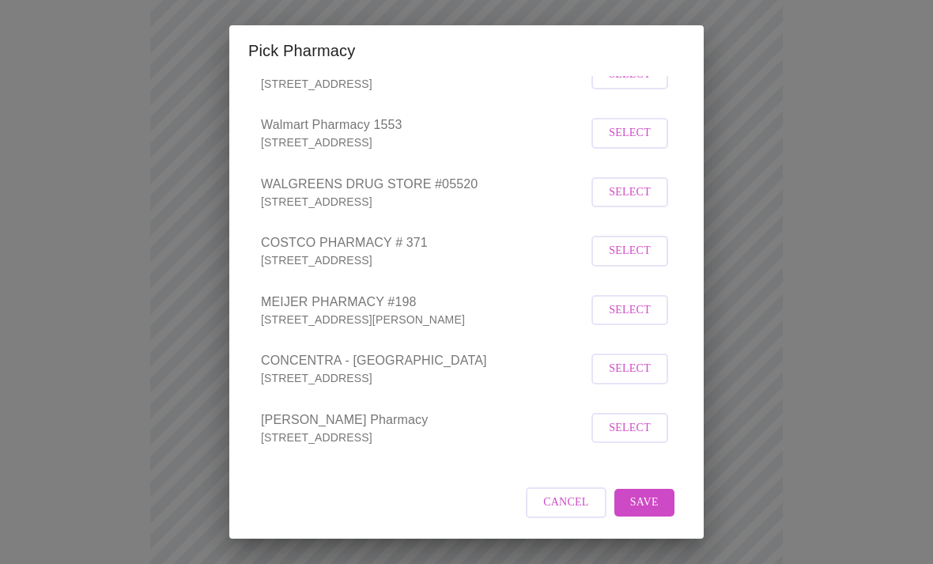
click at [644, 202] on span "Select" at bounding box center [630, 193] width 42 height 20
click at [650, 512] on span "Save" at bounding box center [644, 503] width 28 height 20
click at [663, 514] on button "Save" at bounding box center [644, 503] width 60 height 28
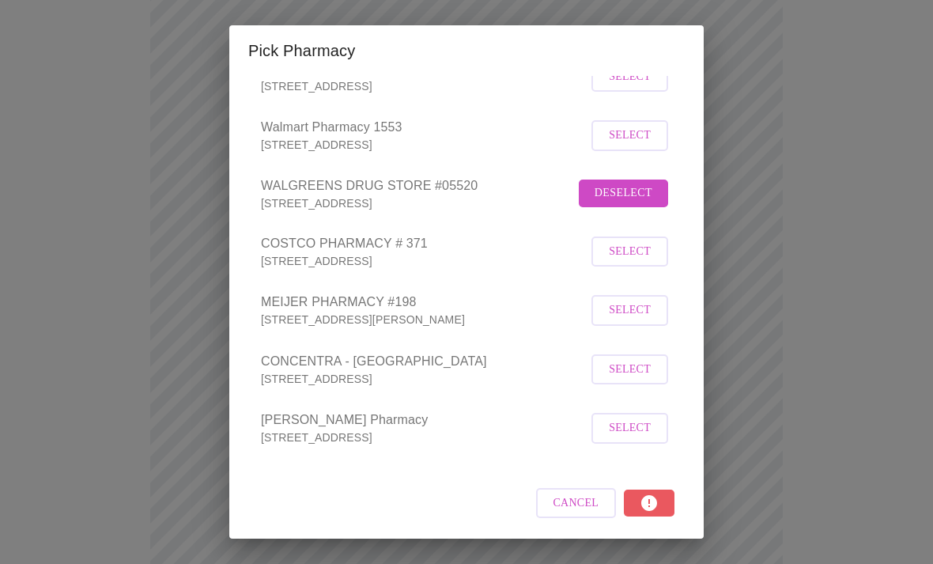
click at [586, 509] on span "Cancel" at bounding box center [576, 503] width 46 height 20
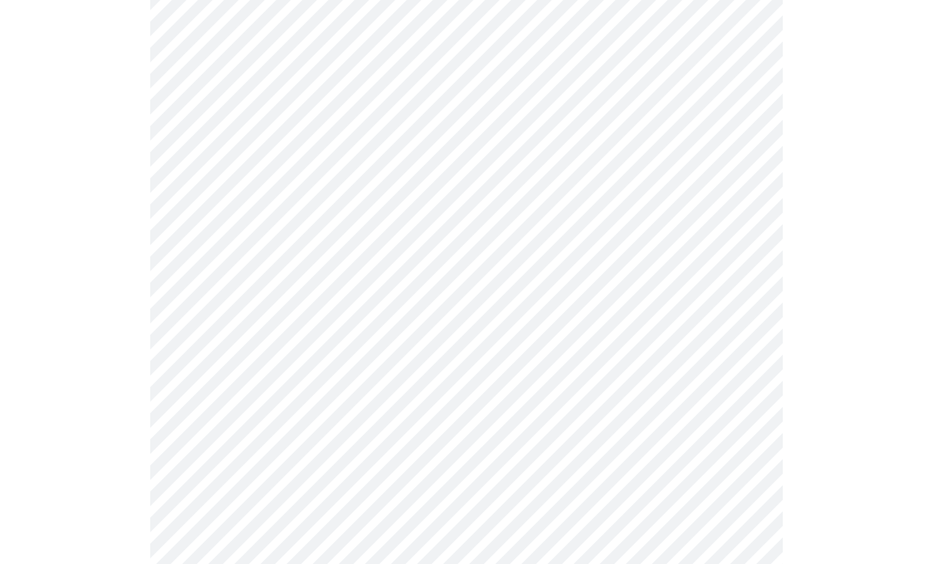
scroll to position [0, 0]
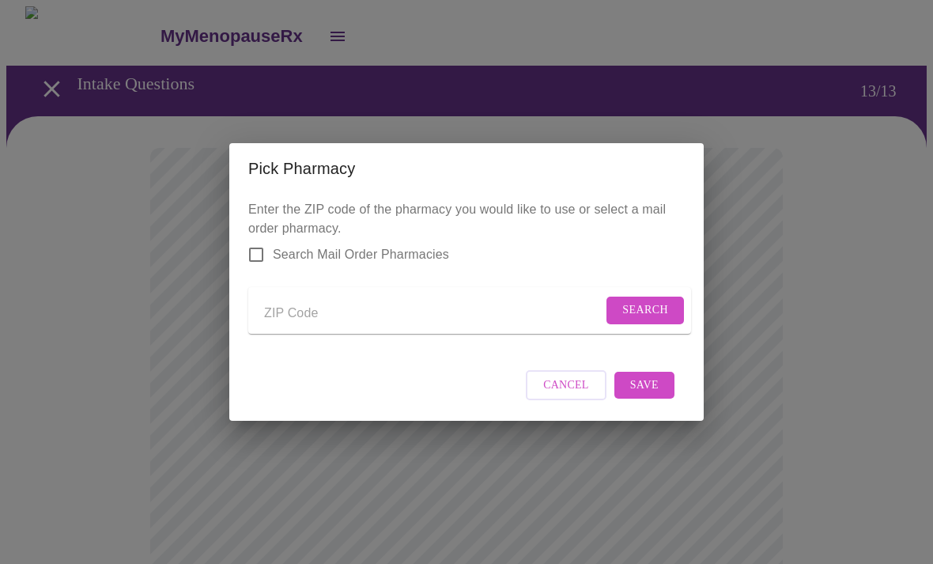
click at [461, 312] on input "Send a message to your care team" at bounding box center [433, 312] width 338 height 25
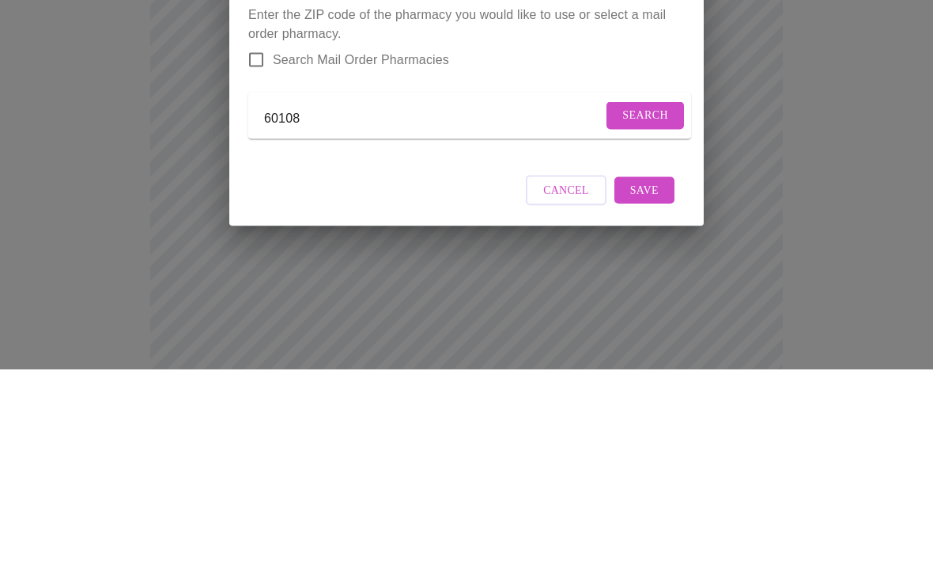
type input "60108"
click at [642, 300] on span "Search" at bounding box center [645, 310] width 46 height 20
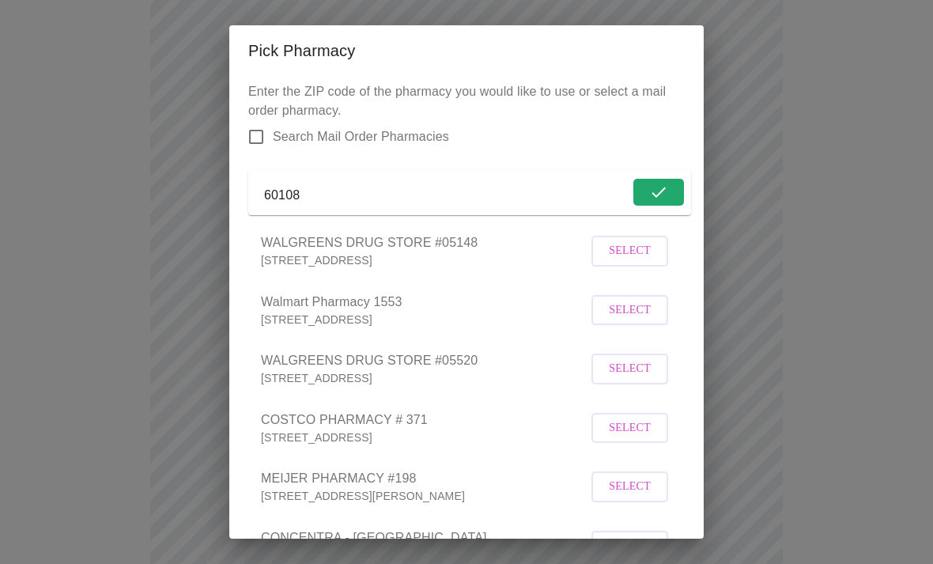
click at [639, 379] on span "Select" at bounding box center [630, 369] width 42 height 20
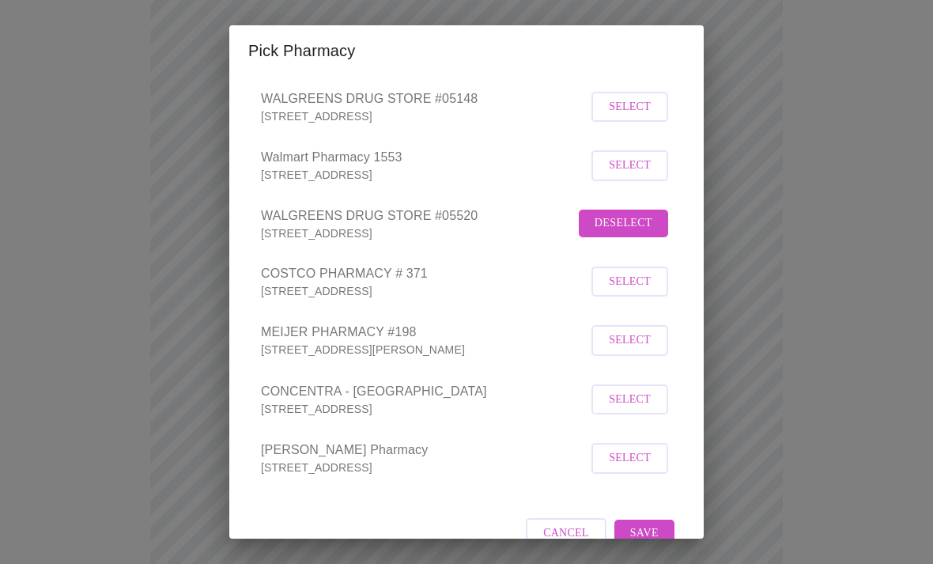
scroll to position [143, 0]
click at [639, 545] on span "Save" at bounding box center [644, 535] width 28 height 20
click at [576, 545] on span "Cancel" at bounding box center [576, 535] width 46 height 20
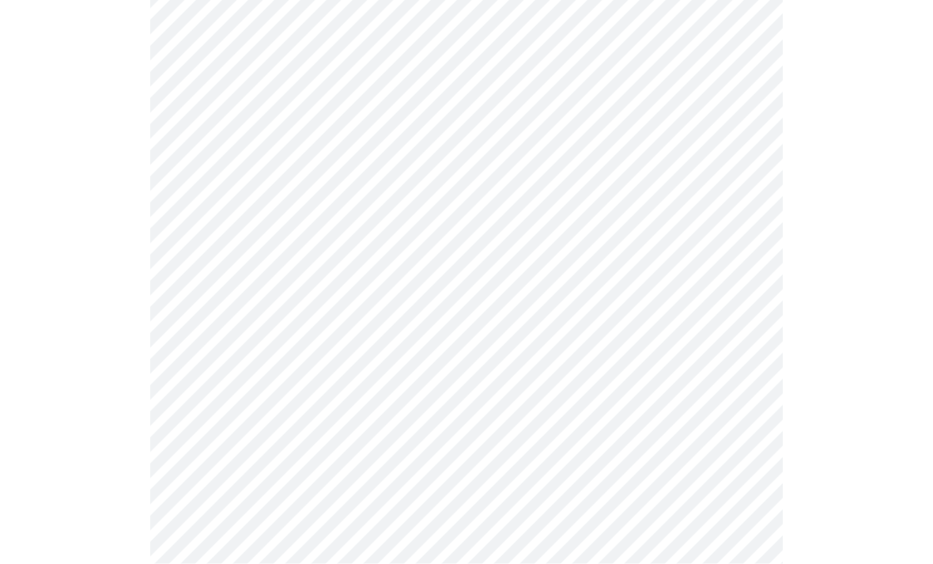
scroll to position [296, 0]
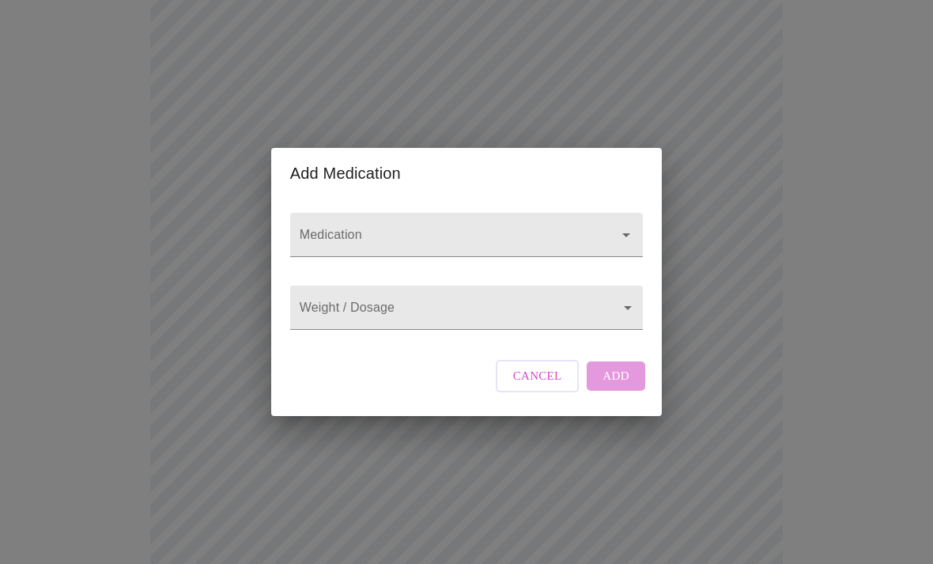
click at [621, 244] on icon "Open" at bounding box center [626, 234] width 19 height 19
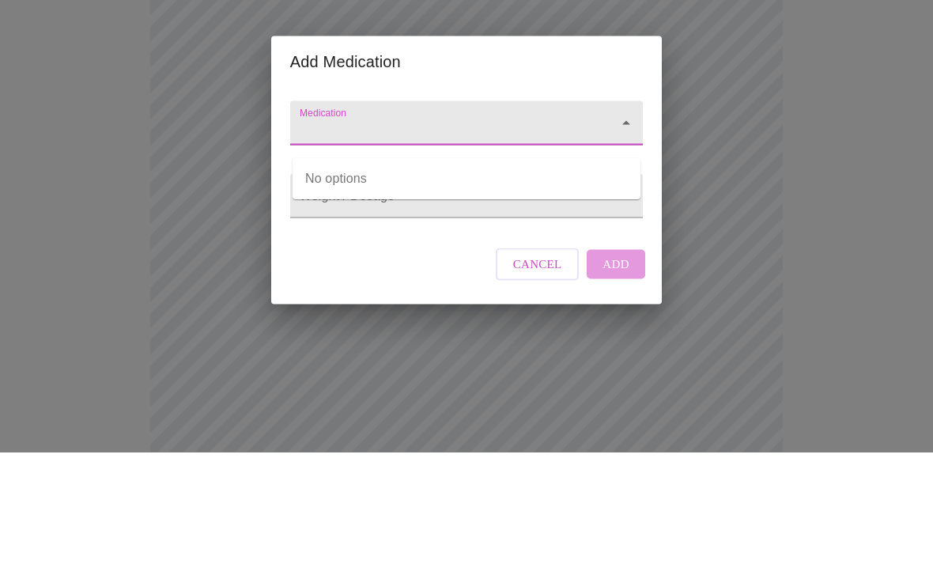
click at [625, 221] on body "MyMenopauseRx Intake Questions 13 / 13 Add Medication Medication Weight / Dosag…" at bounding box center [466, 302] width 920 height 1184
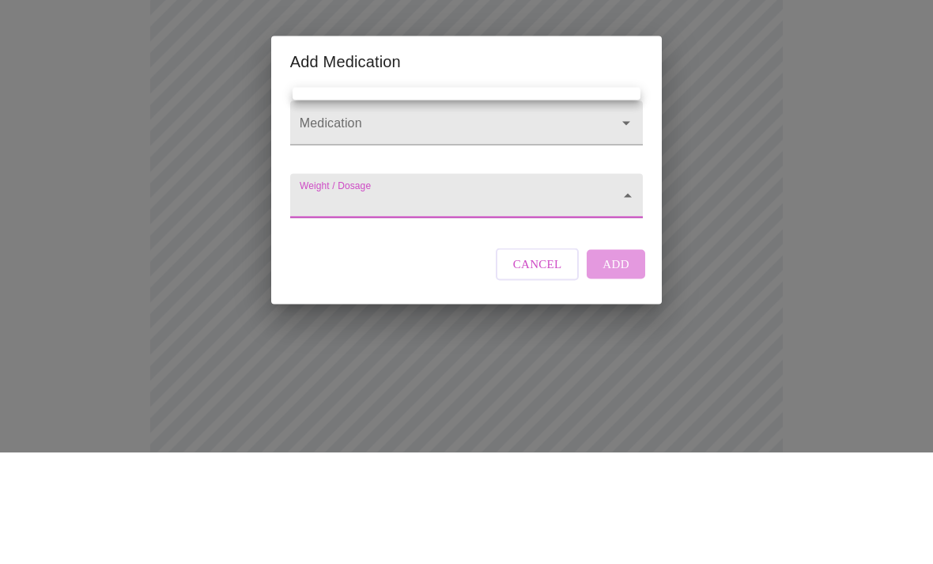
scroll to position [409, 0]
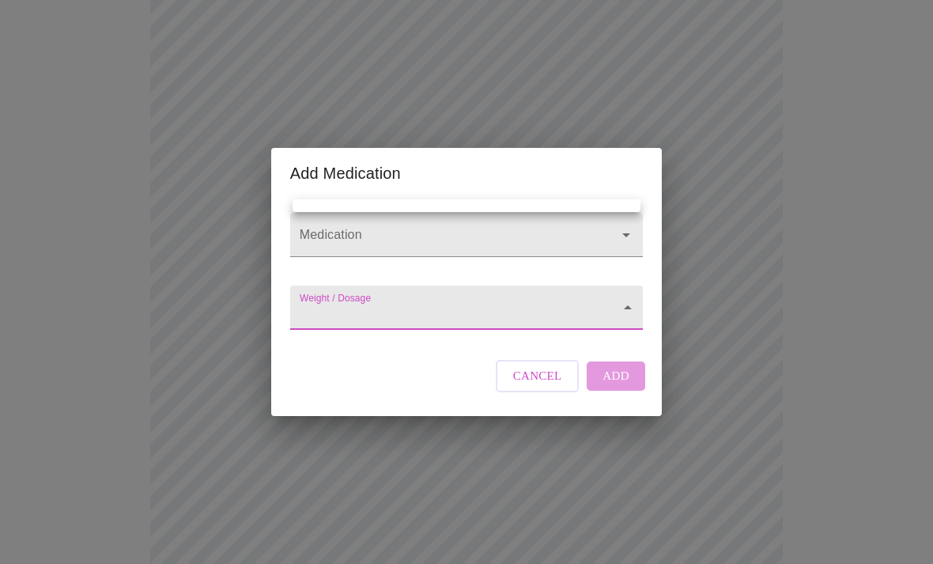
click at [626, 330] on div at bounding box center [466, 282] width 933 height 564
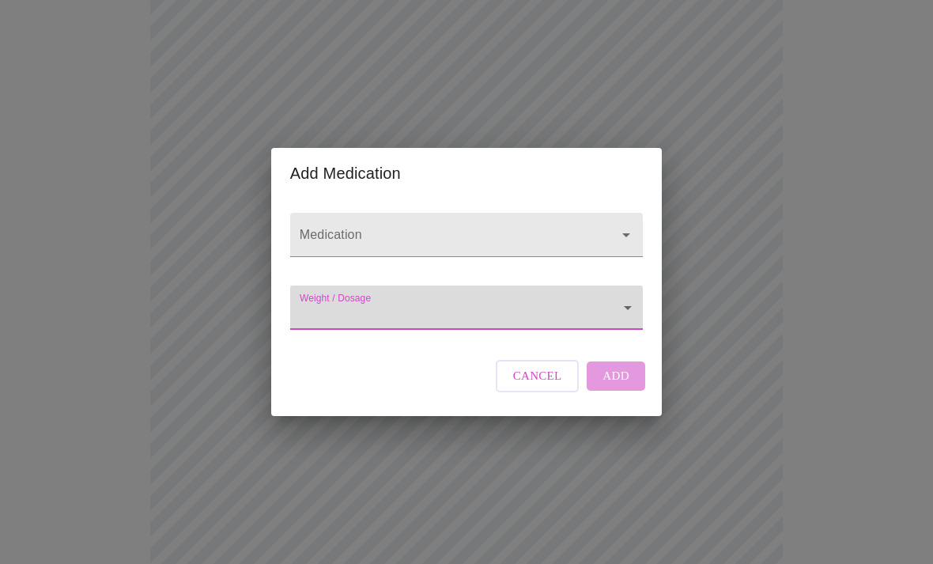
click at [623, 237] on icon "Open" at bounding box center [626, 235] width 8 height 4
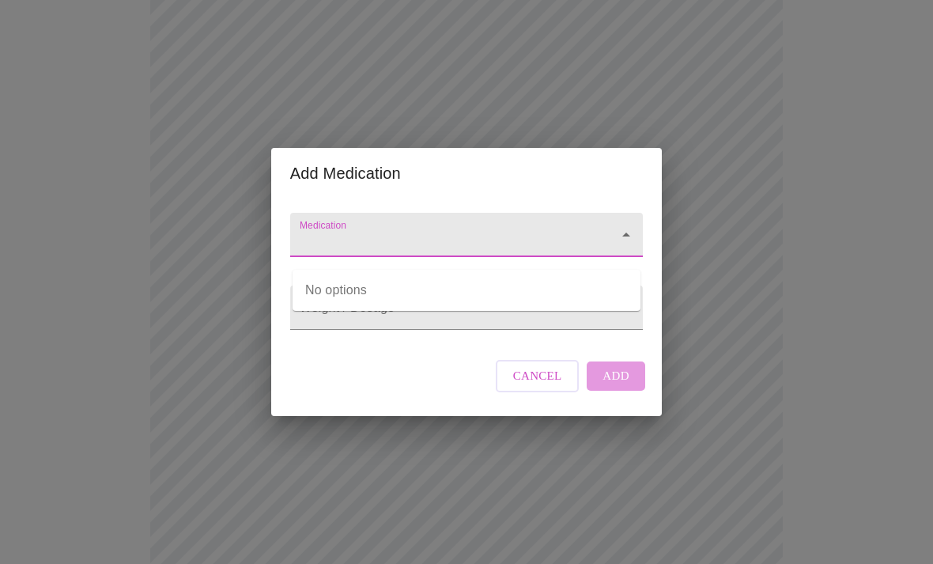
scroll to position [408, 0]
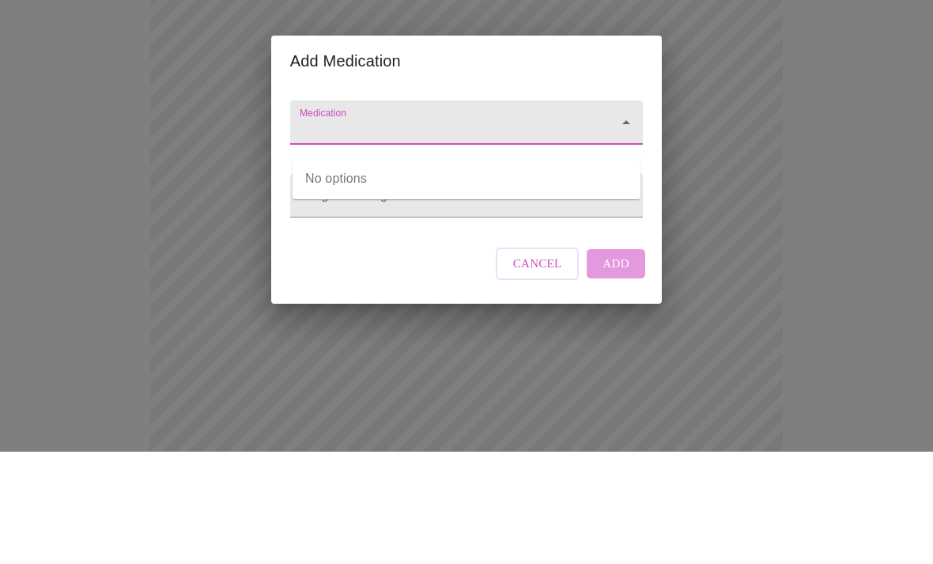
click at [793, 188] on div "Add Medication Medication Weight / Dosage ​ Cancel Add" at bounding box center [466, 282] width 933 height 564
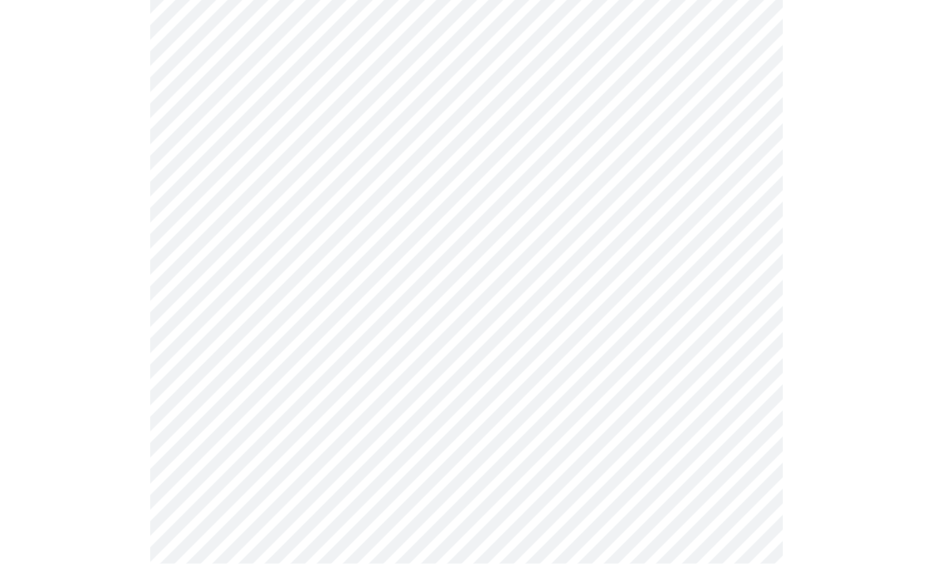
scroll to position [570, 0]
click at [815, 547] on div at bounding box center [466, 83] width 920 height 1074
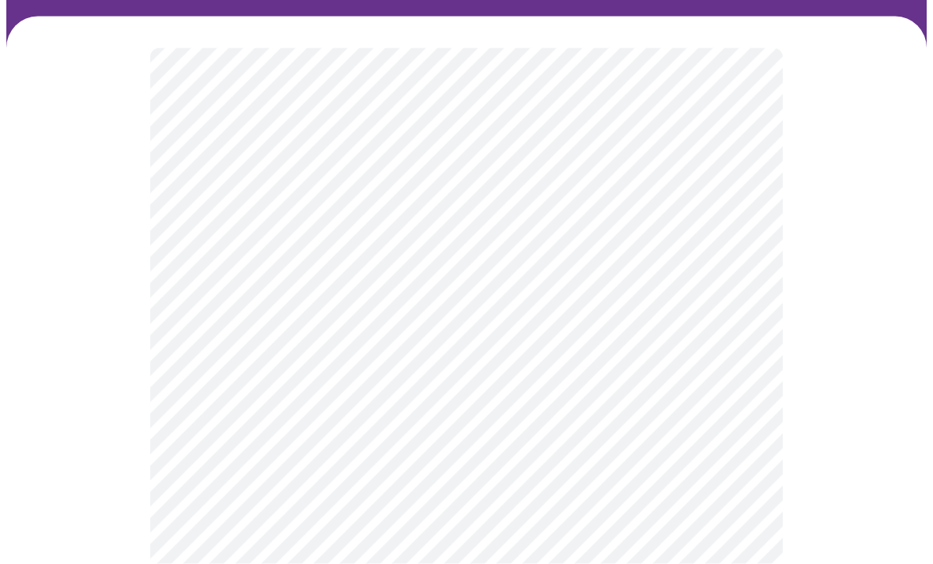
scroll to position [100, 0]
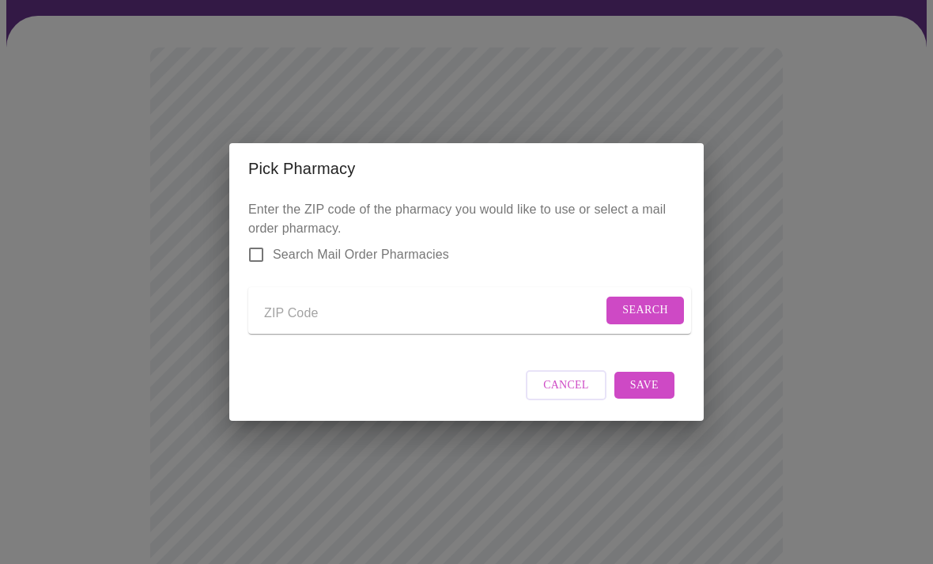
click at [763, 171] on div "Pick Pharmacy Enter the ZIP code of the pharmacy you would like to use or selec…" at bounding box center [466, 282] width 933 height 564
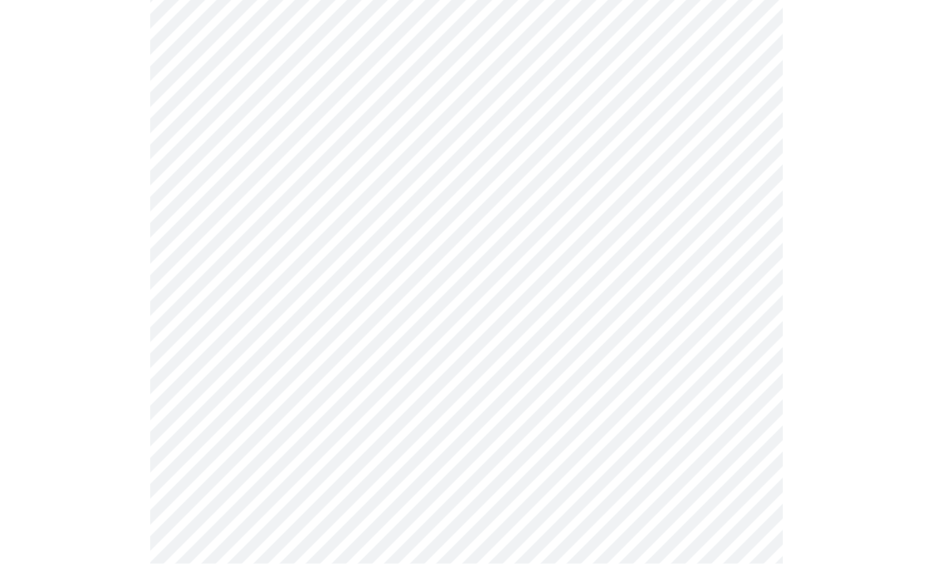
scroll to position [239, 0]
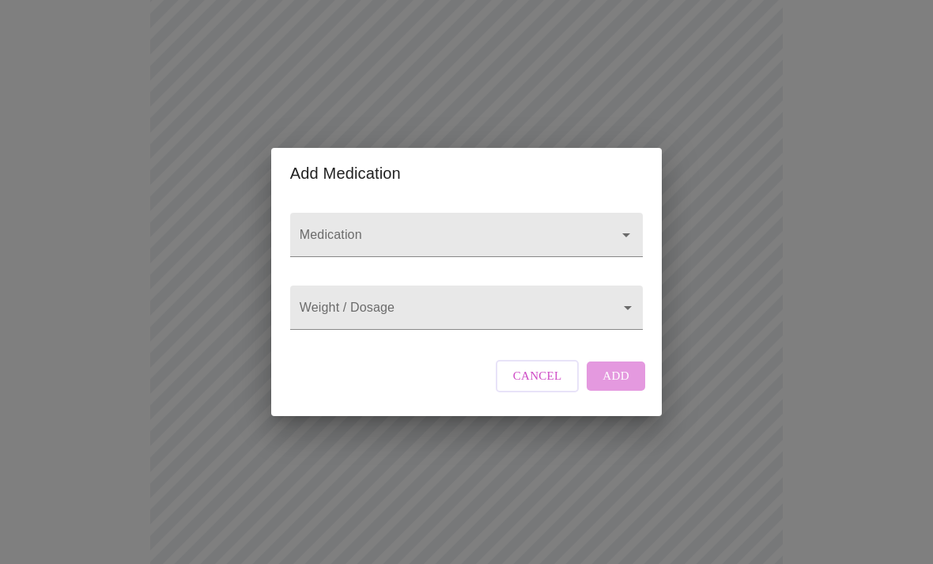
click at [629, 225] on icon "Open" at bounding box center [626, 234] width 19 height 19
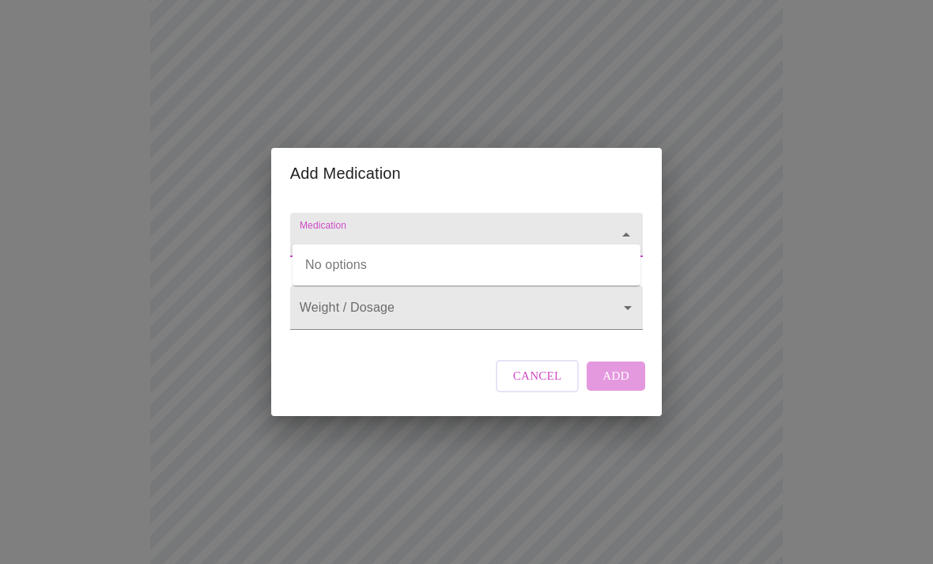
scroll to position [238, 0]
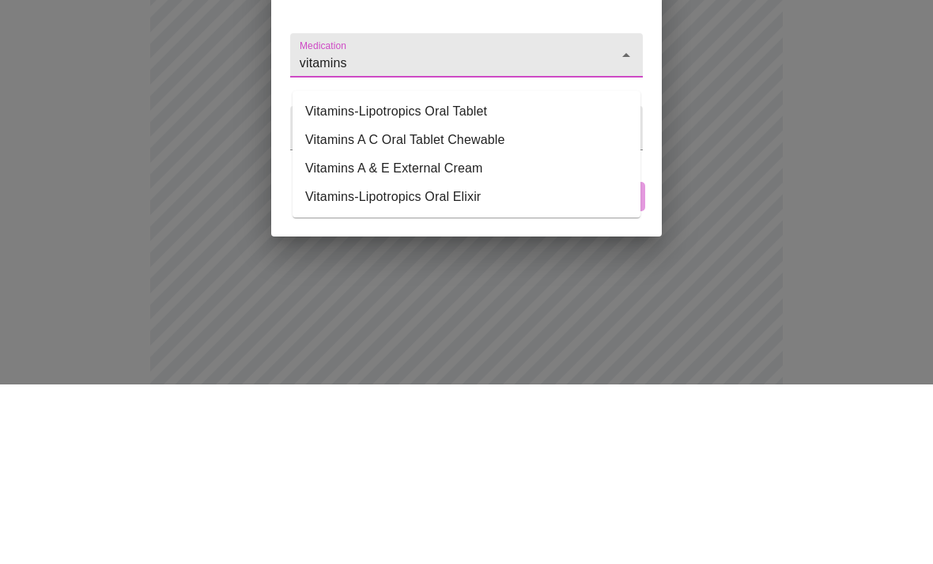
click at [509, 228] on input "vitamins" at bounding box center [443, 242] width 295 height 29
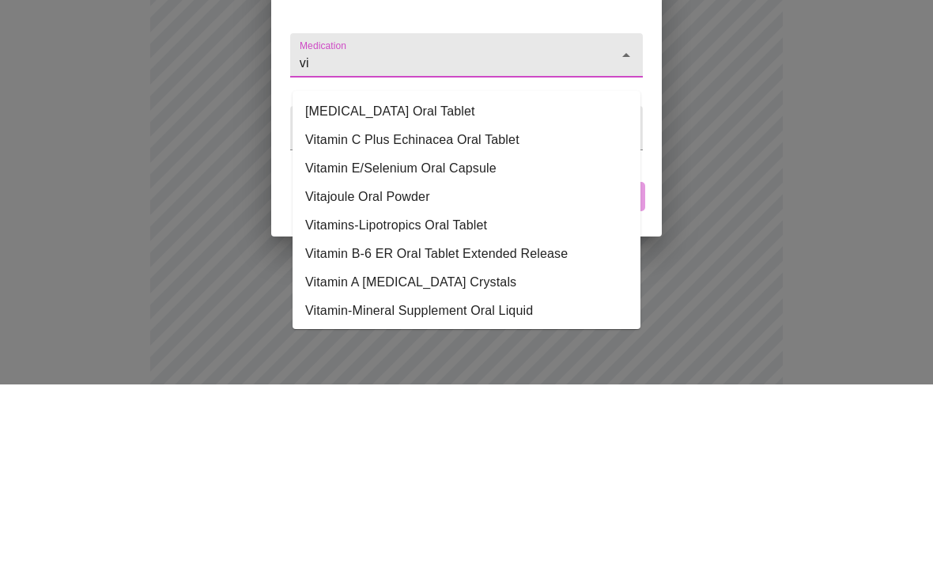
type input "v"
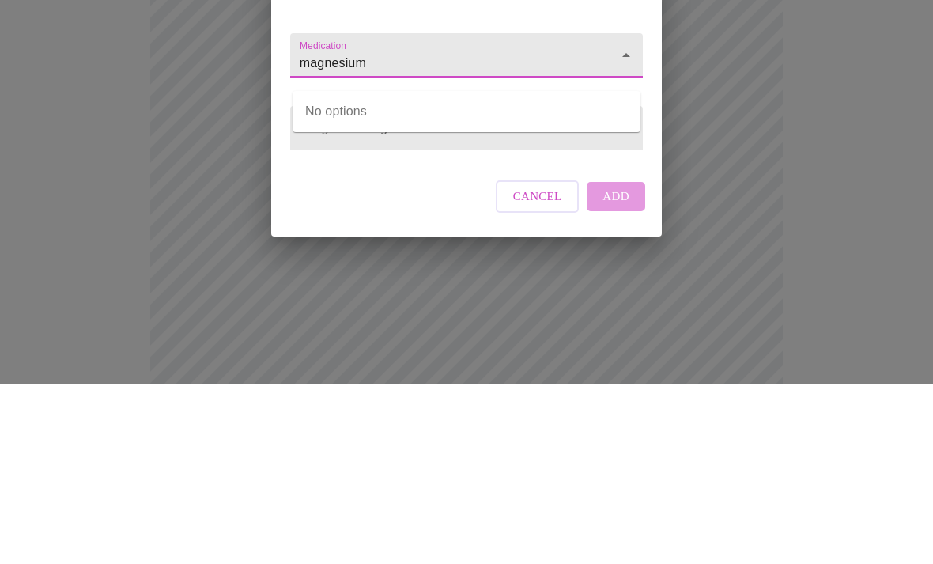
type input "magnesium"
click at [619, 156] on body "MyMenopauseRx Intake Questions 13 / 13 Add Medication Medication magnesium Weig…" at bounding box center [466, 360] width 920 height 1184
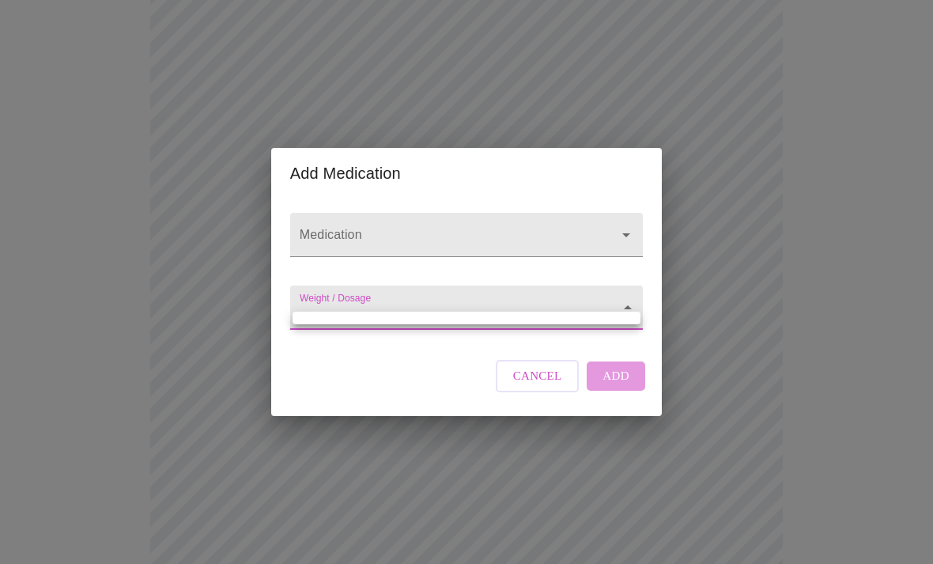
click at [614, 249] on div at bounding box center [466, 282] width 933 height 564
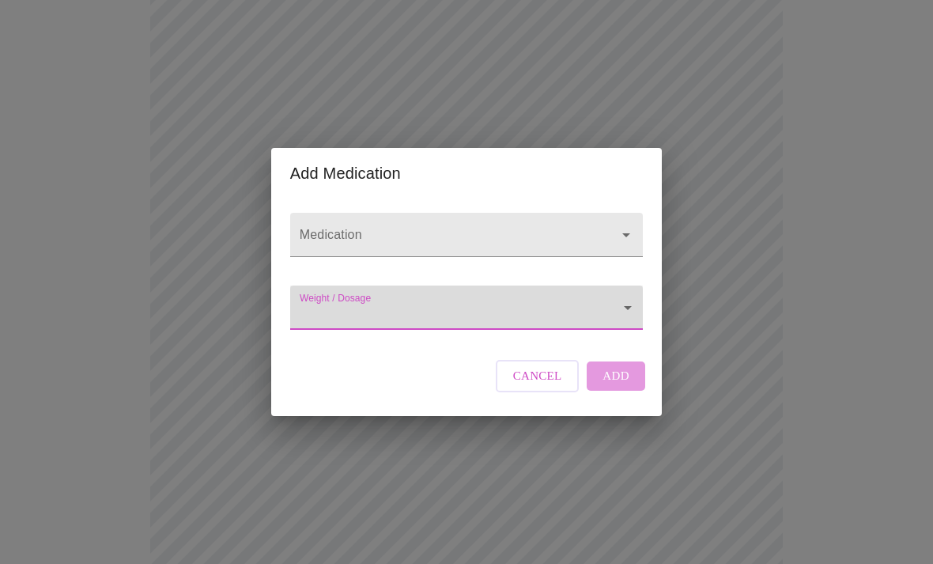
click at [621, 244] on icon "Open" at bounding box center [626, 234] width 19 height 19
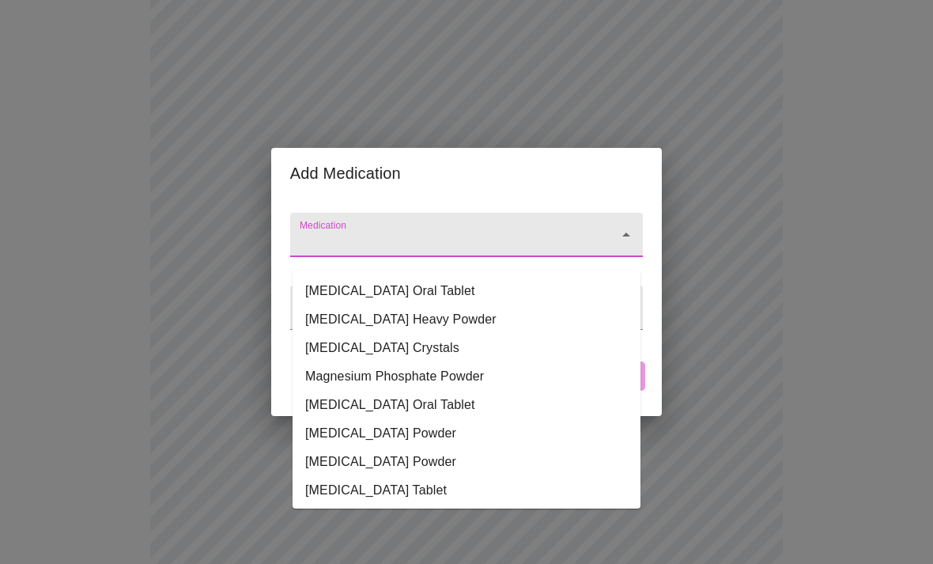
scroll to position [0, 0]
click at [504, 248] on input "Medication" at bounding box center [443, 242] width 295 height 29
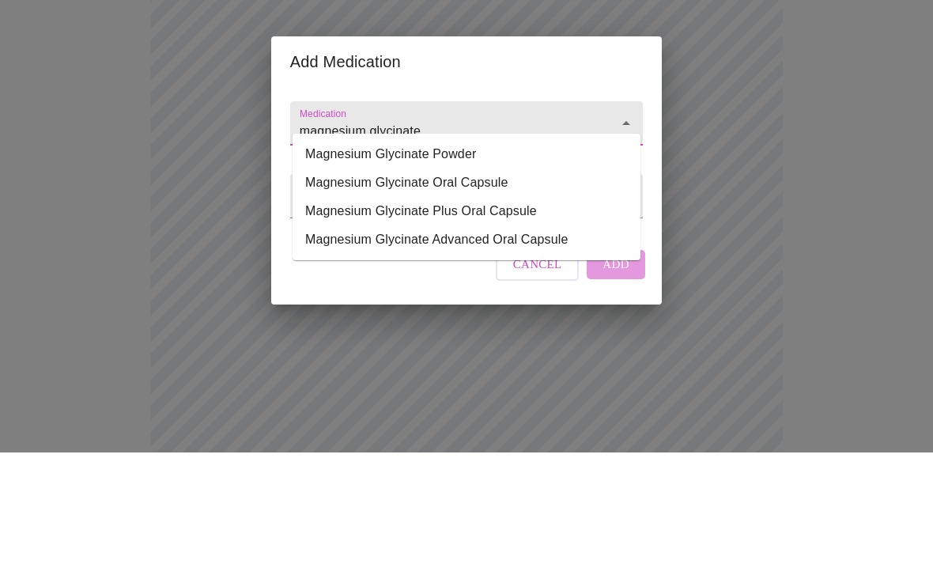
click at [489, 280] on li "Magnesium Glycinate Oral Capsule" at bounding box center [467, 294] width 348 height 28
type input "Magnesium Glycinate Oral Capsule"
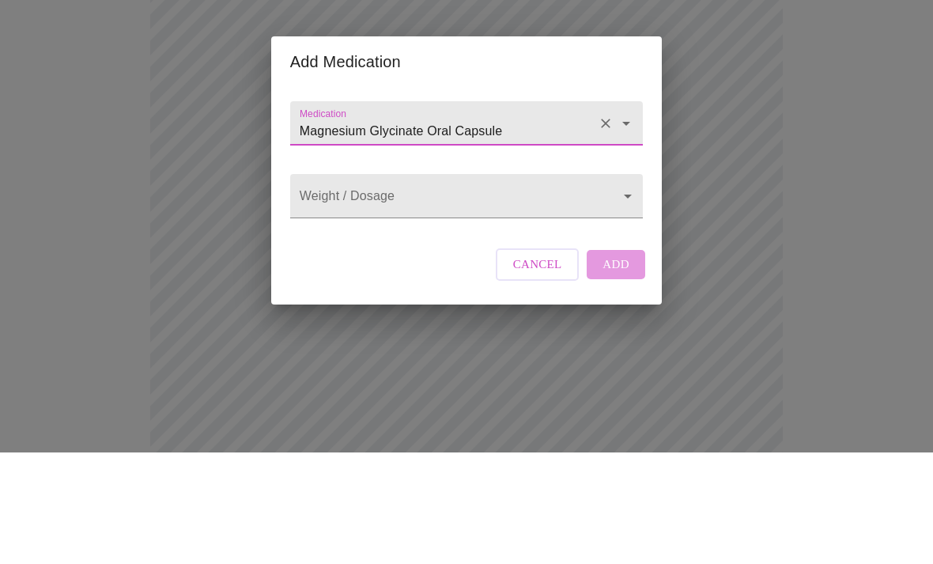
click at [621, 202] on body "MyMenopauseRx Intake Questions 13 / 13 Add Medication Medication Magnesium Glyc…" at bounding box center [466, 28] width 920 height 1184
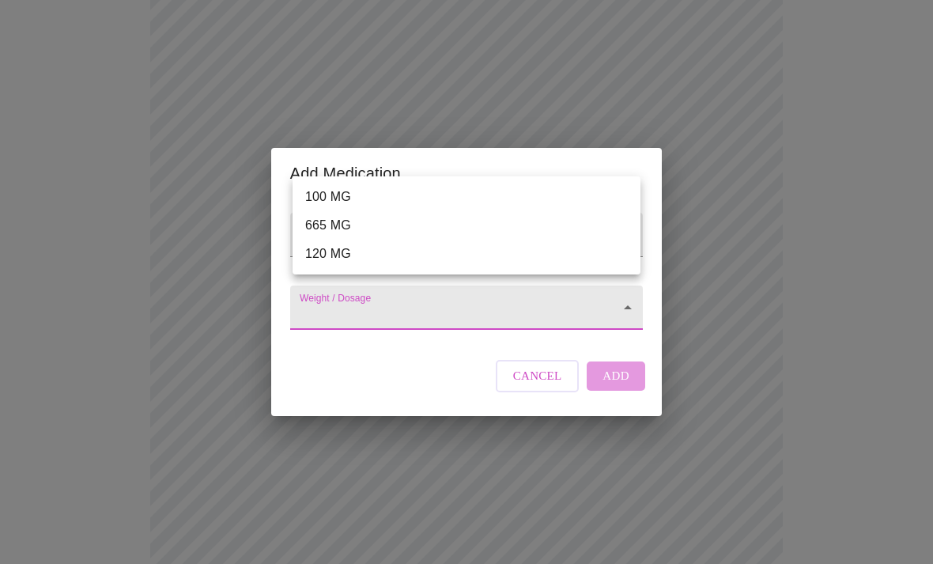
click at [338, 196] on li "100 MG" at bounding box center [467, 197] width 348 height 28
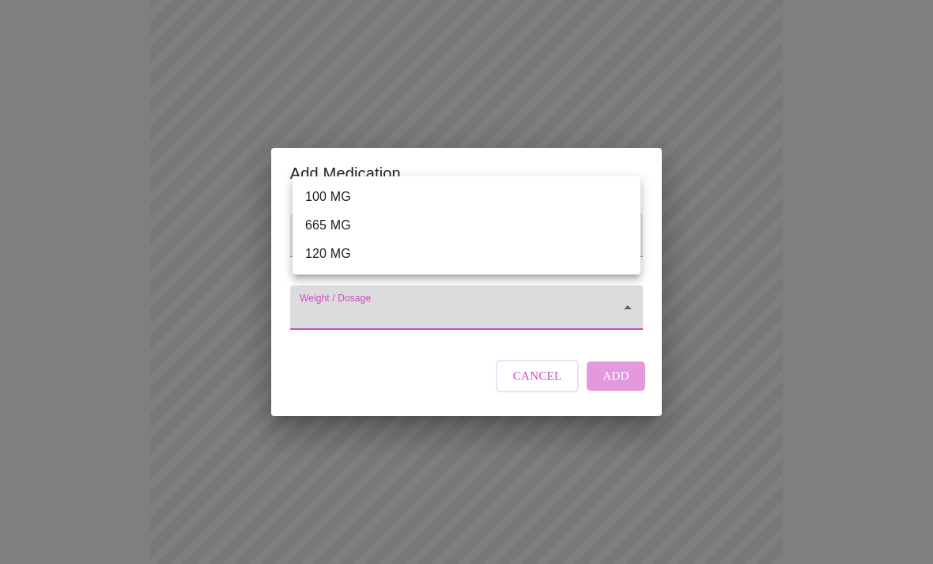
type input "100 MG"
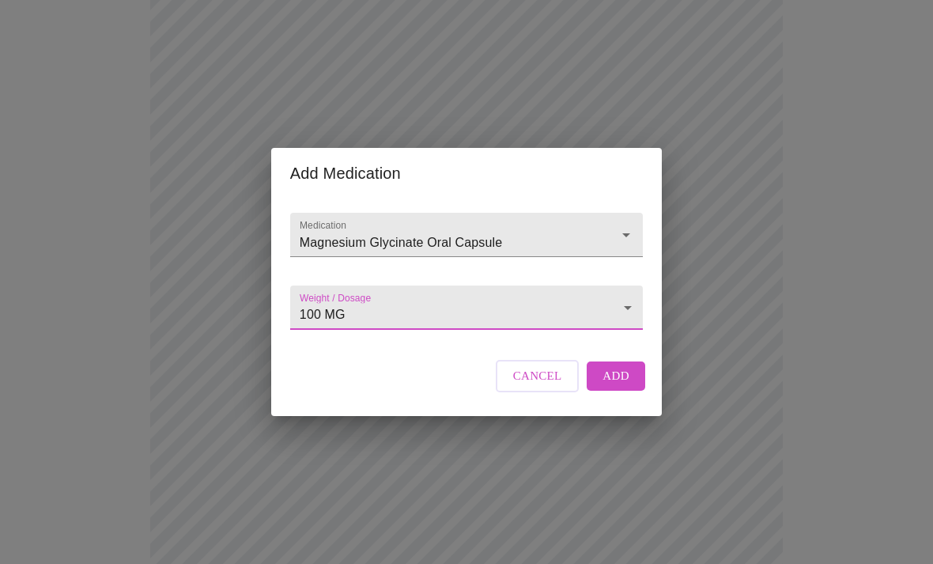
click at [623, 390] on button "Add" at bounding box center [616, 375] width 59 height 28
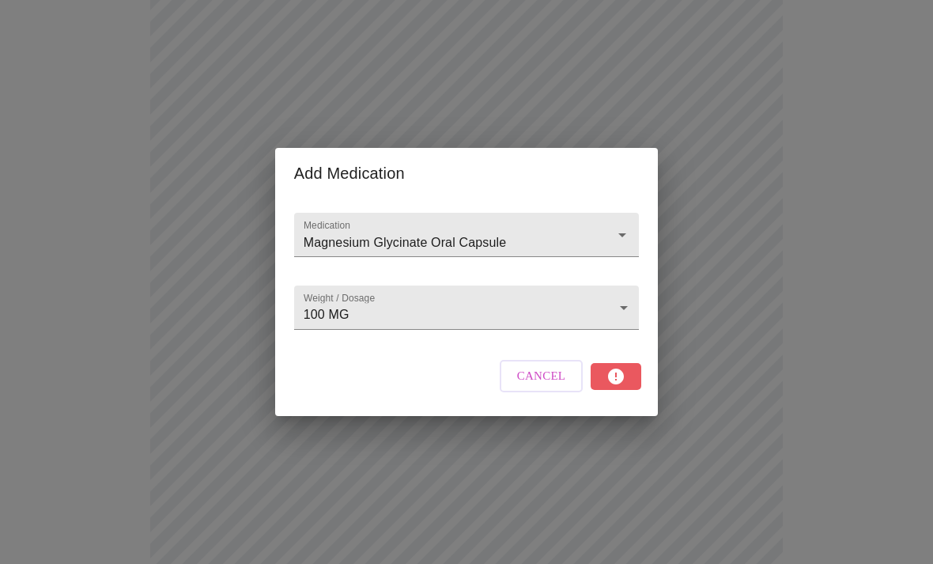
click at [547, 386] on span "Cancel" at bounding box center [541, 375] width 49 height 21
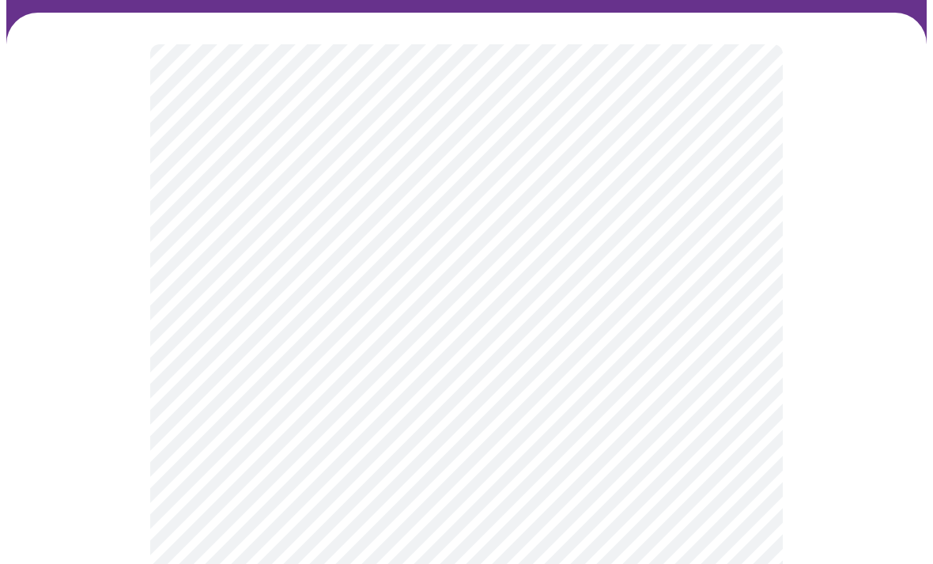
scroll to position [103, 0]
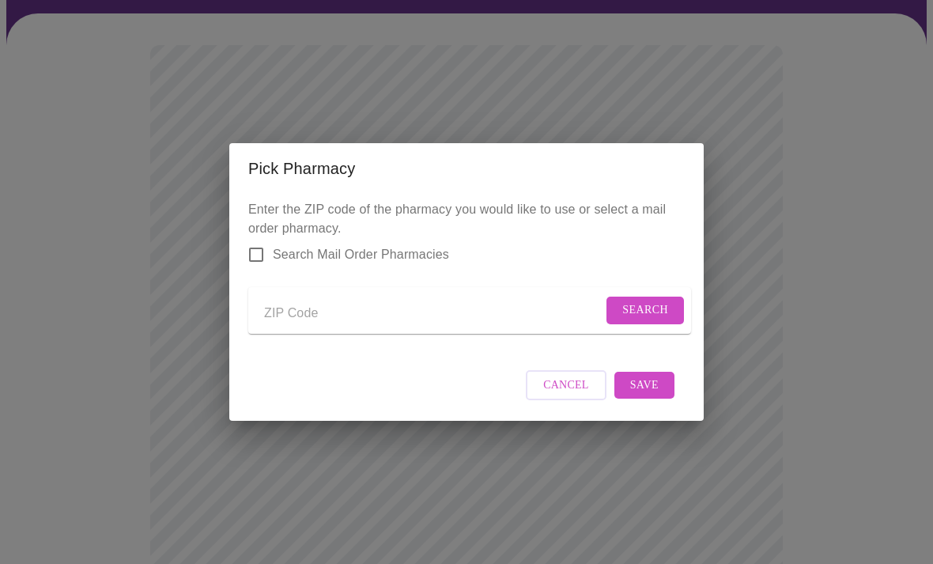
click at [462, 300] on input "Send a message to your care team" at bounding box center [433, 312] width 338 height 25
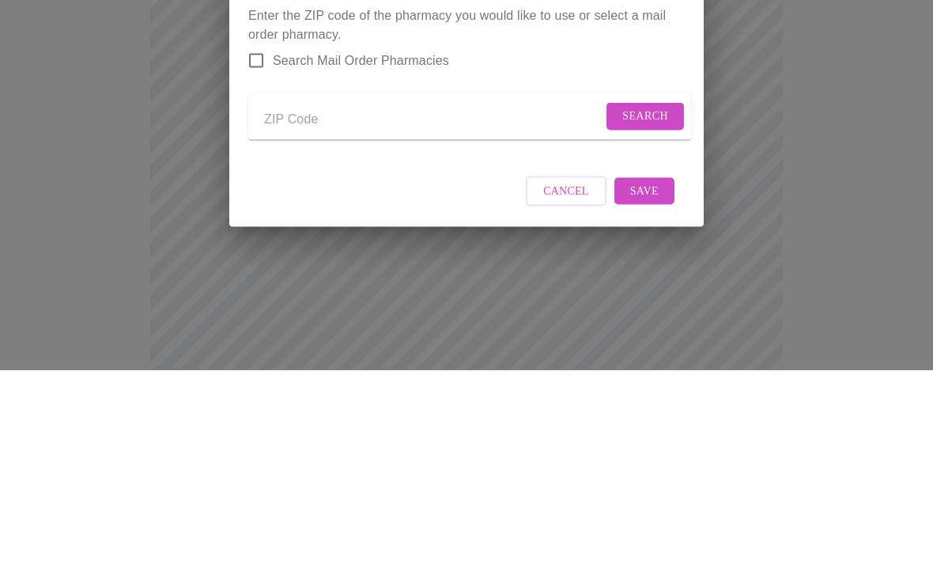
type input "60172"
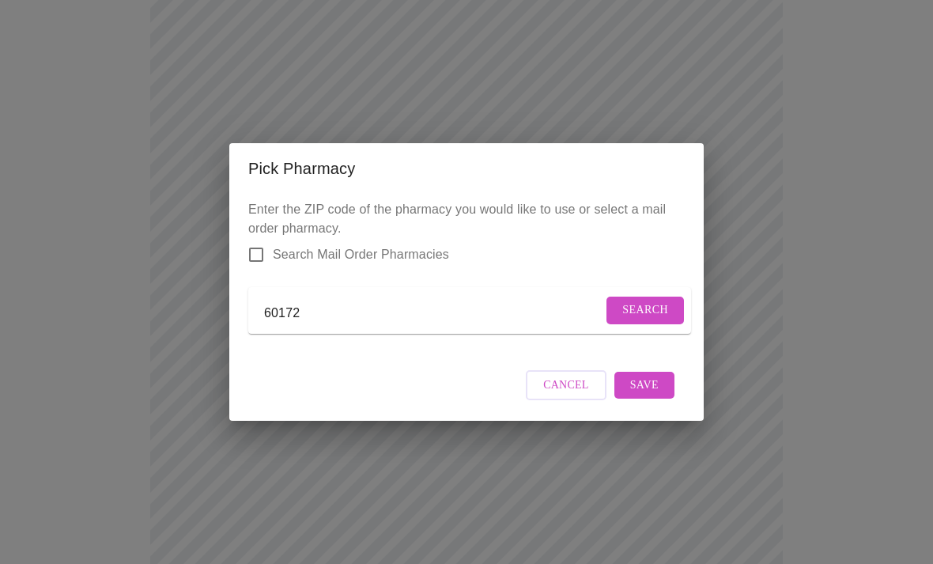
click at [660, 310] on span "Search" at bounding box center [645, 310] width 46 height 20
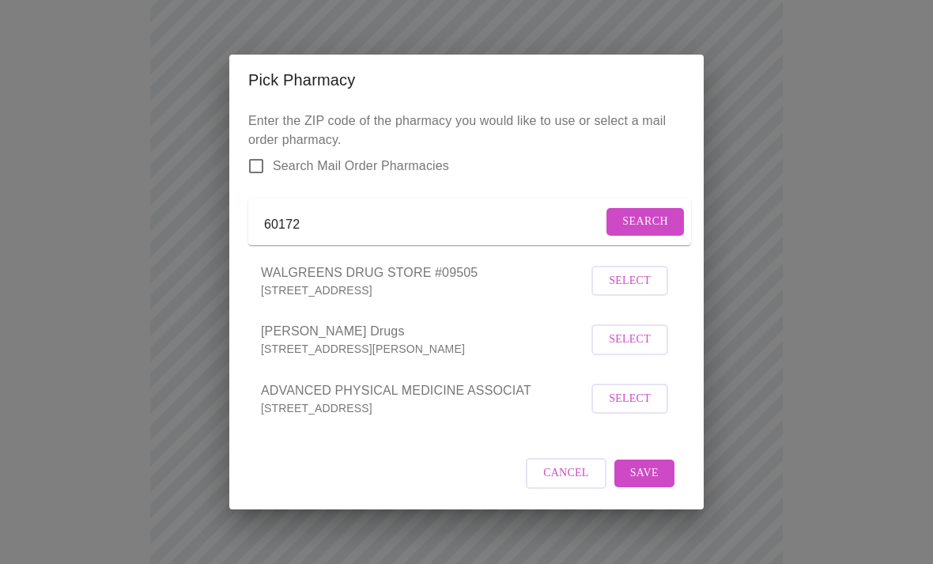
click at [633, 289] on span "Select" at bounding box center [630, 281] width 42 height 20
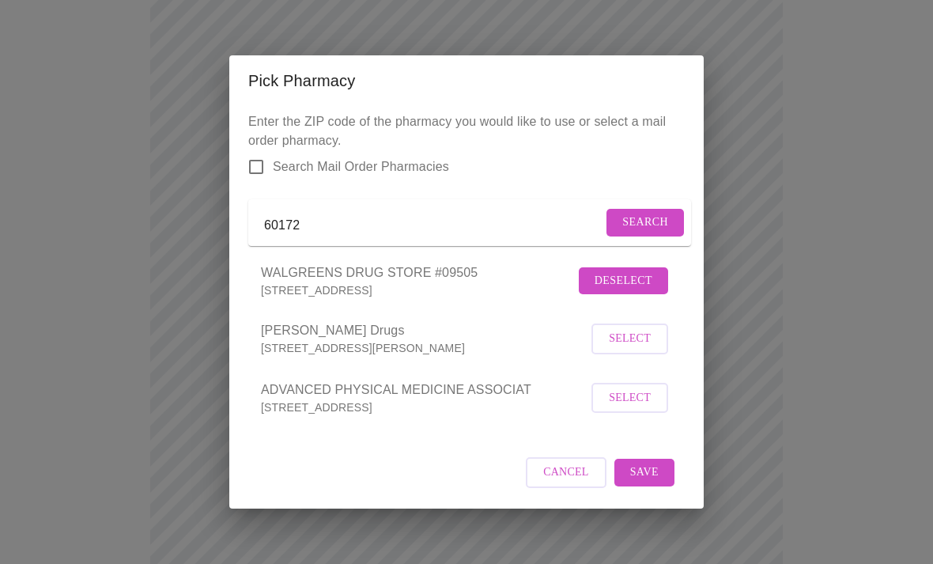
click at [649, 482] on span "Save" at bounding box center [644, 472] width 28 height 20
click at [577, 482] on span "Cancel" at bounding box center [576, 472] width 46 height 20
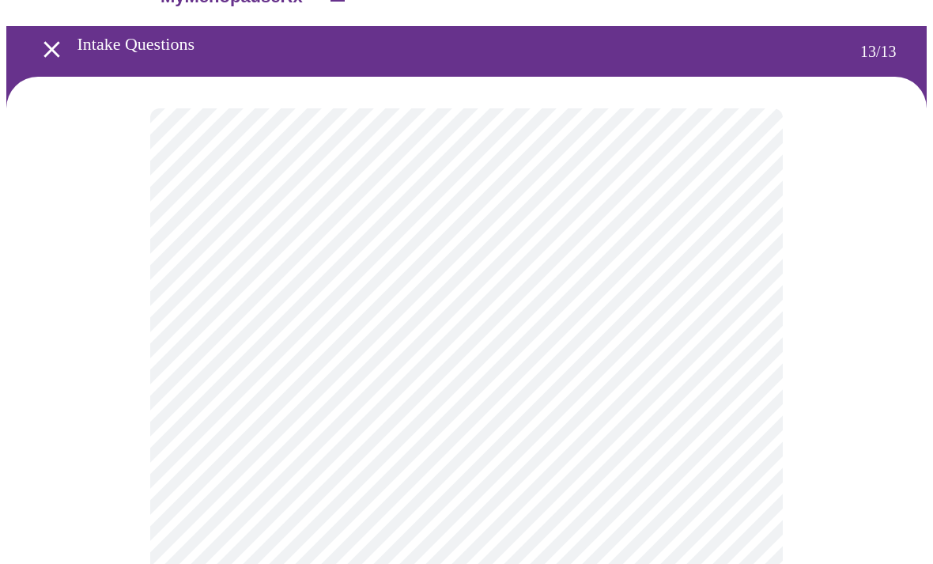
scroll to position [41, 0]
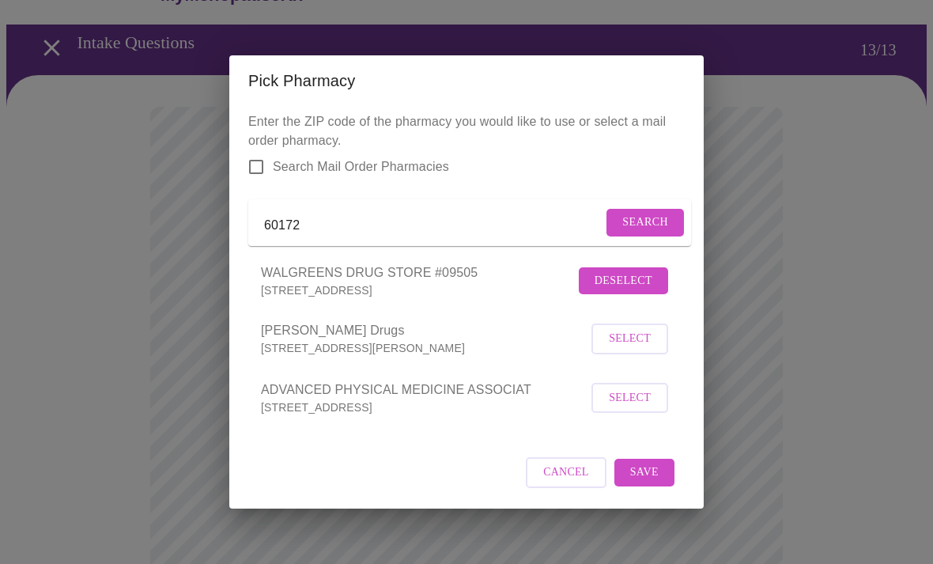
click at [104, 221] on div "Pick Pharmacy Enter the ZIP code of the pharmacy you would like to use or selec…" at bounding box center [466, 282] width 933 height 564
click at [345, 227] on input "60172" at bounding box center [433, 225] width 338 height 25
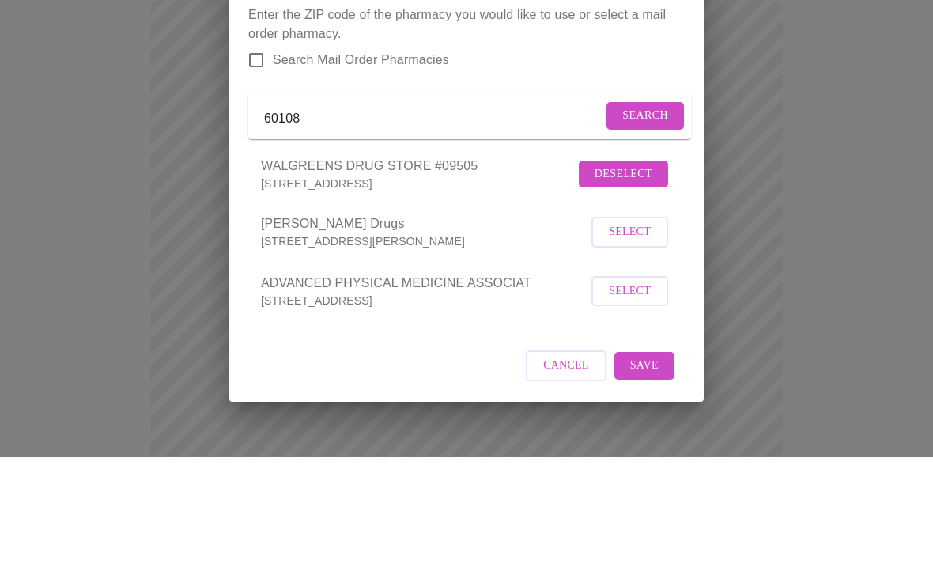
type input "60108"
click at [644, 213] on span "Search" at bounding box center [645, 223] width 46 height 20
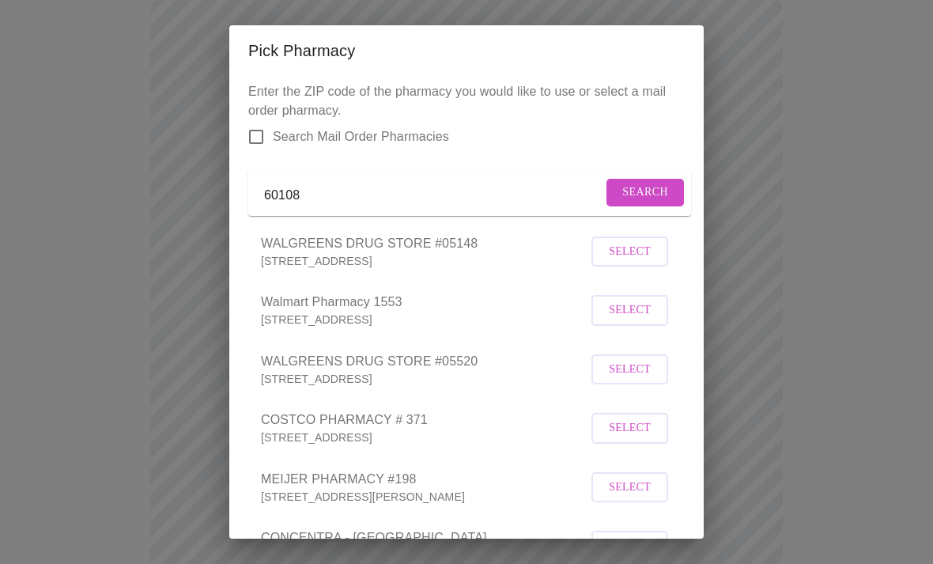
click at [632, 379] on span "Select" at bounding box center [630, 370] width 42 height 20
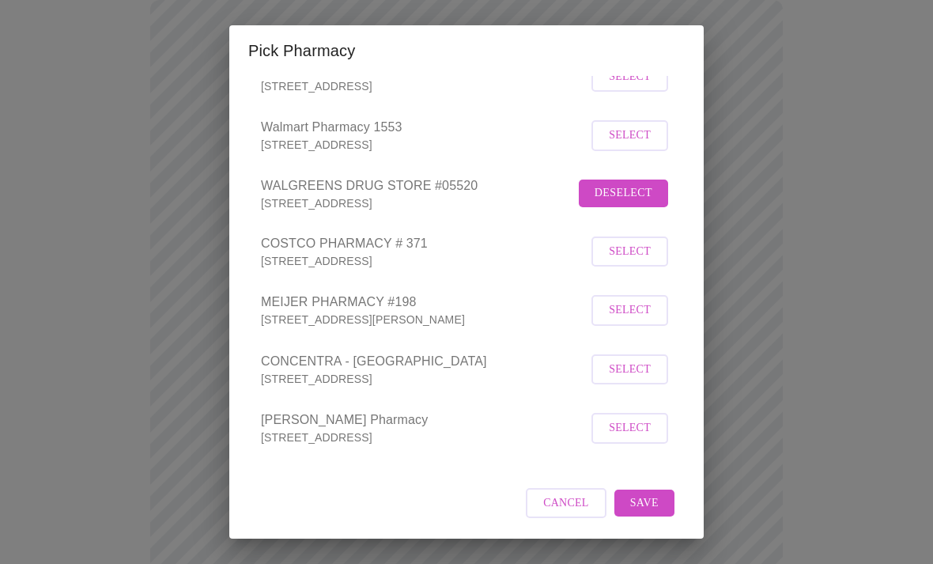
scroll to position [194, 0]
click at [651, 502] on span "Save" at bounding box center [644, 503] width 28 height 20
click at [576, 493] on span "Cancel" at bounding box center [576, 503] width 46 height 20
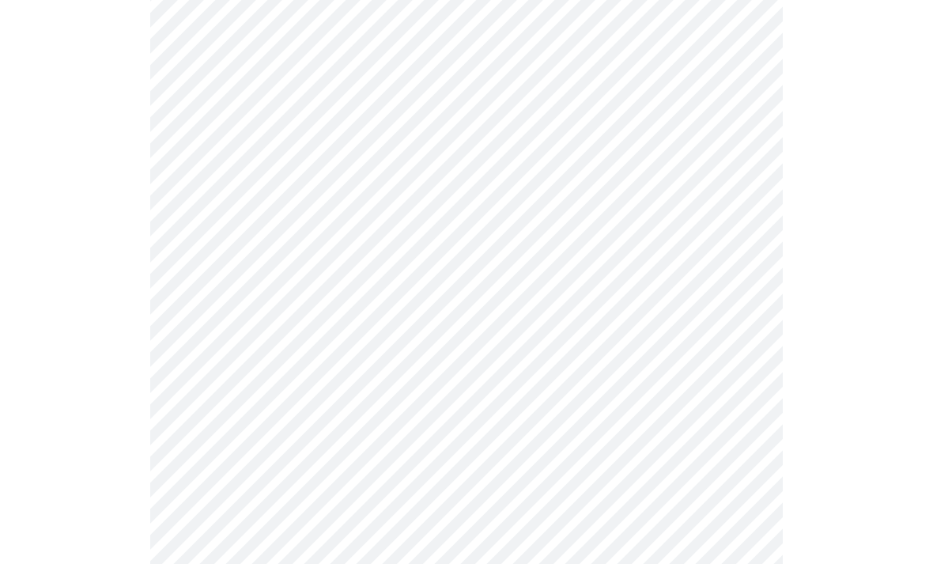
scroll to position [0, 0]
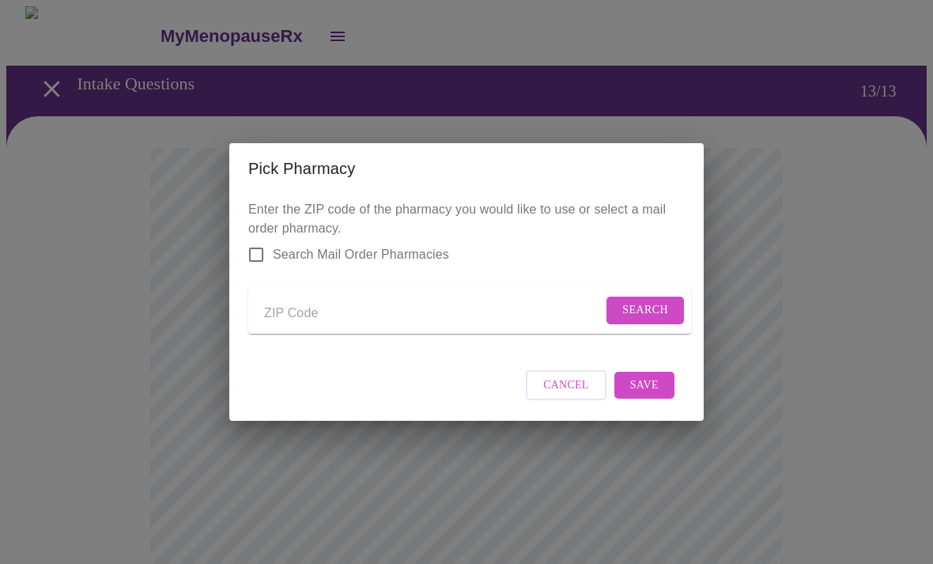
click at [323, 305] on input "Send a message to your care team" at bounding box center [433, 312] width 338 height 25
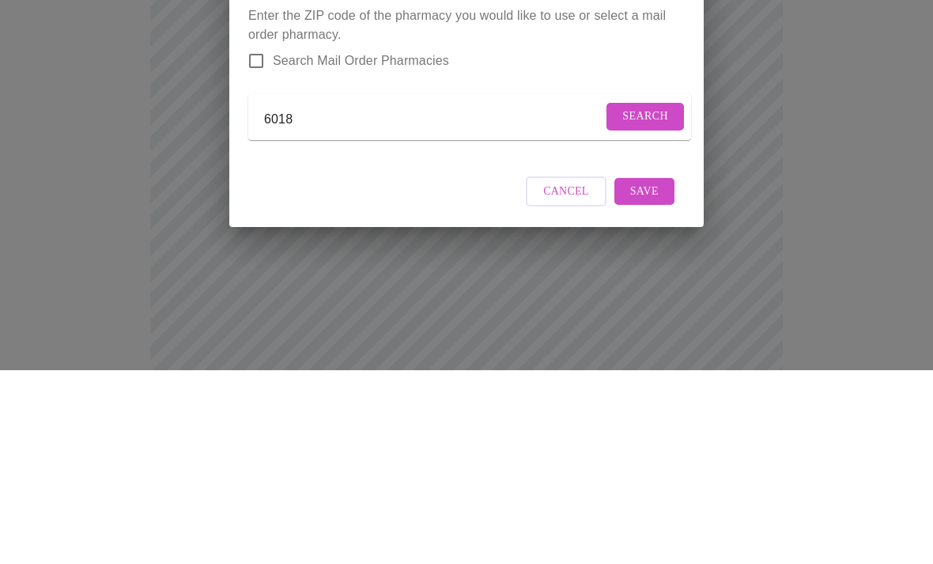
click at [640, 300] on span "Search" at bounding box center [645, 310] width 46 height 20
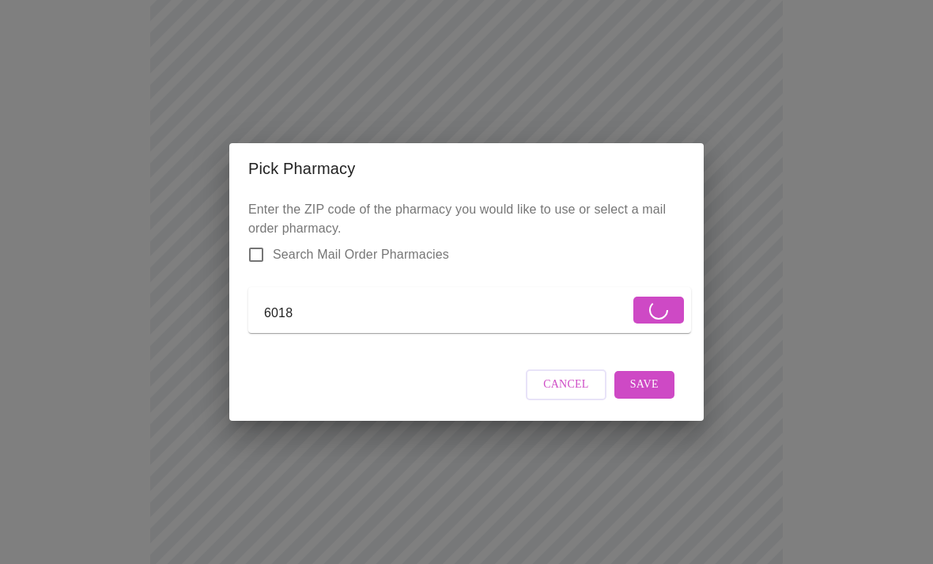
click at [338, 304] on input "6018" at bounding box center [446, 312] width 365 height 25
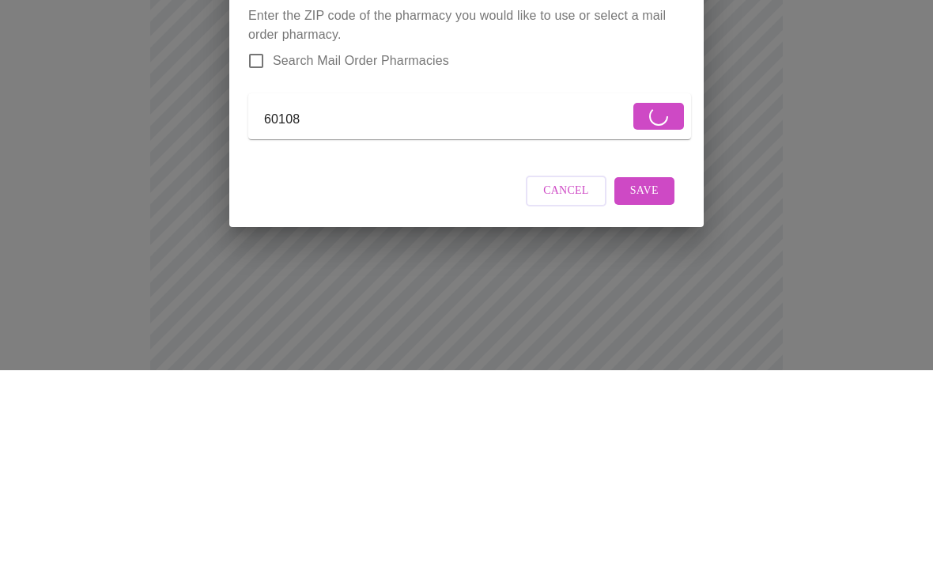
click at [659, 287] on form "60108" at bounding box center [469, 310] width 443 height 46
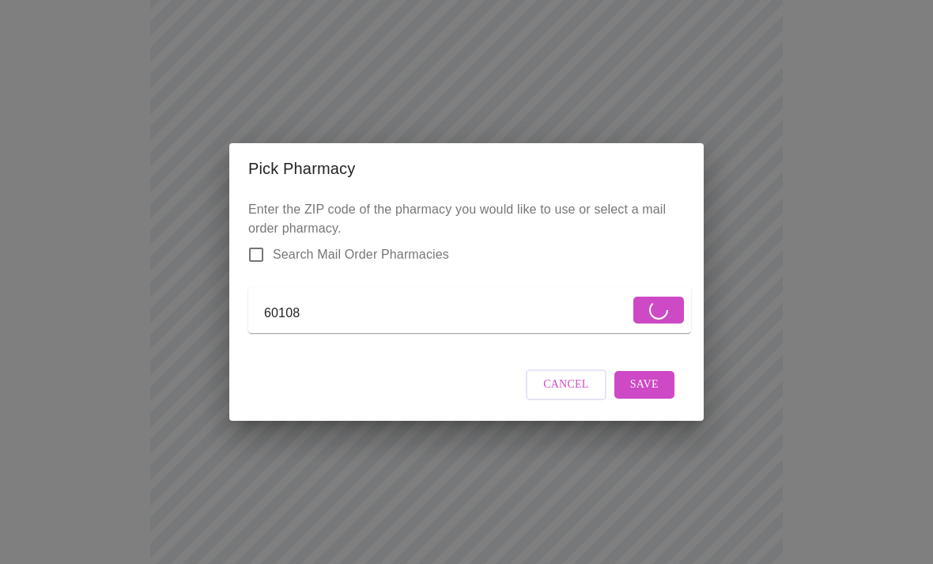
click at [524, 244] on form "Search Mail Order Pharmacies" at bounding box center [466, 254] width 436 height 33
click at [512, 168] on h2 "Pick Pharmacy" at bounding box center [466, 168] width 436 height 25
click at [452, 300] on input "60108" at bounding box center [446, 312] width 365 height 25
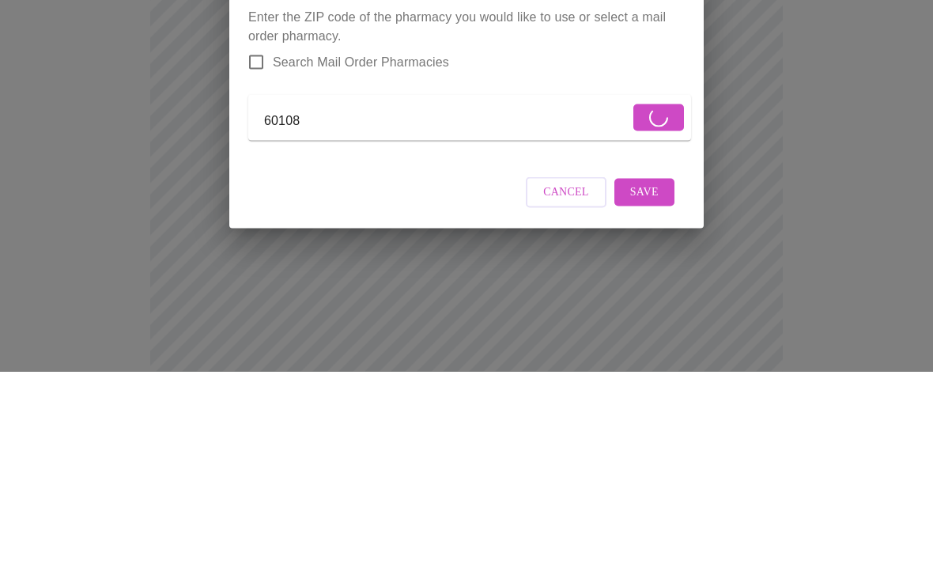
click at [368, 300] on input "60108" at bounding box center [446, 312] width 365 height 25
type input "6"
click at [553, 375] on span "Cancel" at bounding box center [566, 385] width 46 height 20
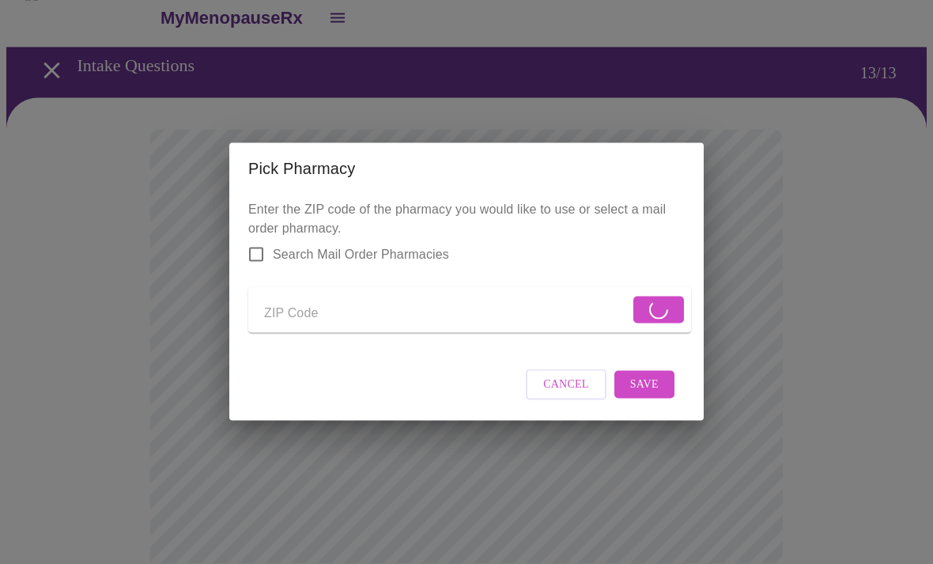
scroll to position [19, 0]
click at [553, 395] on span "Cancel" at bounding box center [566, 385] width 46 height 20
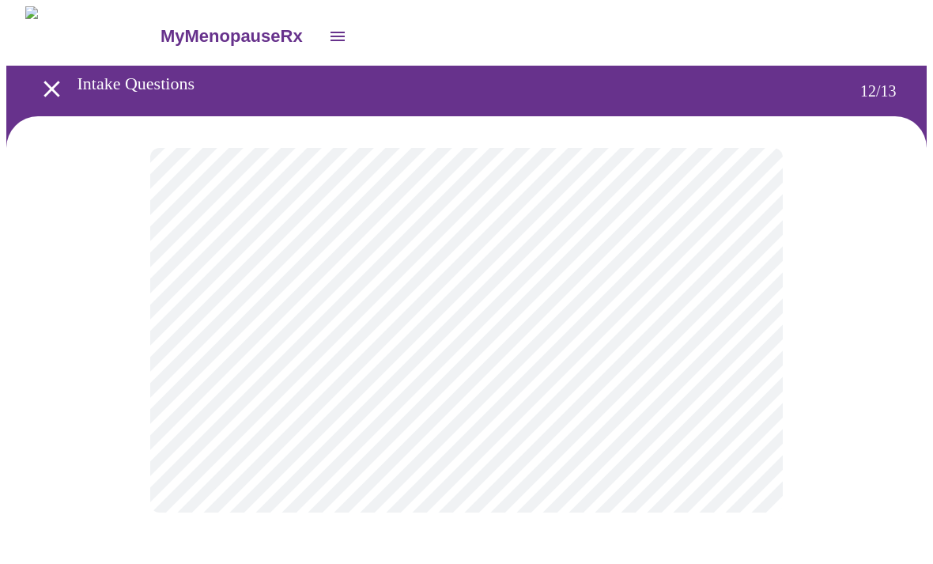
scroll to position [0, 0]
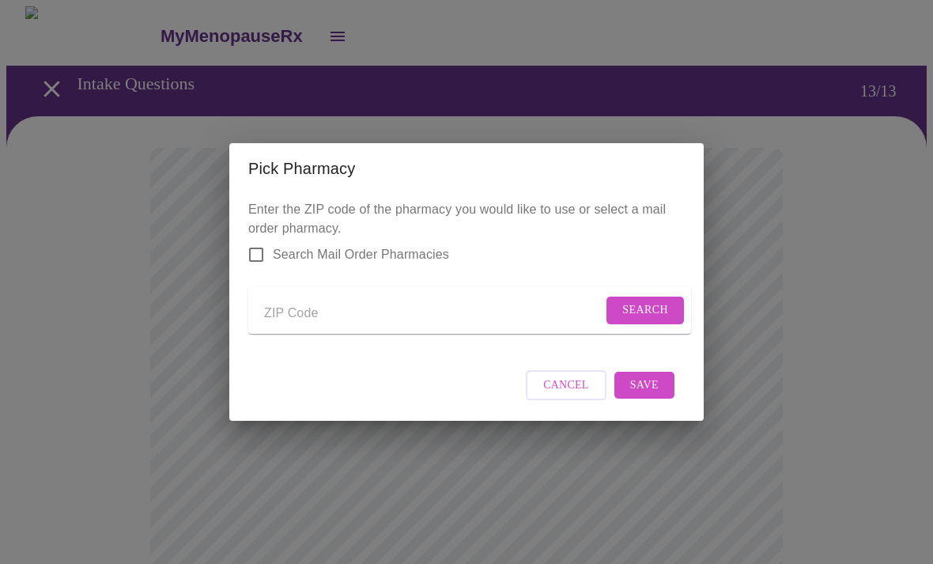
click at [361, 315] on input "Send a message to your care team" at bounding box center [433, 312] width 338 height 25
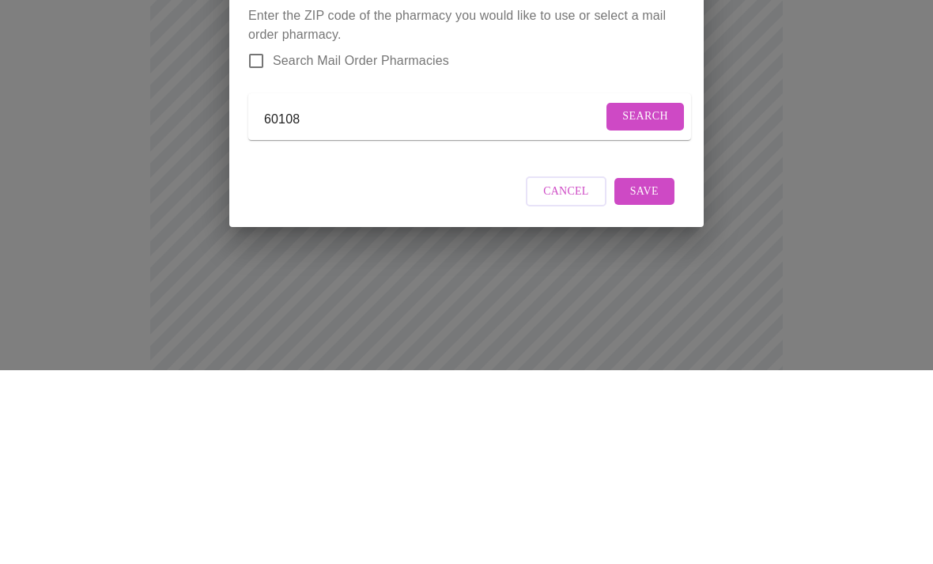
type input "60108"
click at [637, 300] on span "Search" at bounding box center [645, 310] width 46 height 20
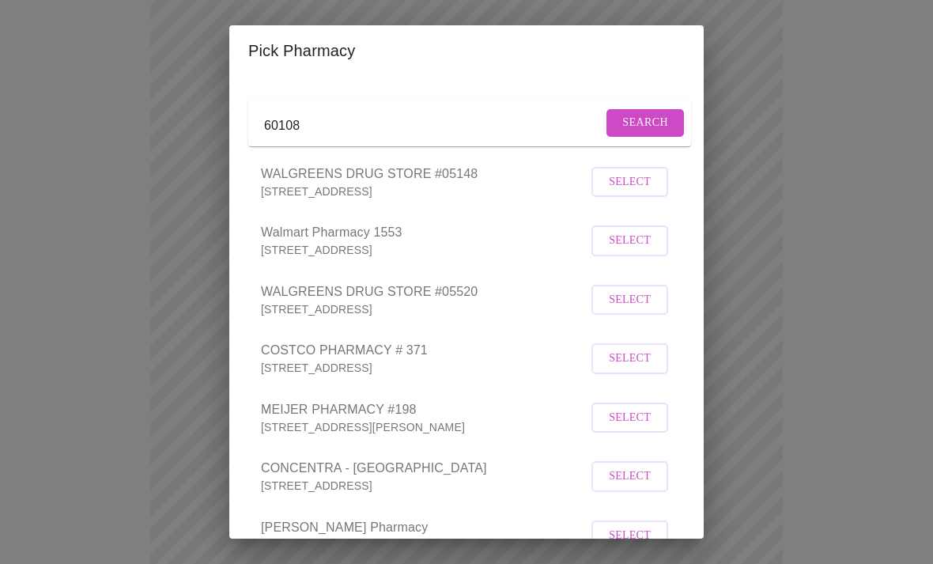
scroll to position [88, 0]
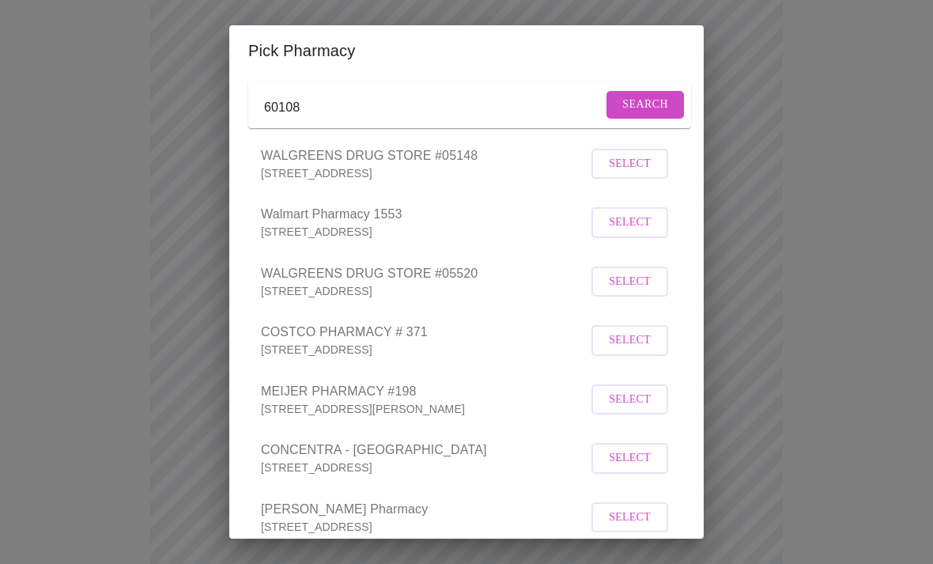
click at [617, 292] on span "Select" at bounding box center [630, 282] width 42 height 20
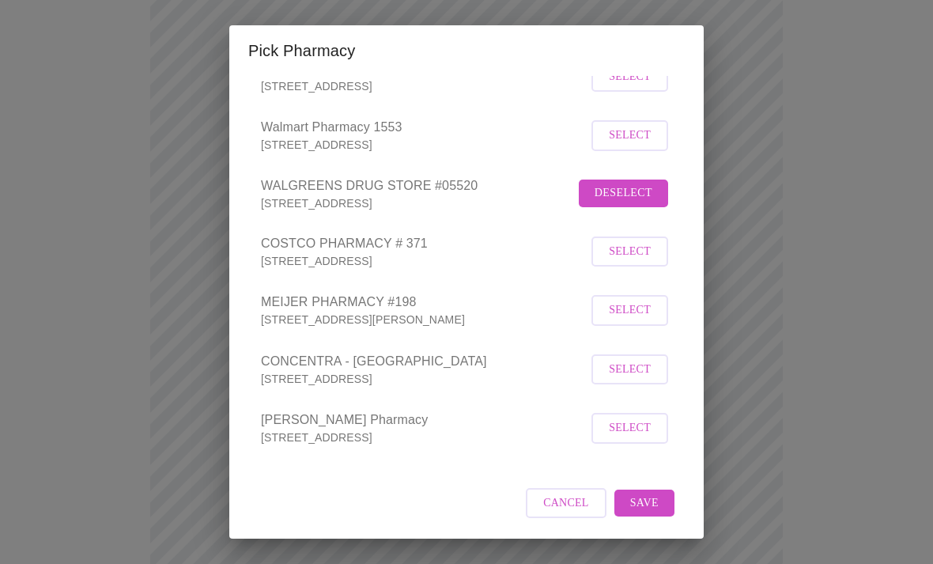
scroll to position [194, 0]
click at [640, 511] on span "Save" at bounding box center [644, 503] width 28 height 20
click at [561, 502] on span "Cancel" at bounding box center [566, 503] width 46 height 20
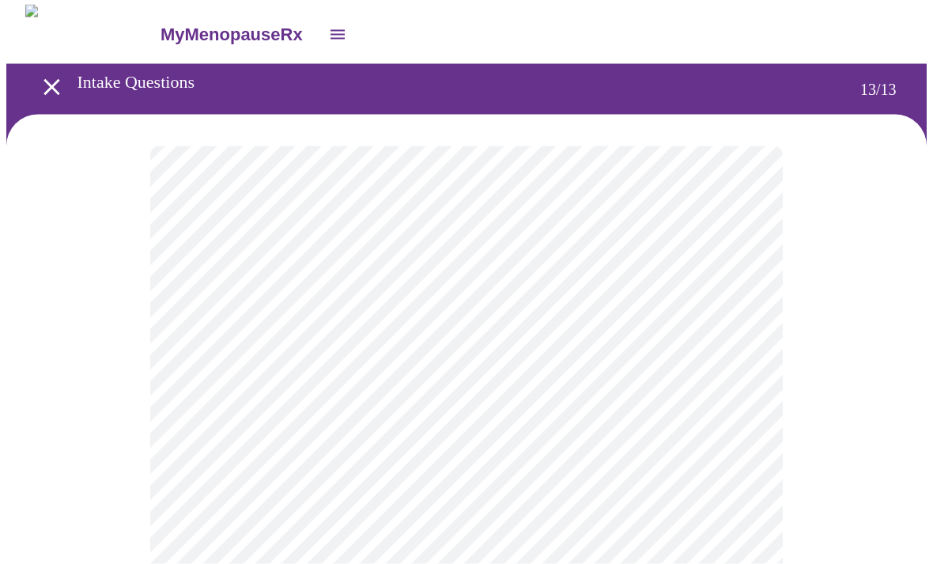
scroll to position [0, 0]
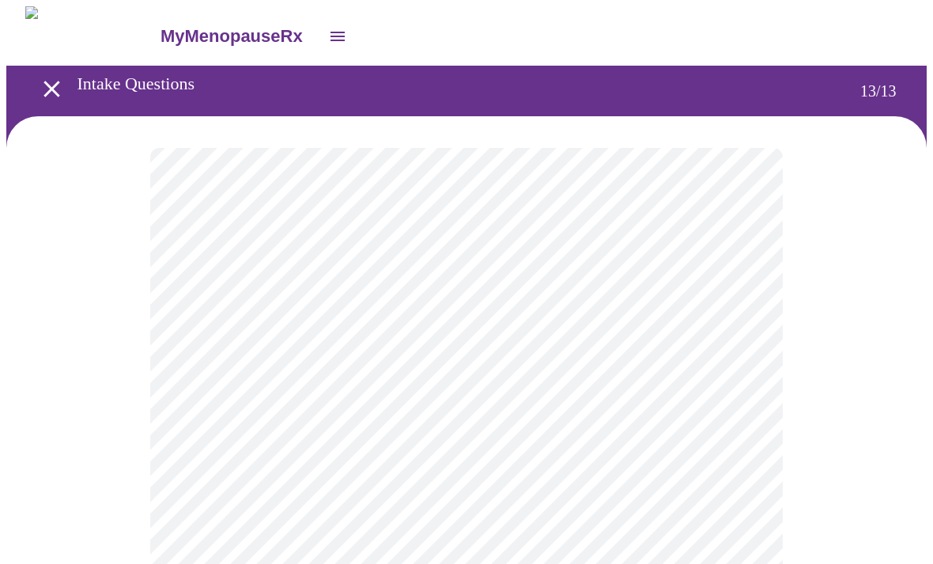
click at [328, 35] on icon "open drawer" at bounding box center [337, 36] width 19 height 19
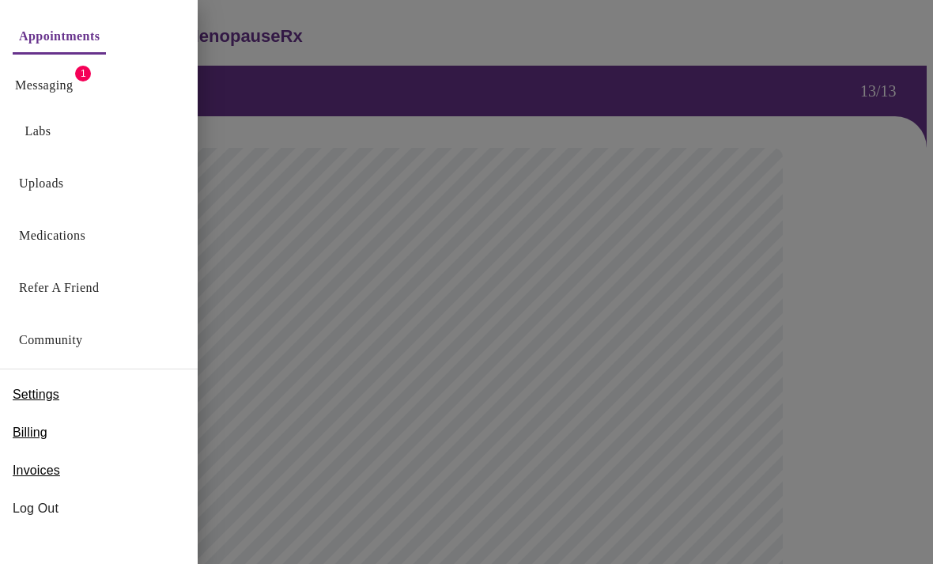
click at [79, 40] on link "Appointments" at bounding box center [59, 36] width 81 height 22
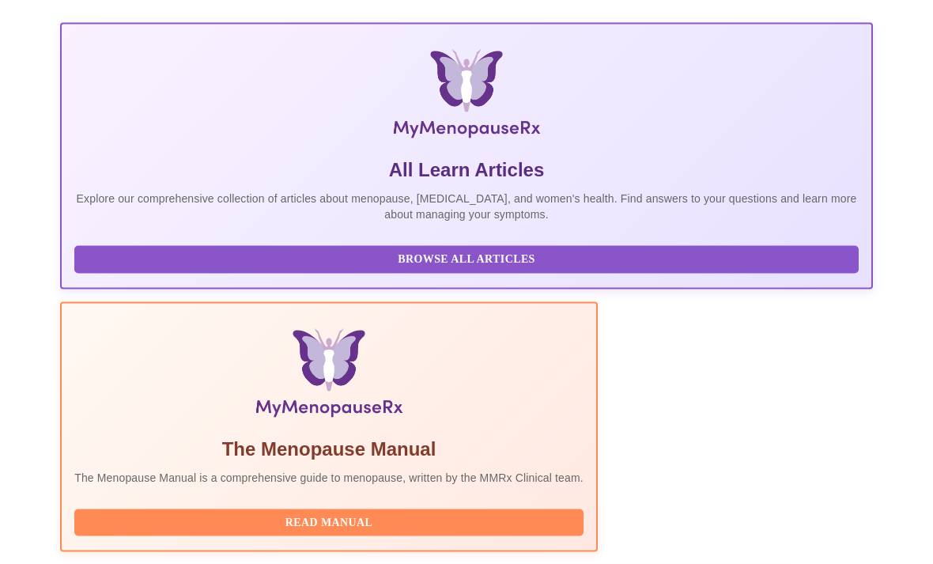
scroll to position [383, 0]
